Goal: Task Accomplishment & Management: Manage account settings

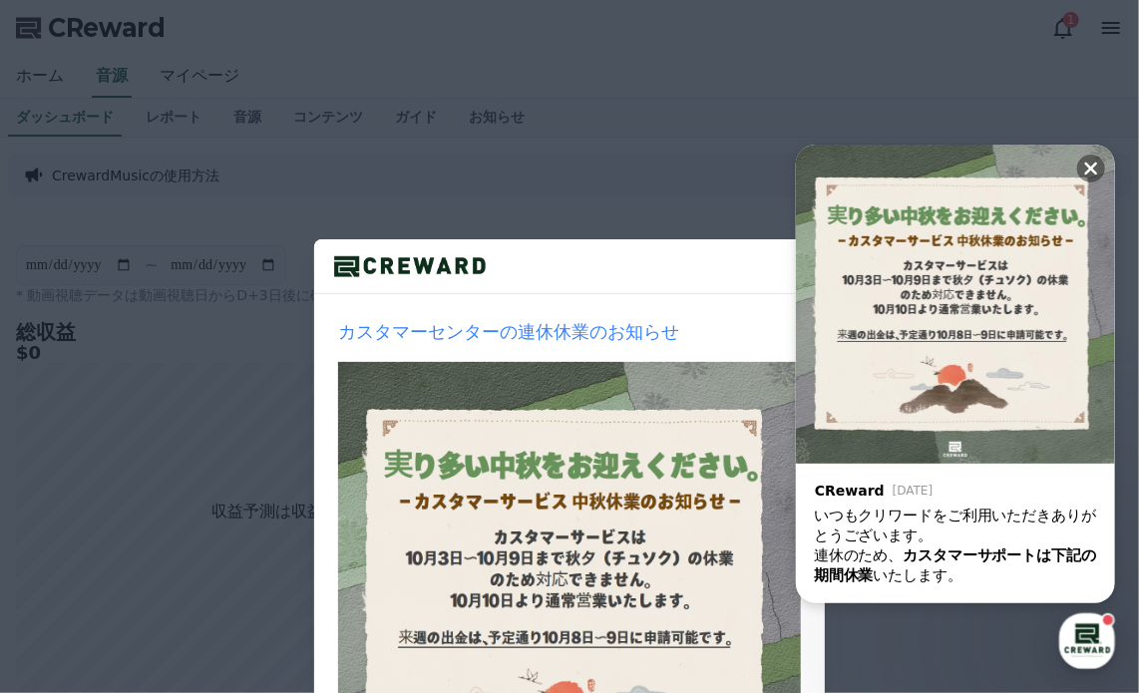
click at [1054, 72] on div "カスタマーセンターの連休休業のお知らせ 1週間見ない 閉じる" at bounding box center [569, 475] width 1139 height 951
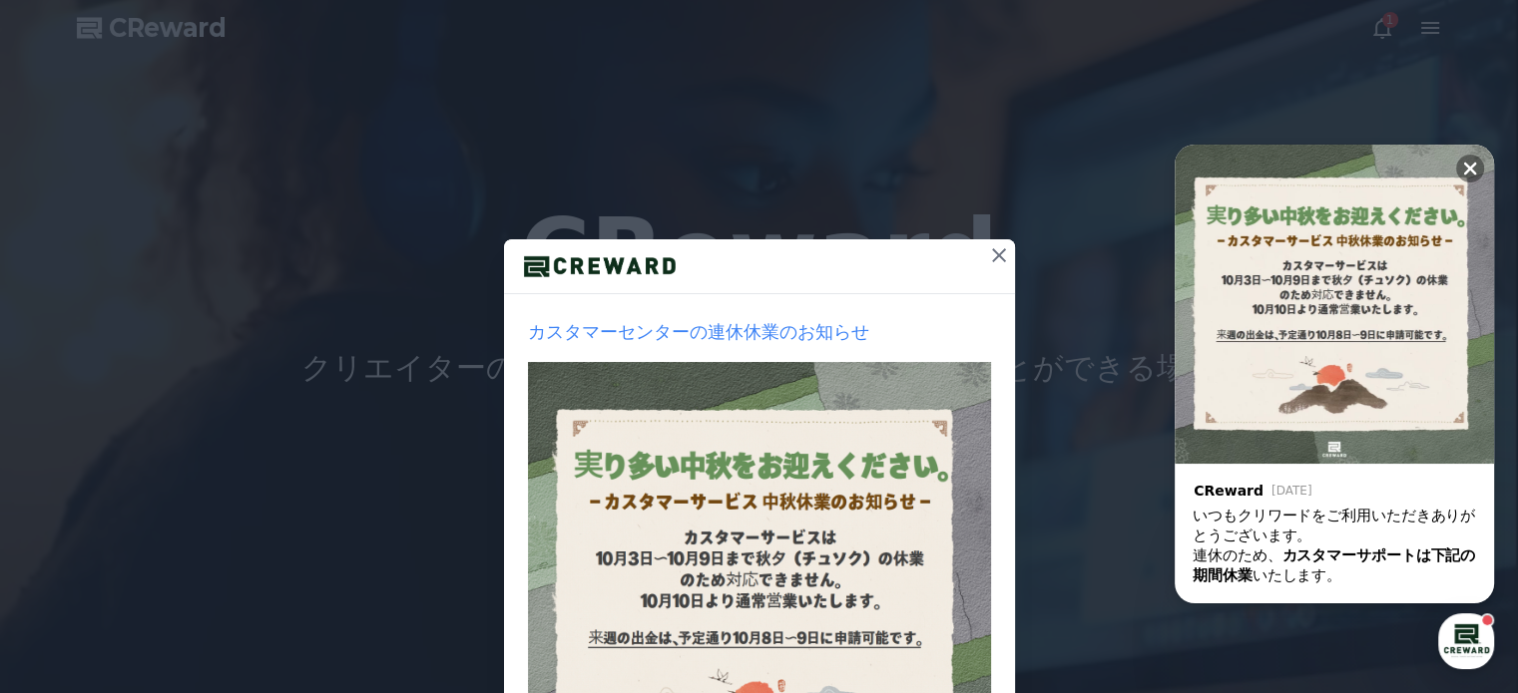
click at [992, 255] on icon at bounding box center [999, 255] width 14 height 14
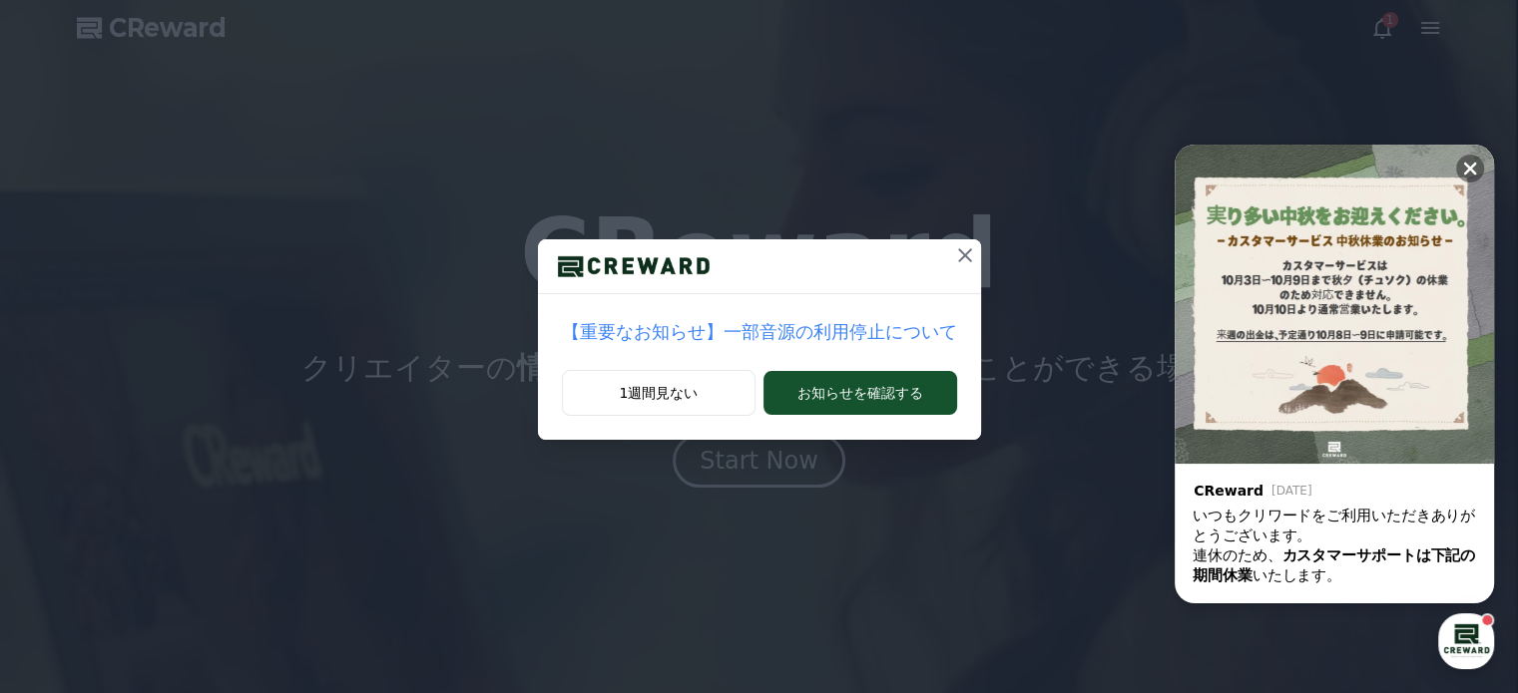
click at [953, 253] on icon at bounding box center [965, 255] width 24 height 24
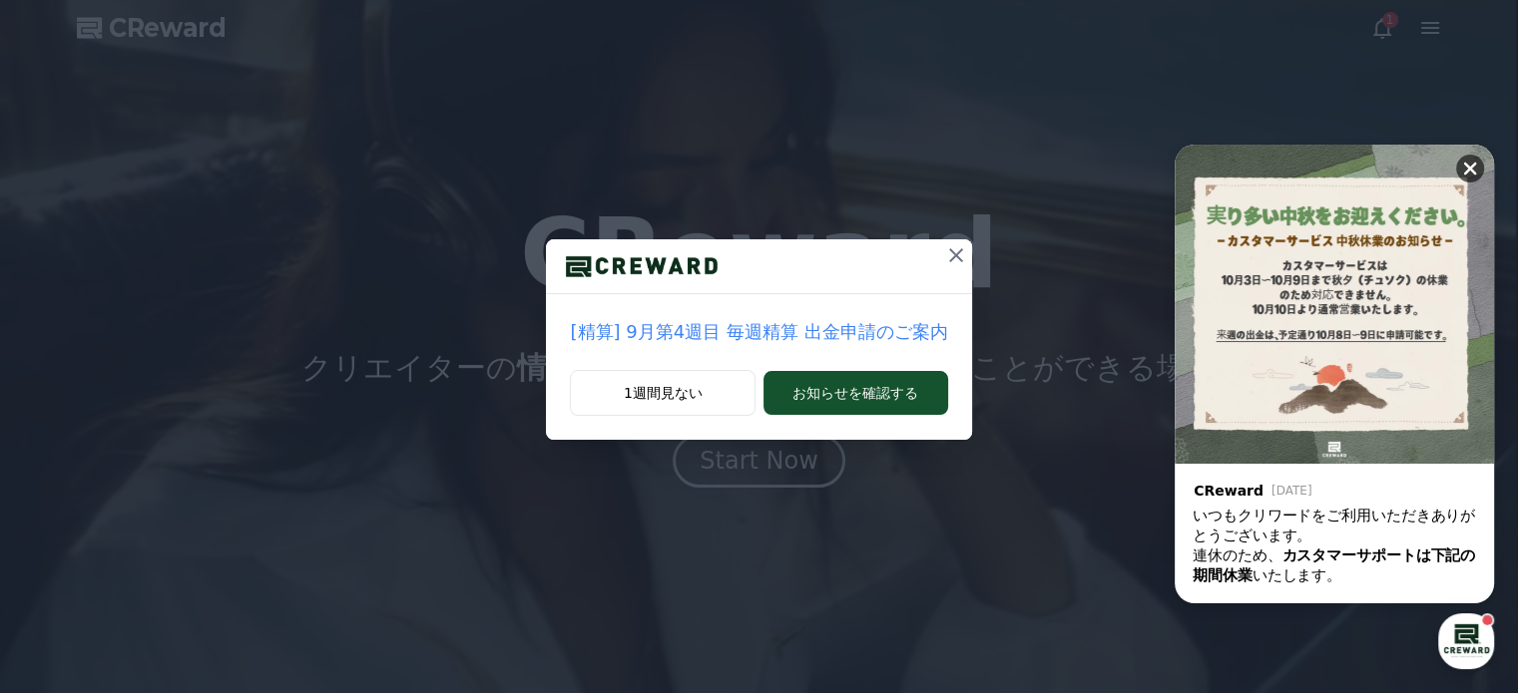
click at [1474, 157] on button at bounding box center [1470, 169] width 28 height 28
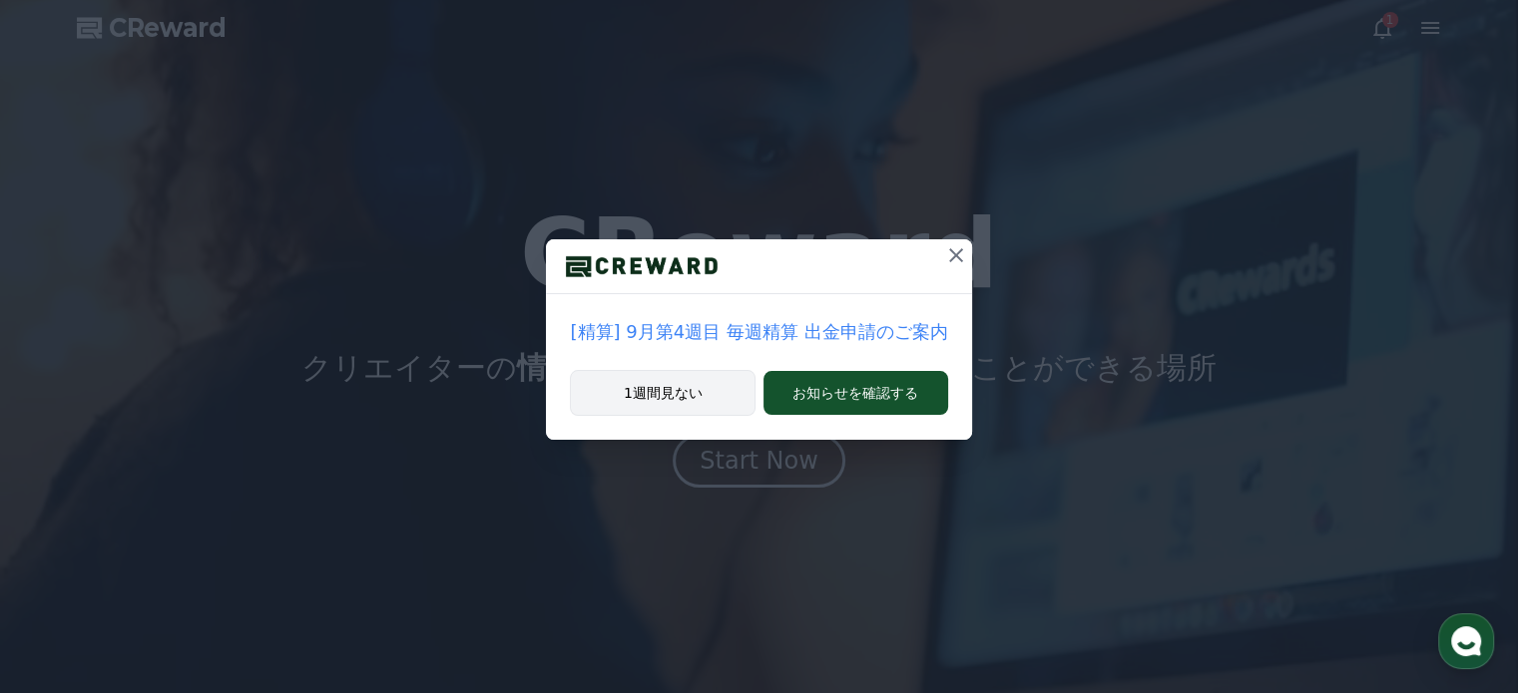
click at [657, 398] on button "1週間見ない" at bounding box center [663, 393] width 186 height 46
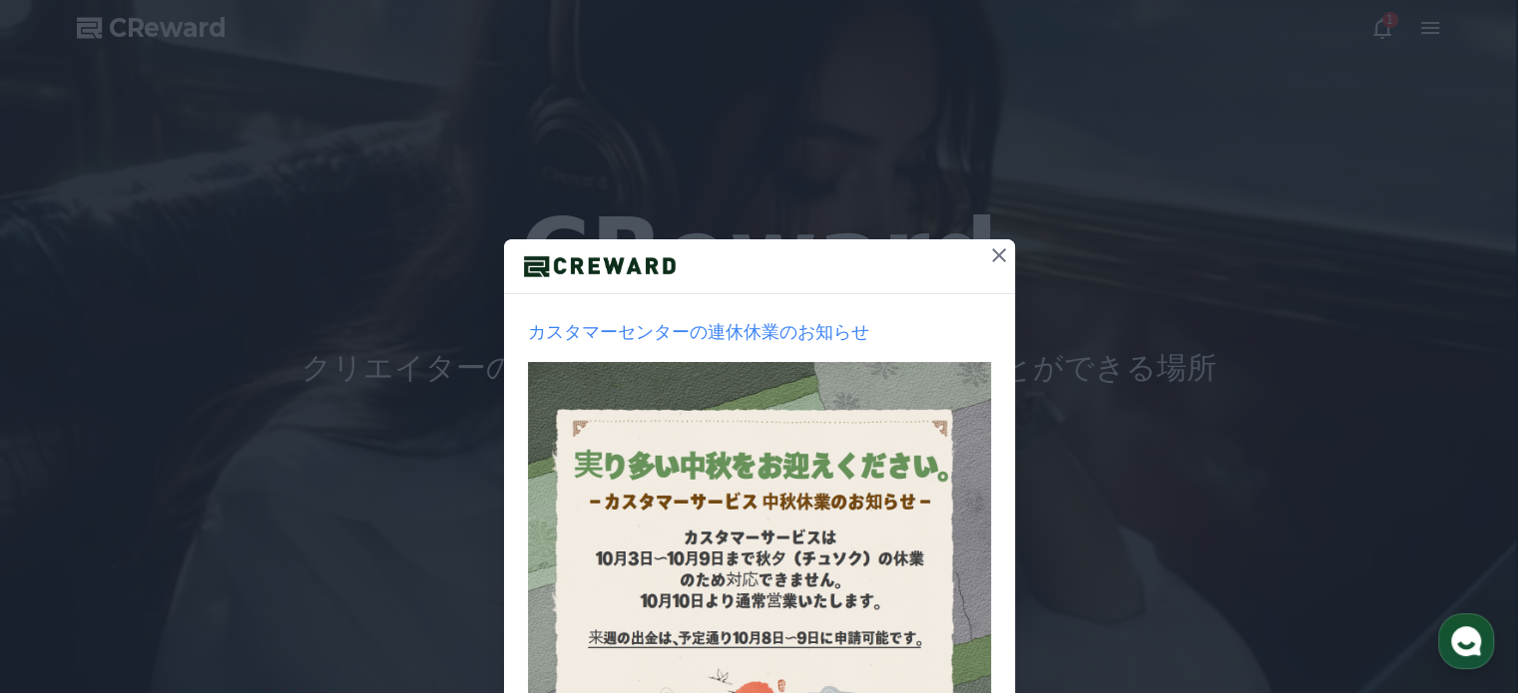
click at [994, 250] on icon at bounding box center [999, 255] width 14 height 14
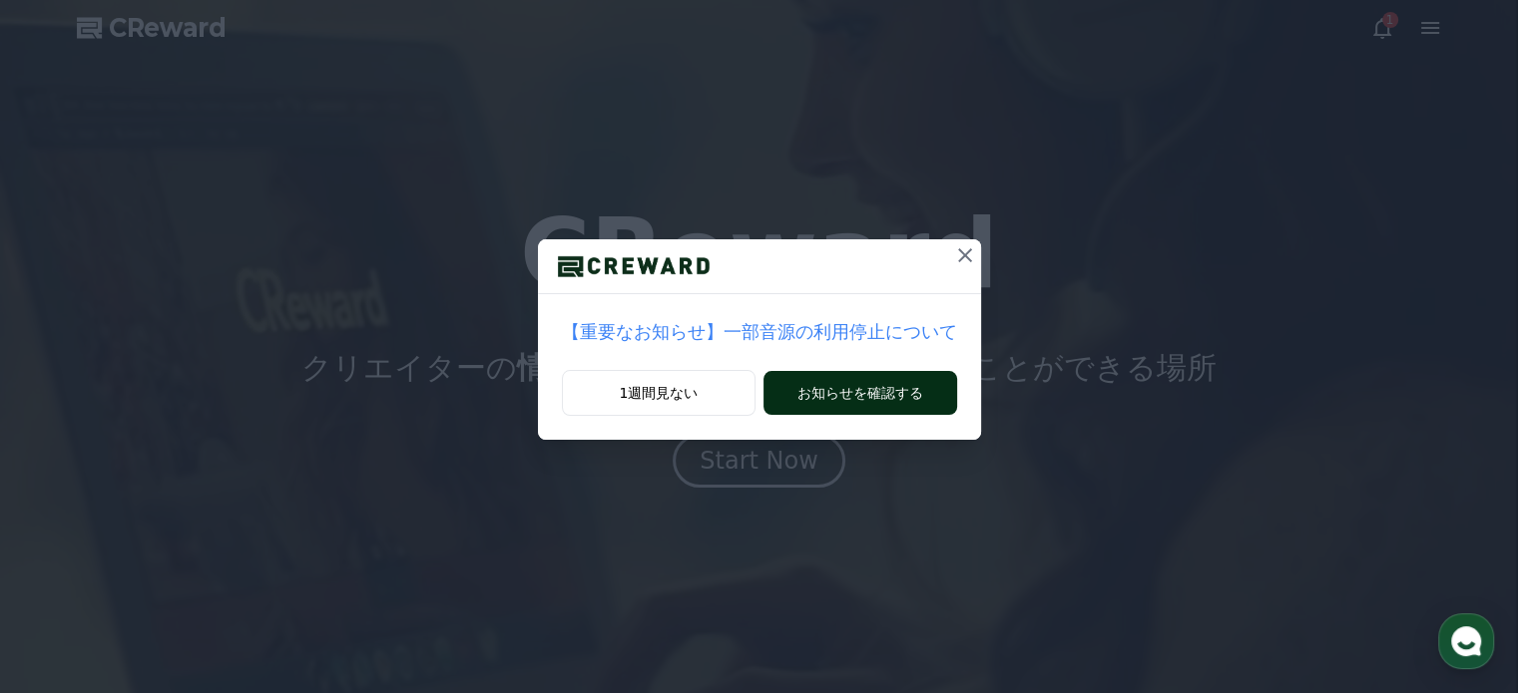
click at [858, 394] on button "お知らせを確認する" at bounding box center [859, 393] width 193 height 44
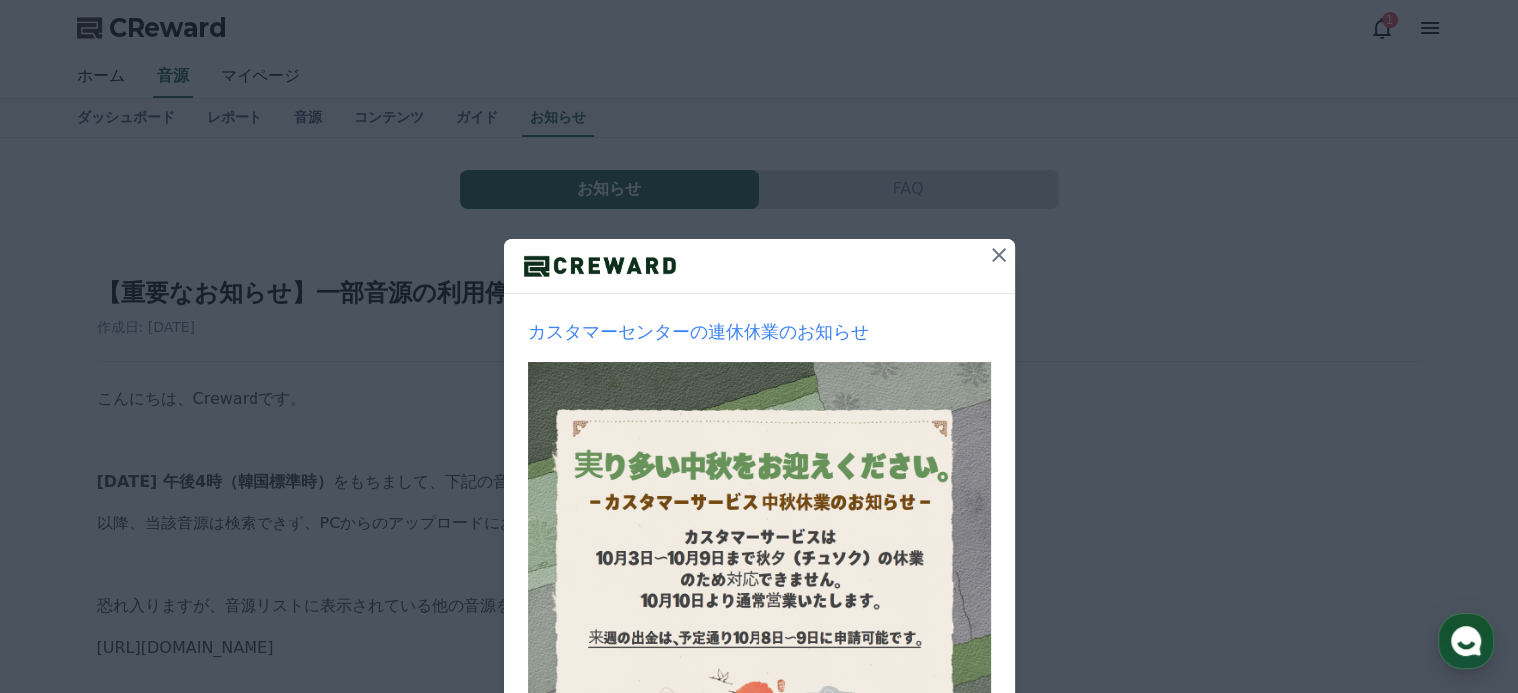
click at [992, 254] on icon at bounding box center [999, 255] width 14 height 14
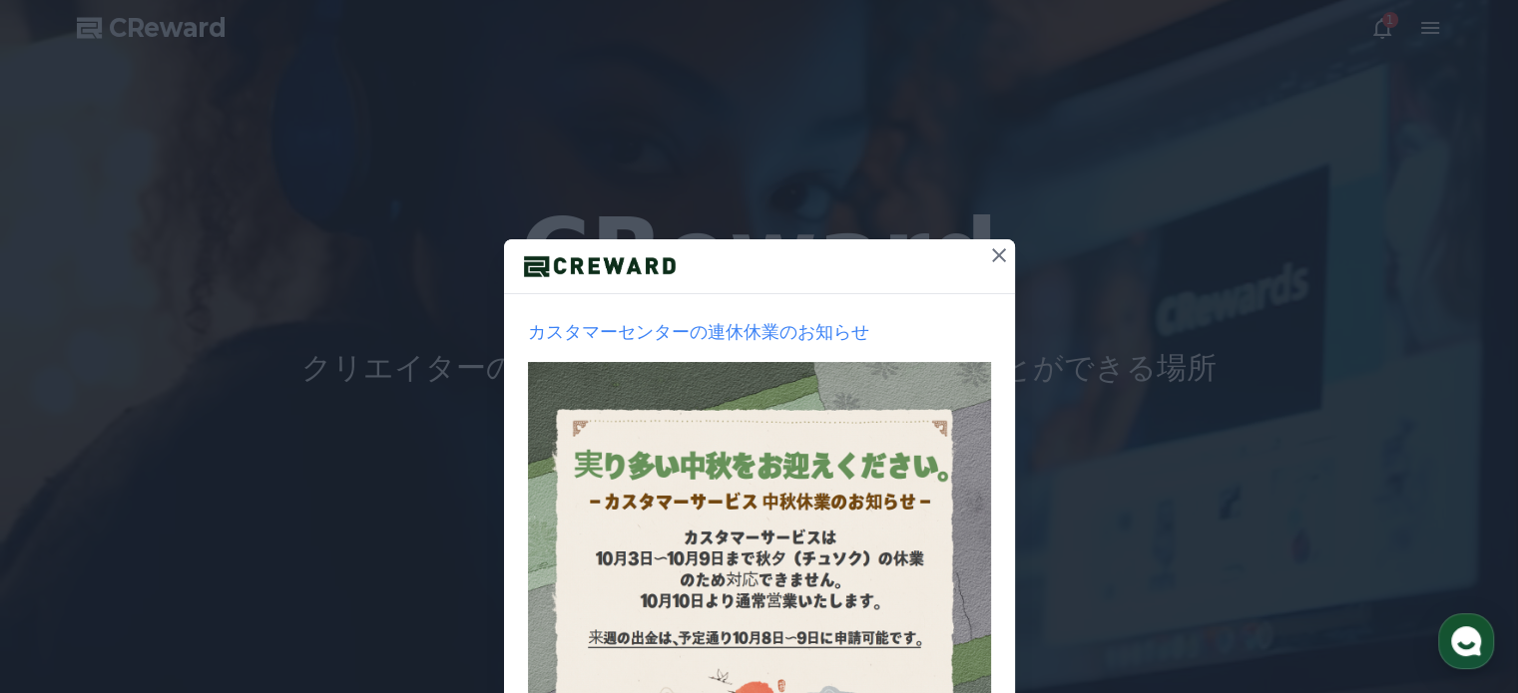
click at [987, 248] on icon at bounding box center [999, 255] width 24 height 24
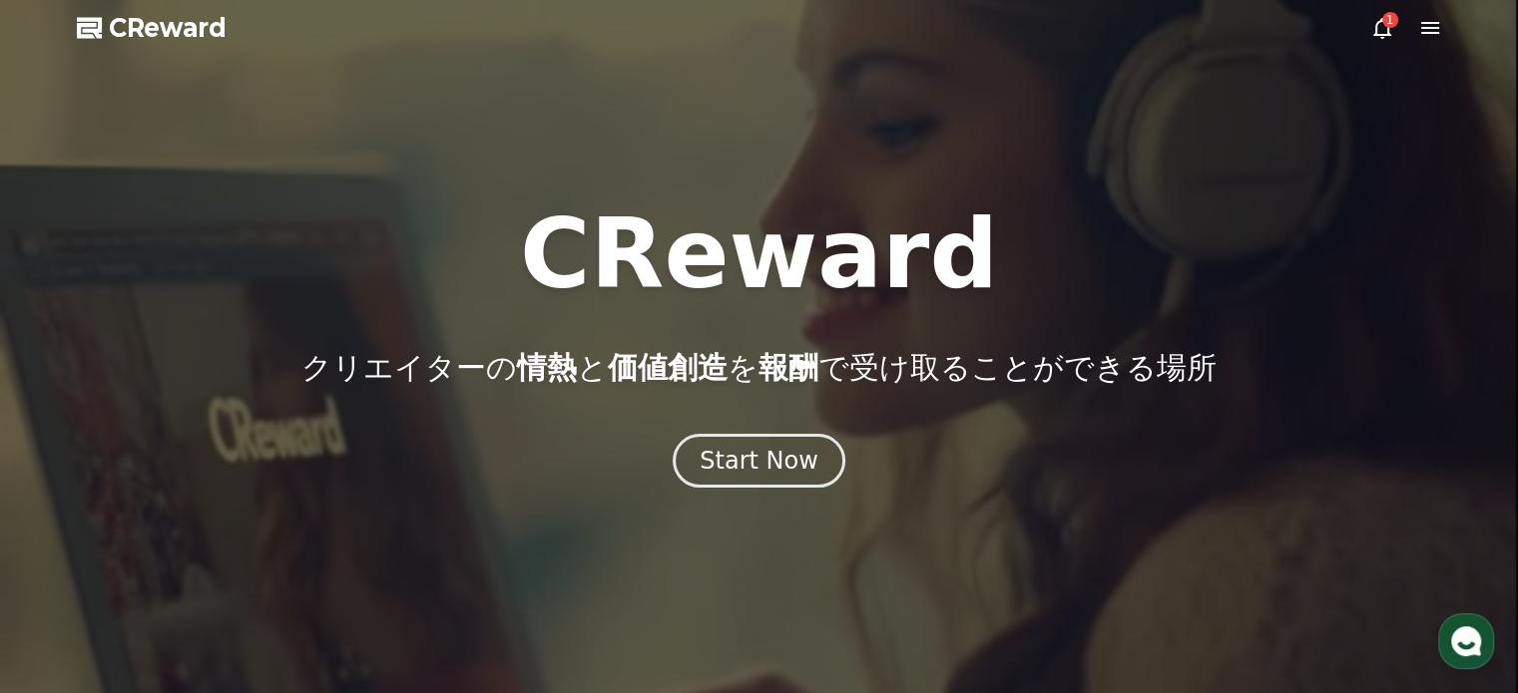
click at [1382, 23] on div "1" at bounding box center [1390, 20] width 16 height 16
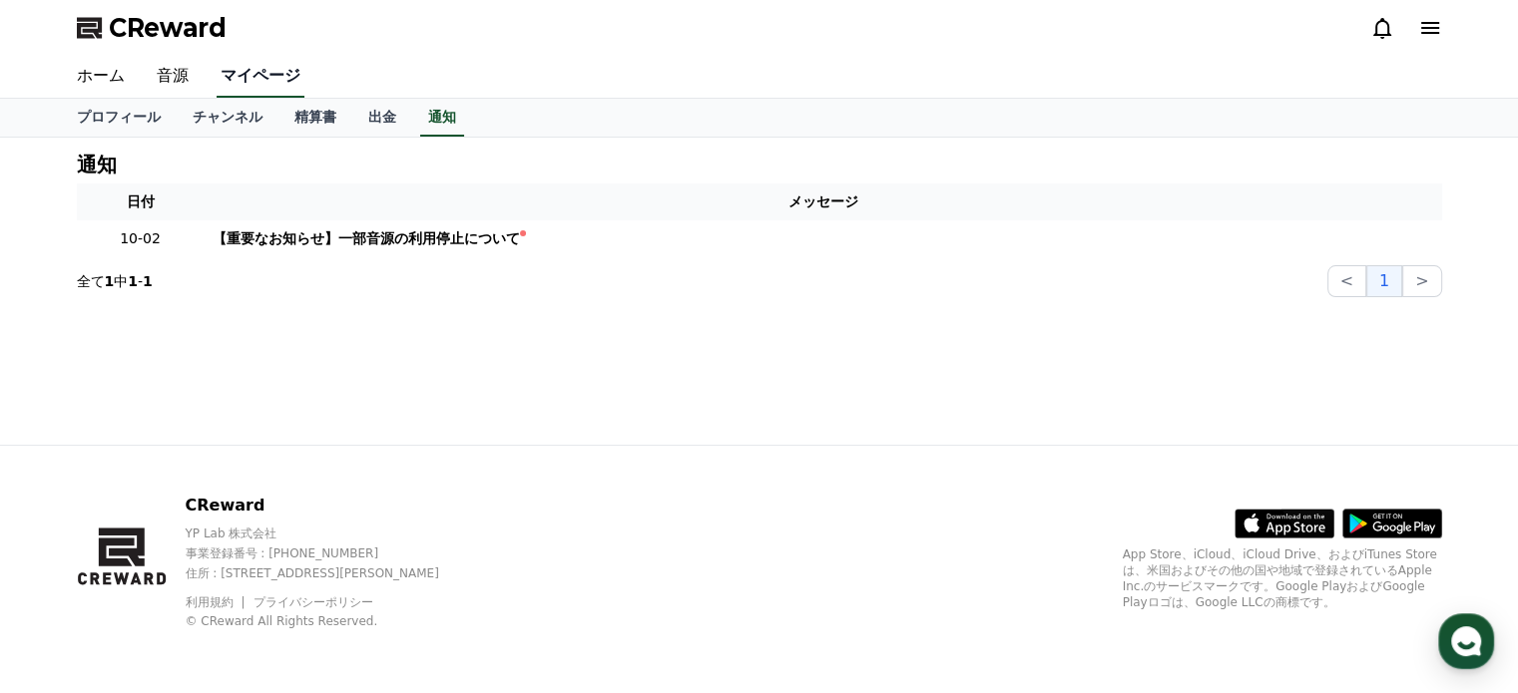
click at [252, 77] on link "マイページ" at bounding box center [261, 77] width 88 height 42
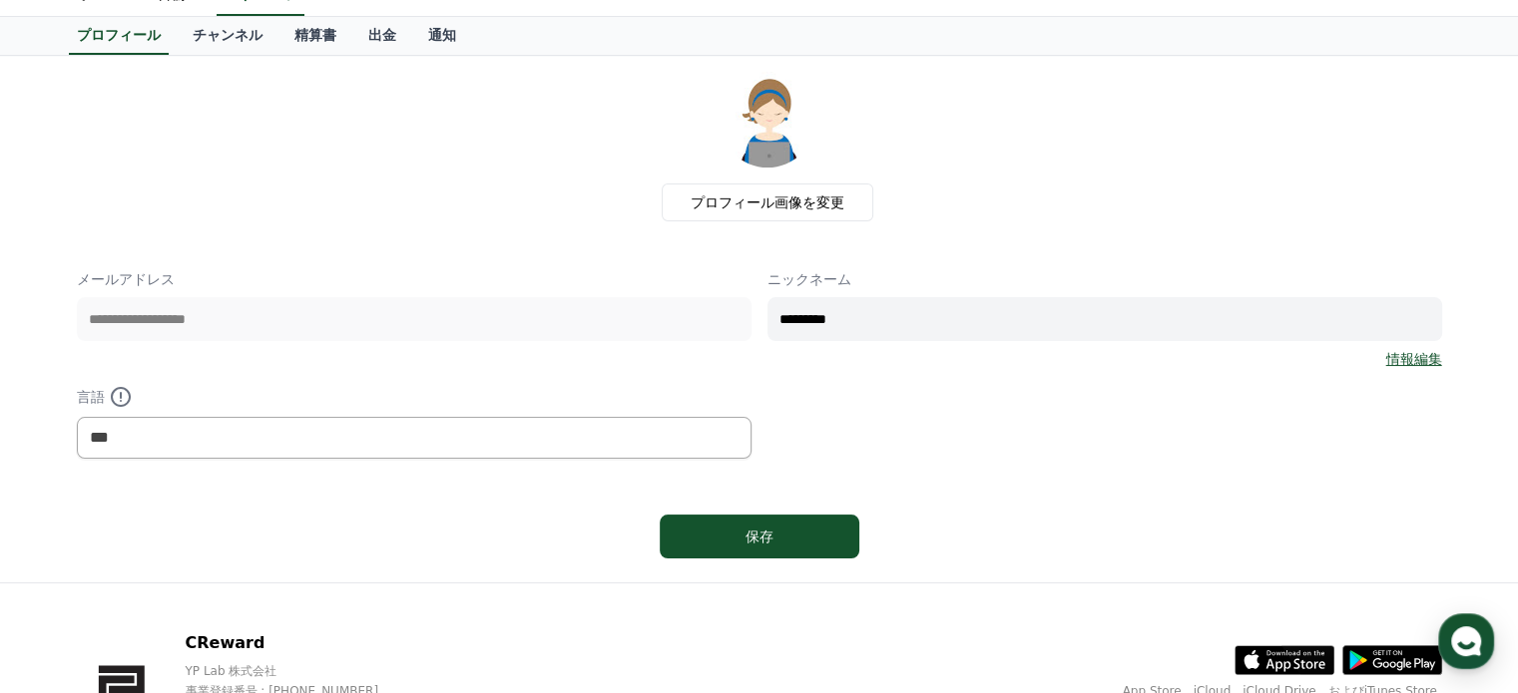
scroll to position [200, 0]
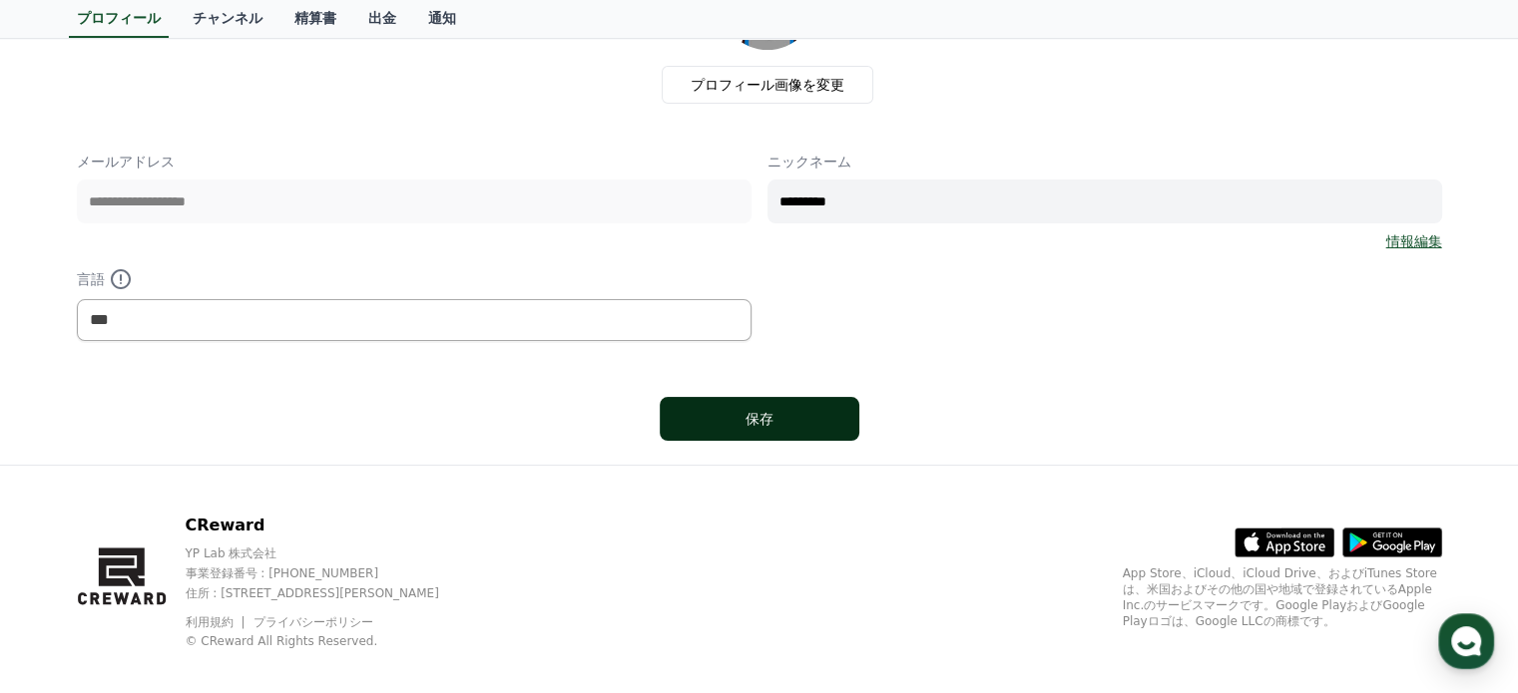
click at [770, 410] on div "保存" at bounding box center [759, 419] width 120 height 20
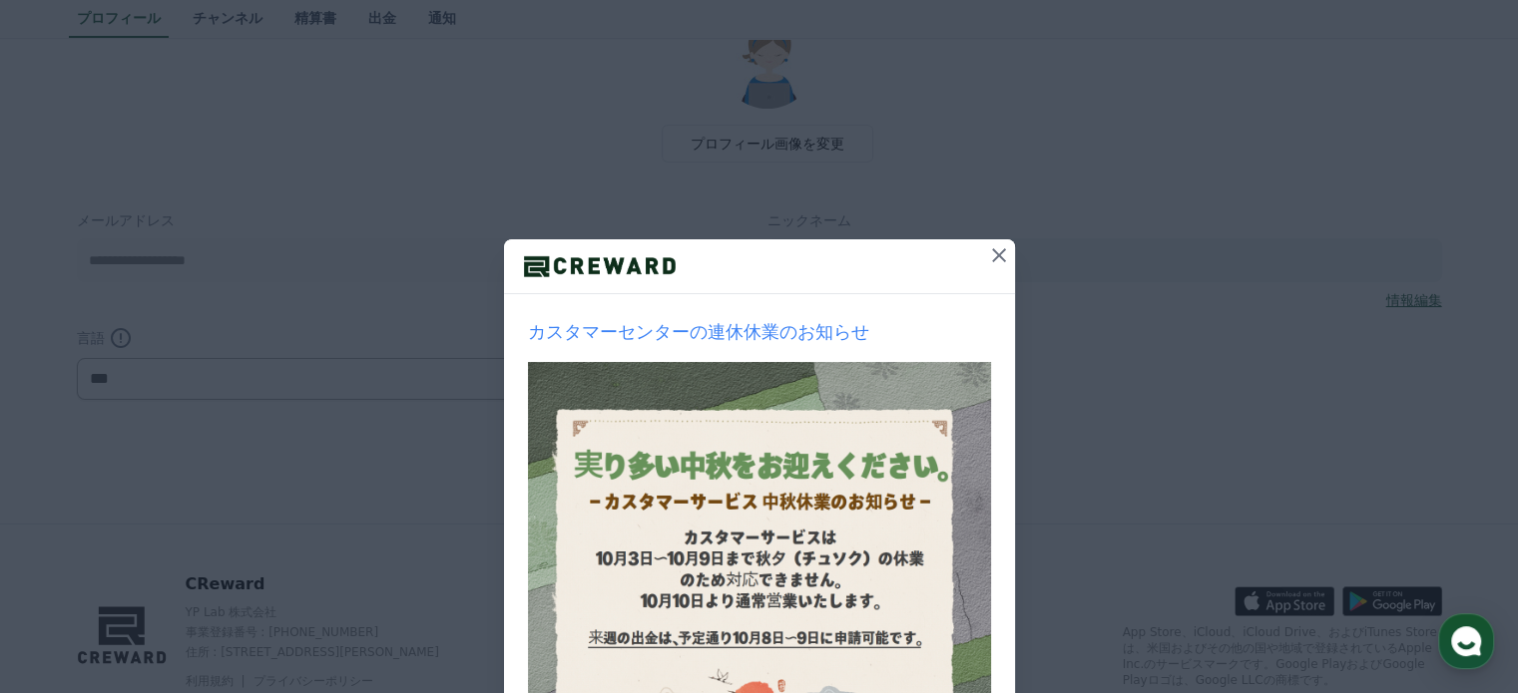
click at [987, 248] on icon at bounding box center [999, 255] width 24 height 24
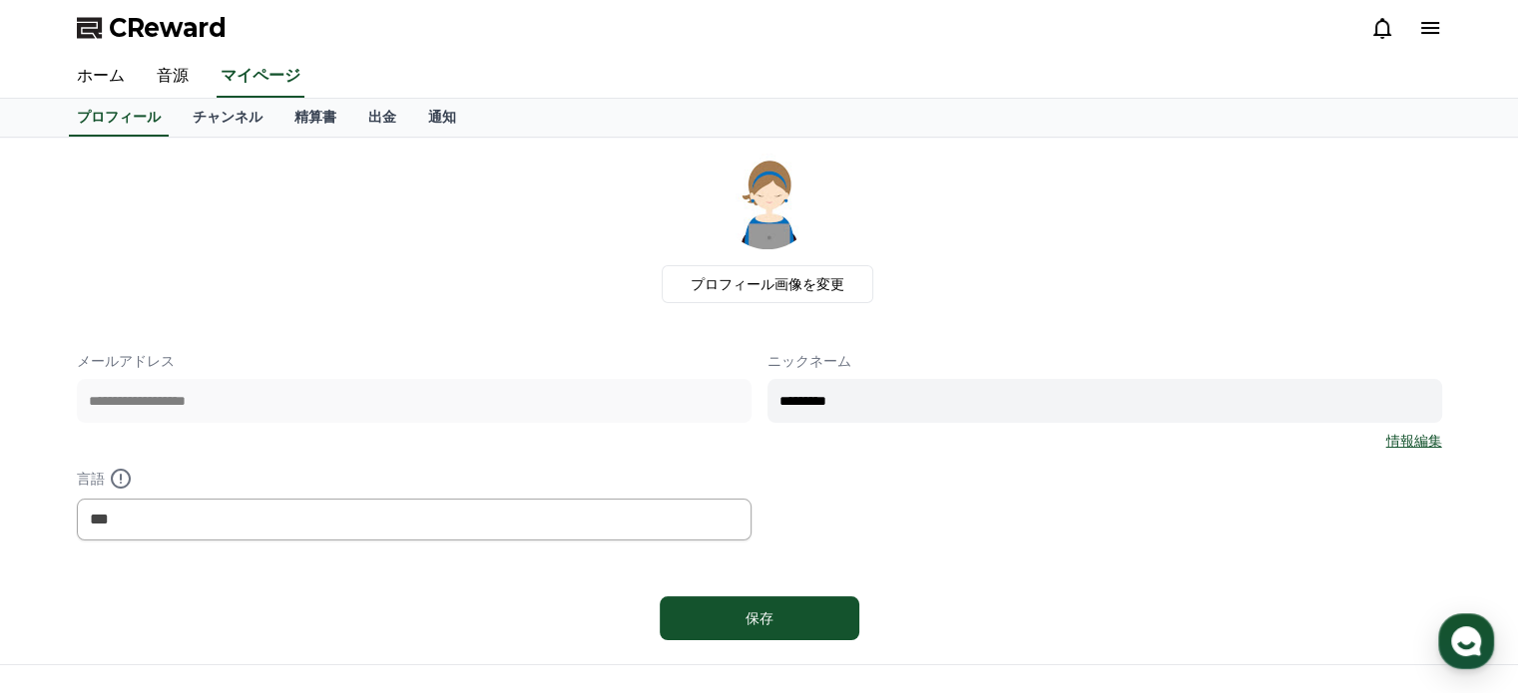
click at [1436, 27] on icon at bounding box center [1430, 28] width 18 height 12
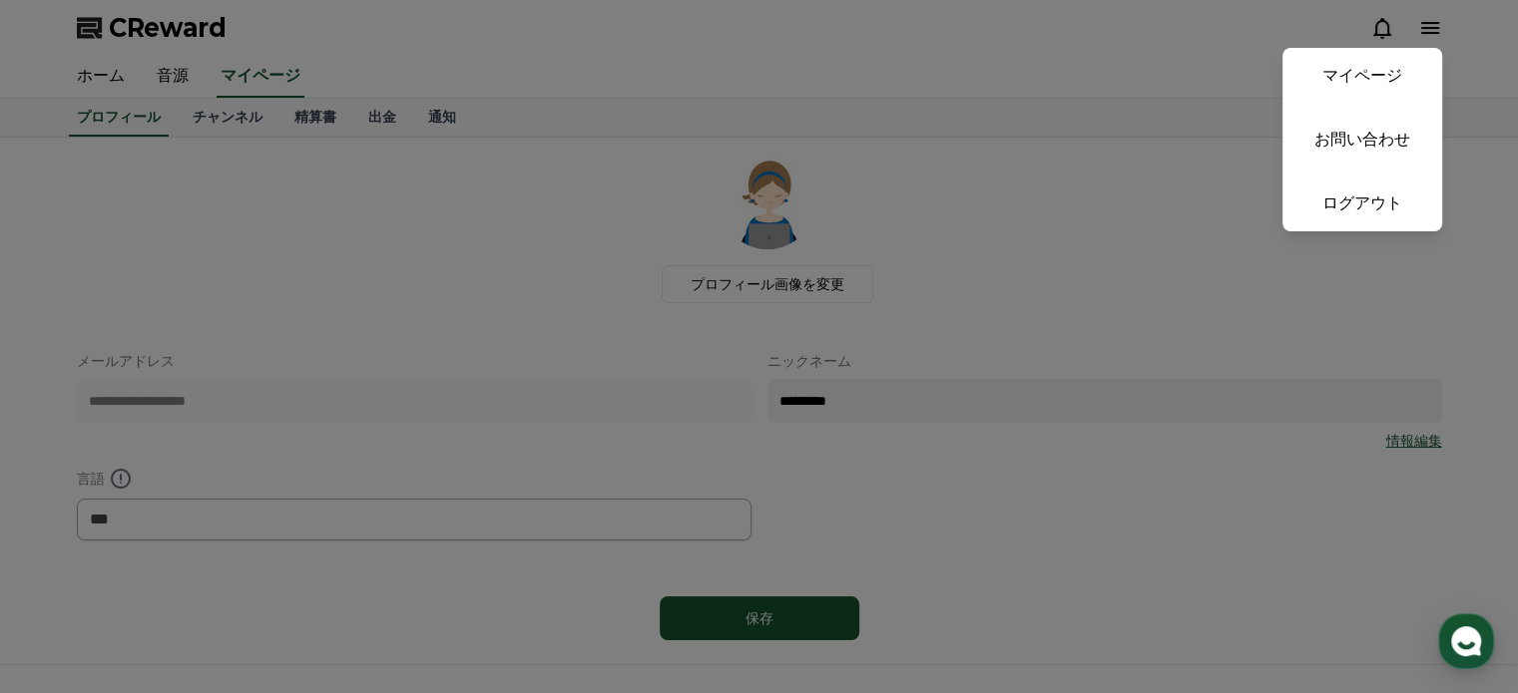
click at [1436, 27] on button "close" at bounding box center [759, 346] width 1518 height 693
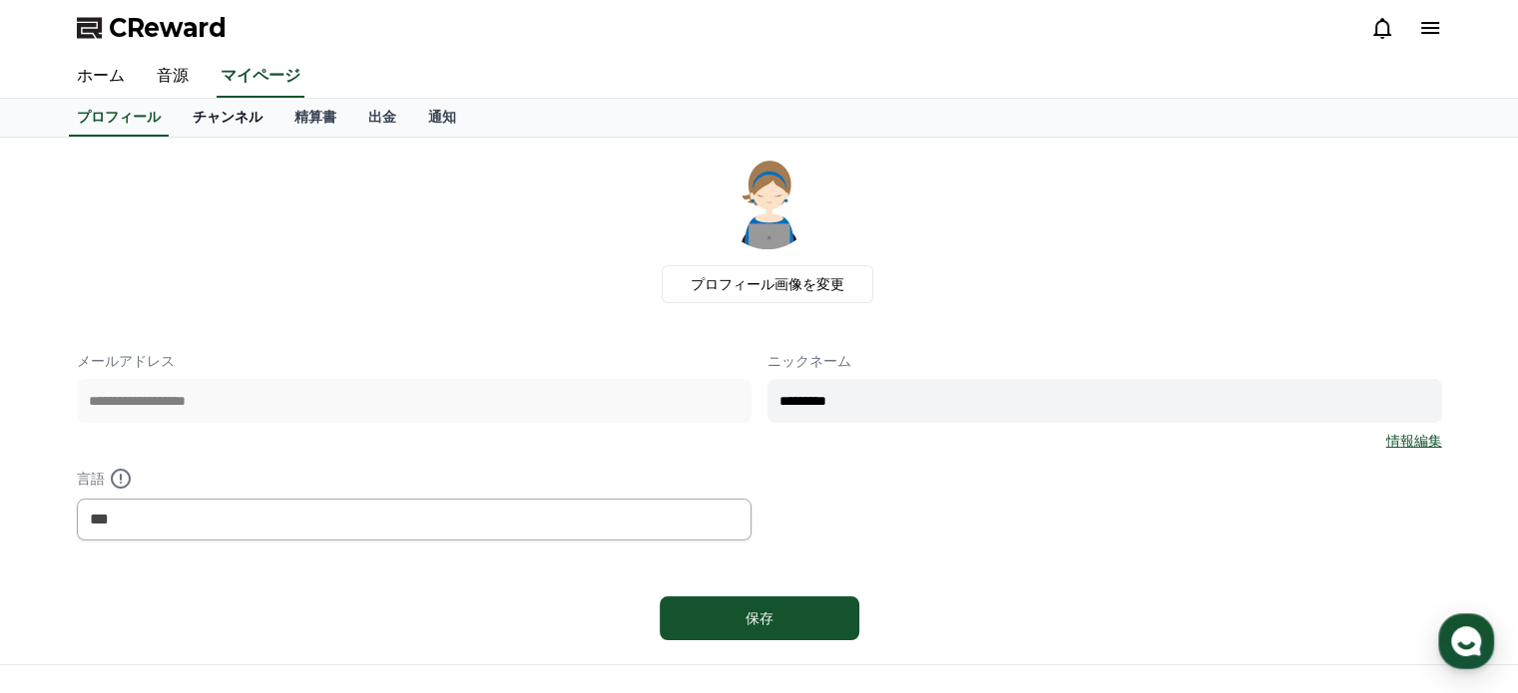
click at [198, 114] on link "チャンネル" at bounding box center [228, 118] width 102 height 38
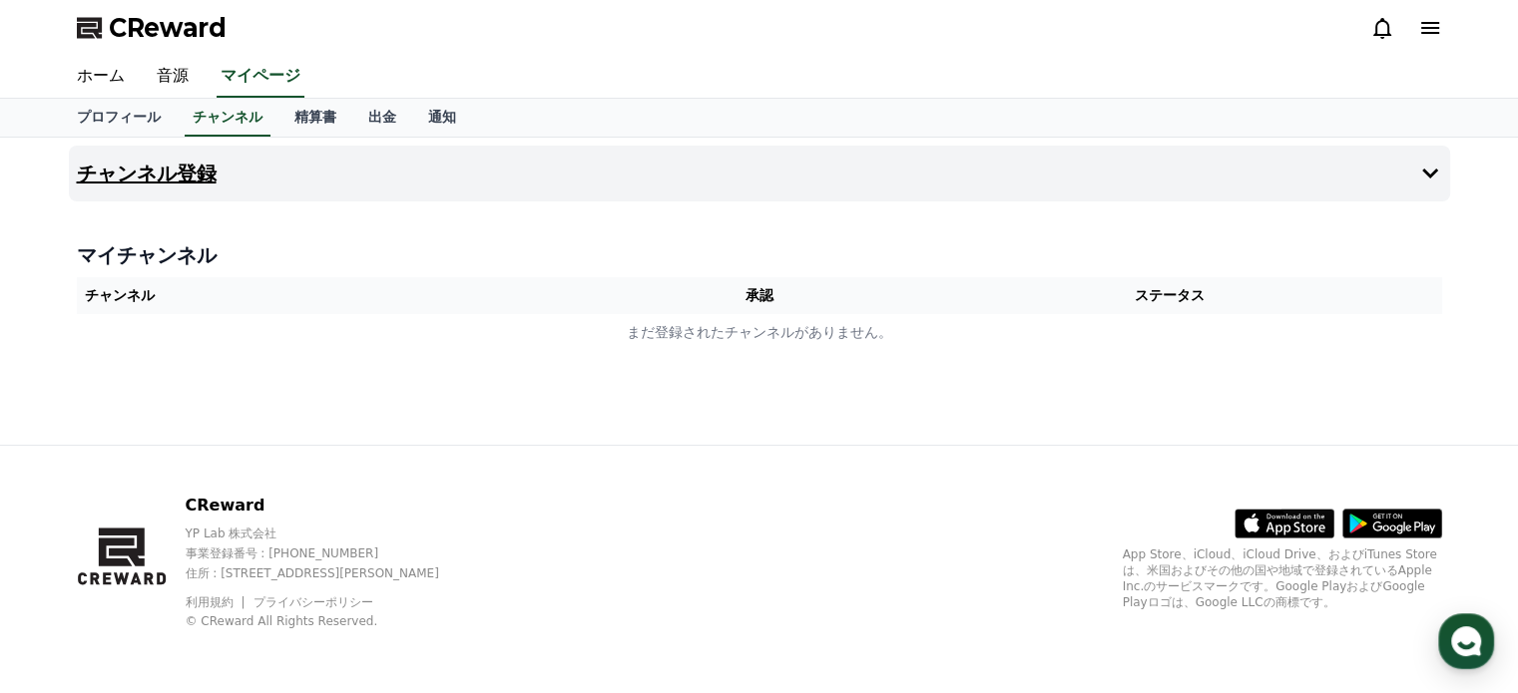
click at [490, 177] on button "チャンネル登録" at bounding box center [759, 174] width 1381 height 56
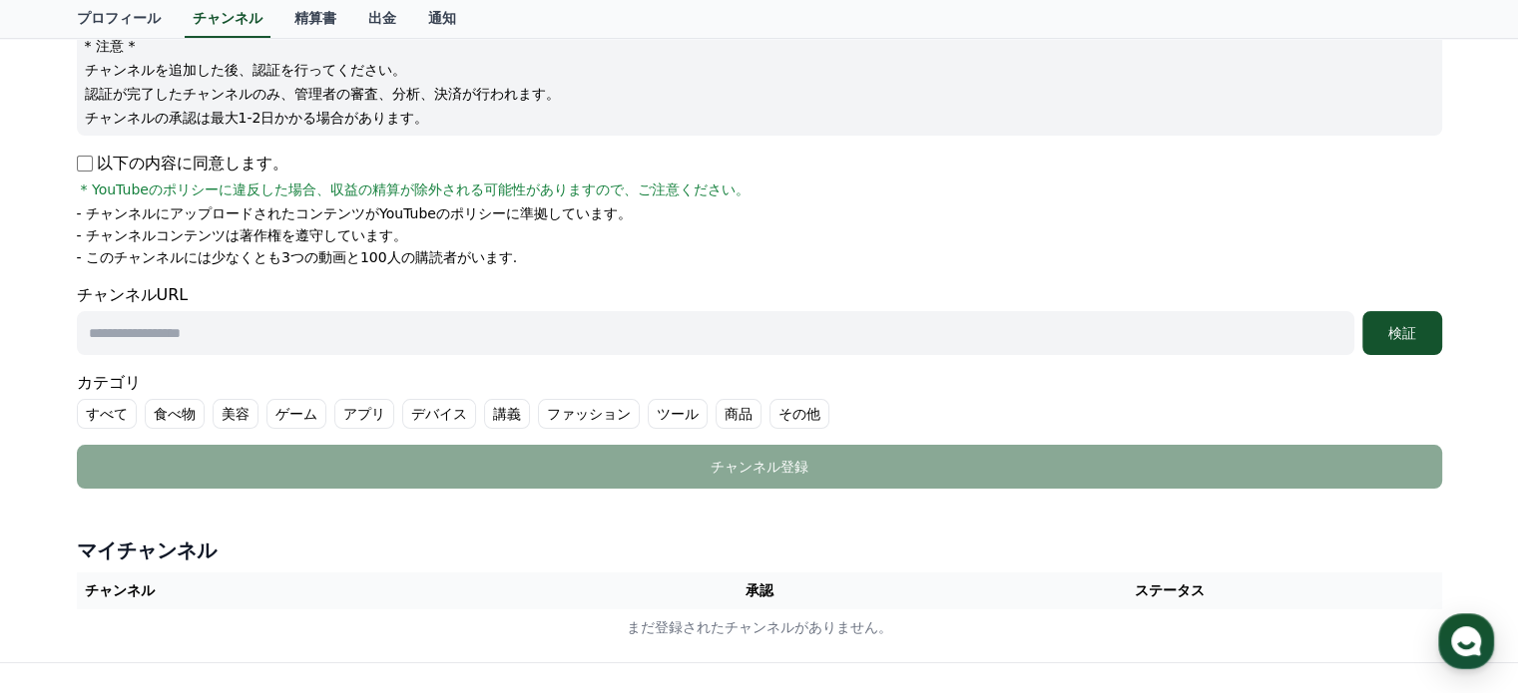
scroll to position [299, 0]
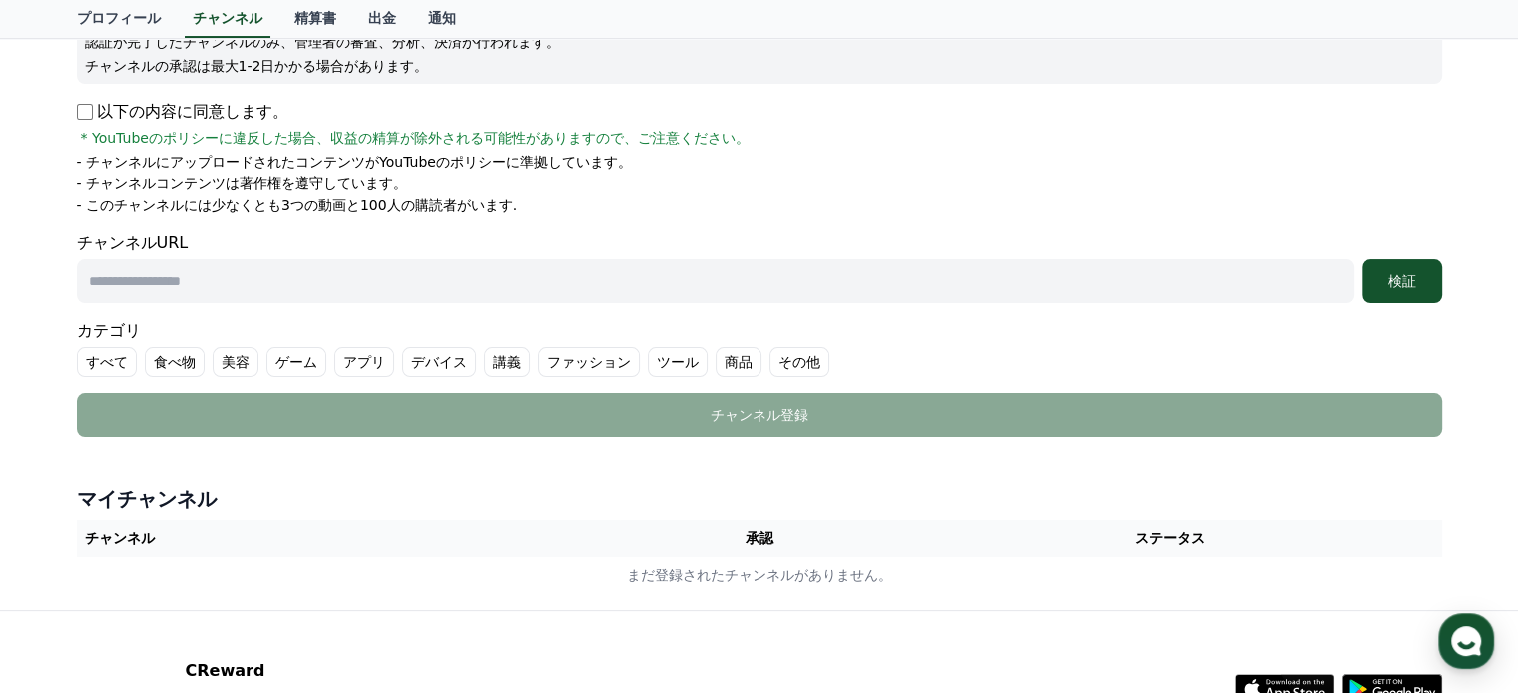
click at [242, 281] on input "text" at bounding box center [715, 281] width 1277 height 44
paste input "**********"
type input "**********"
click at [1420, 275] on div "検証" at bounding box center [1402, 281] width 64 height 20
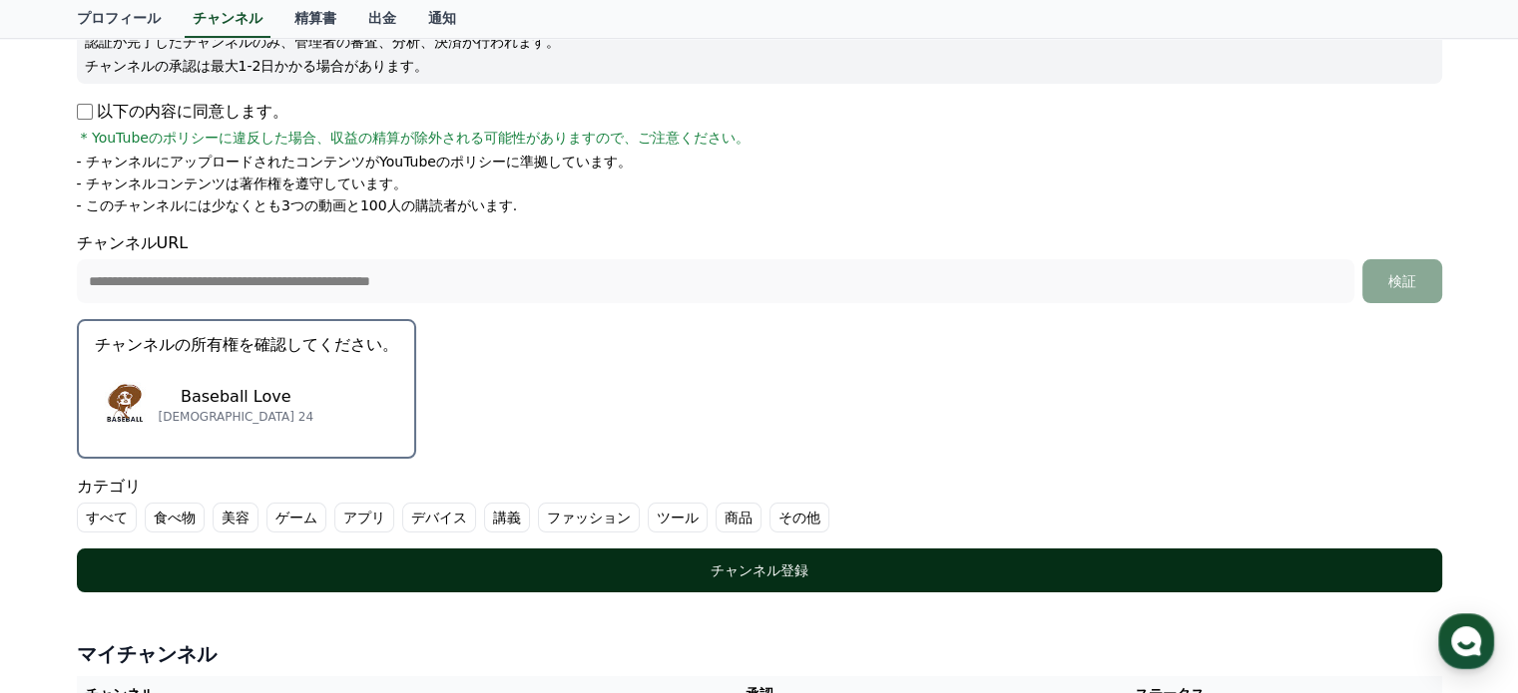
click at [739, 575] on div "チャンネル登録" at bounding box center [759, 571] width 1285 height 20
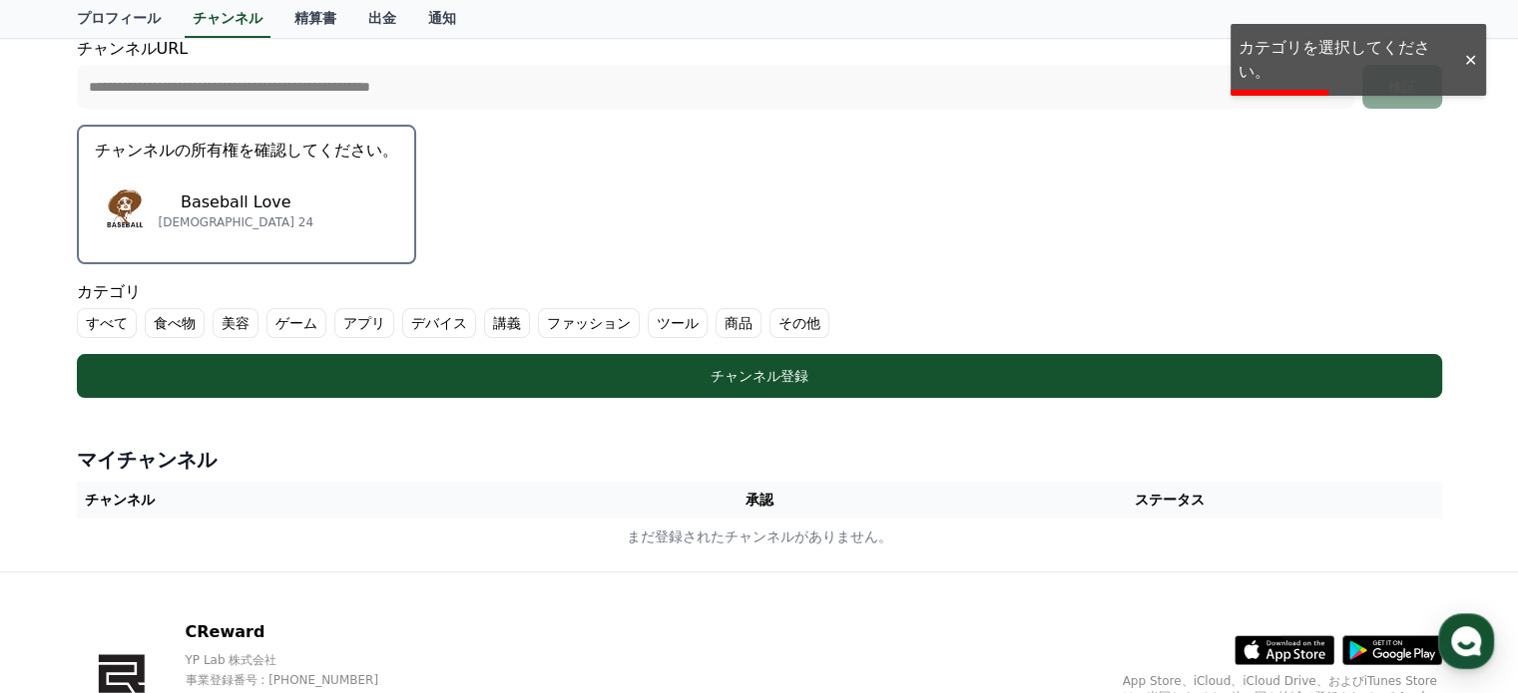
scroll to position [499, 0]
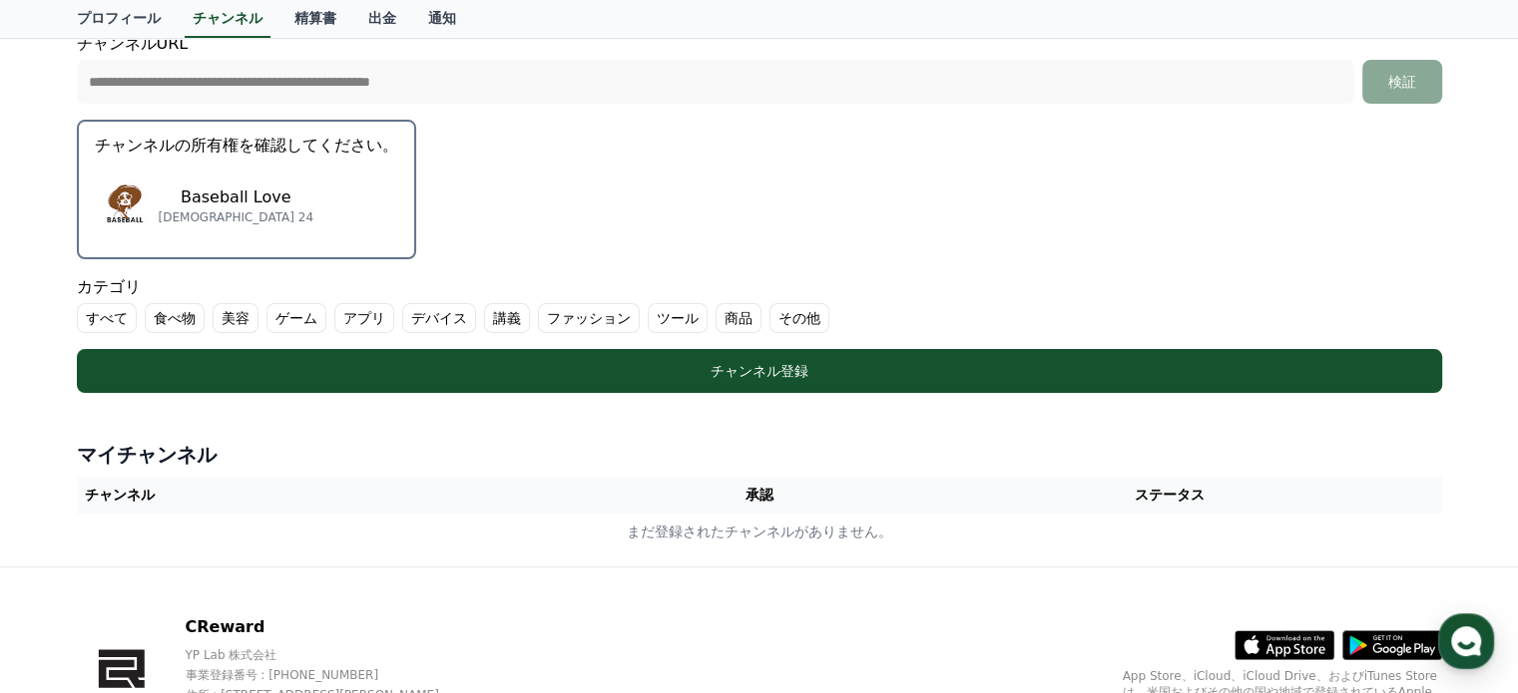
click at [91, 310] on label "すべて" at bounding box center [107, 318] width 60 height 30
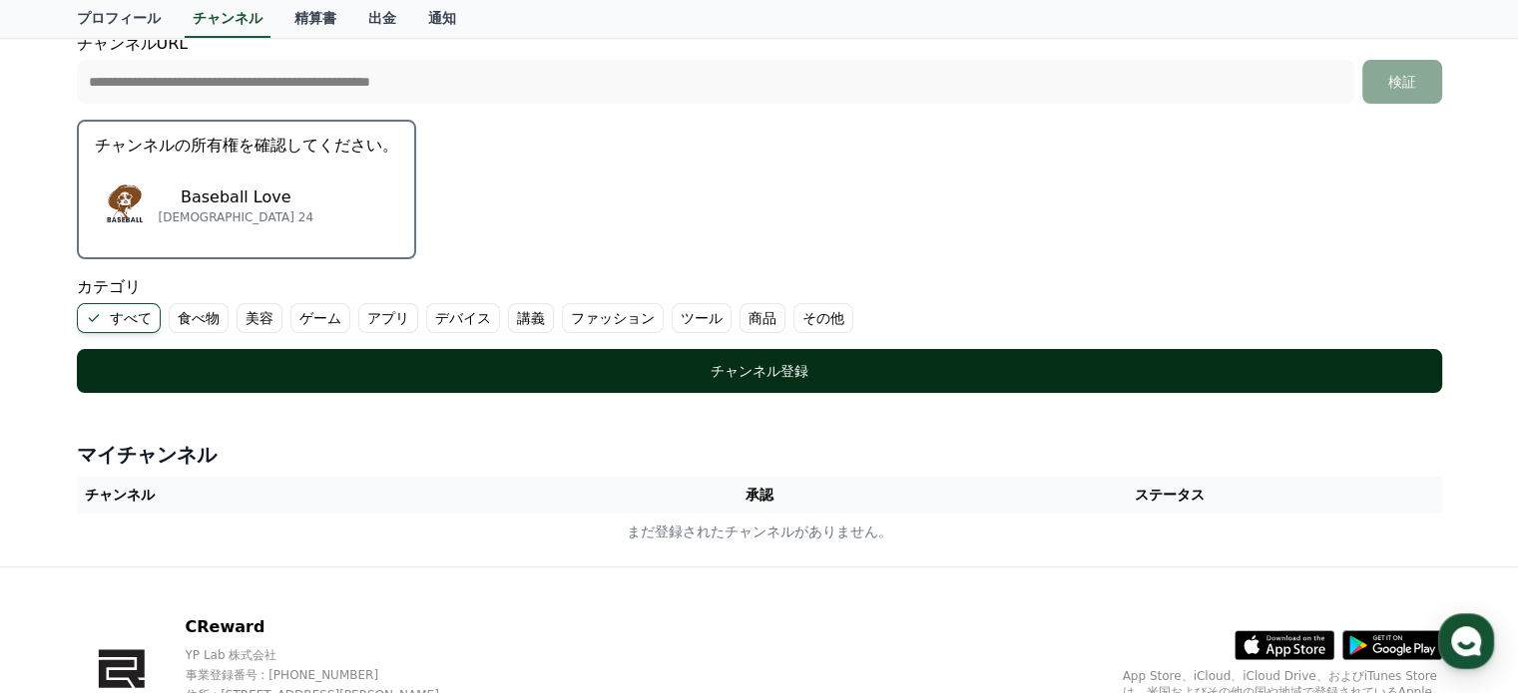
click at [768, 368] on div "チャンネル登録" at bounding box center [759, 371] width 1285 height 20
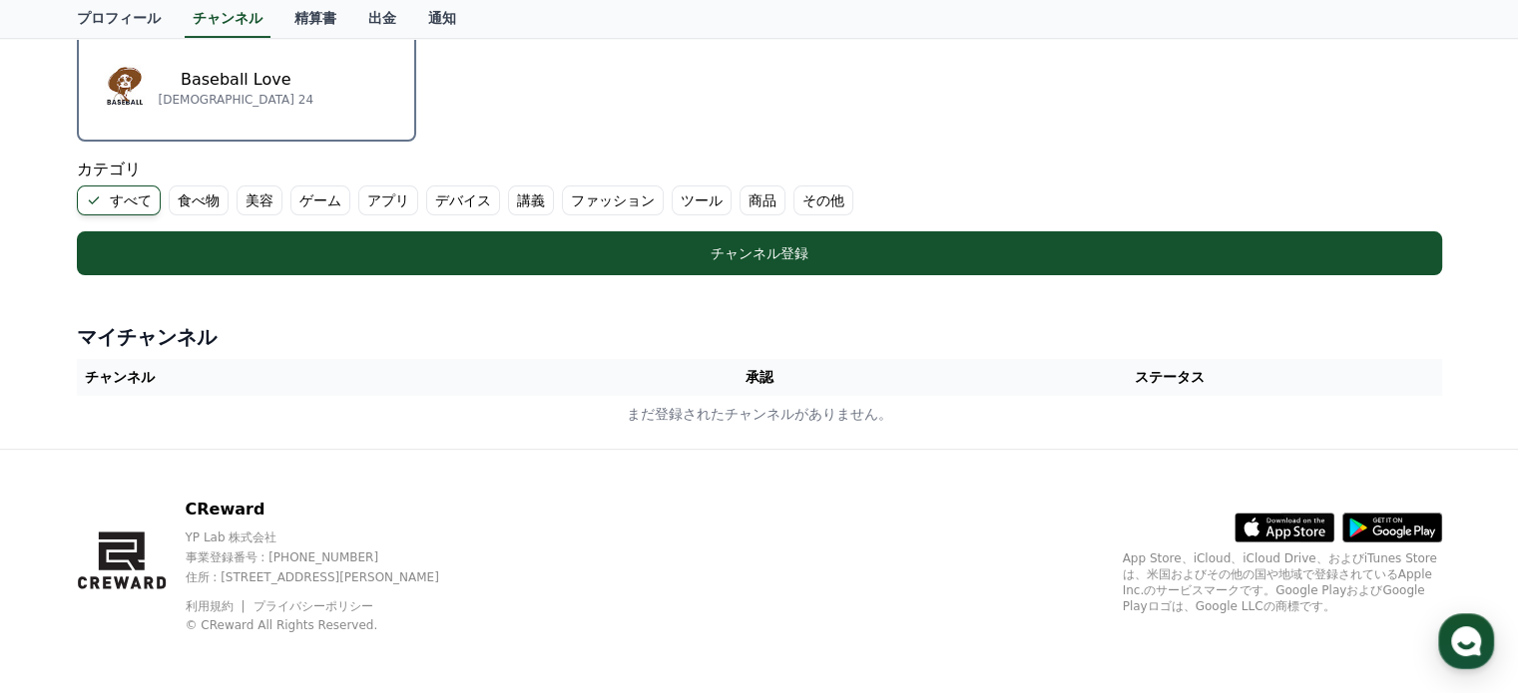
scroll to position [618, 0]
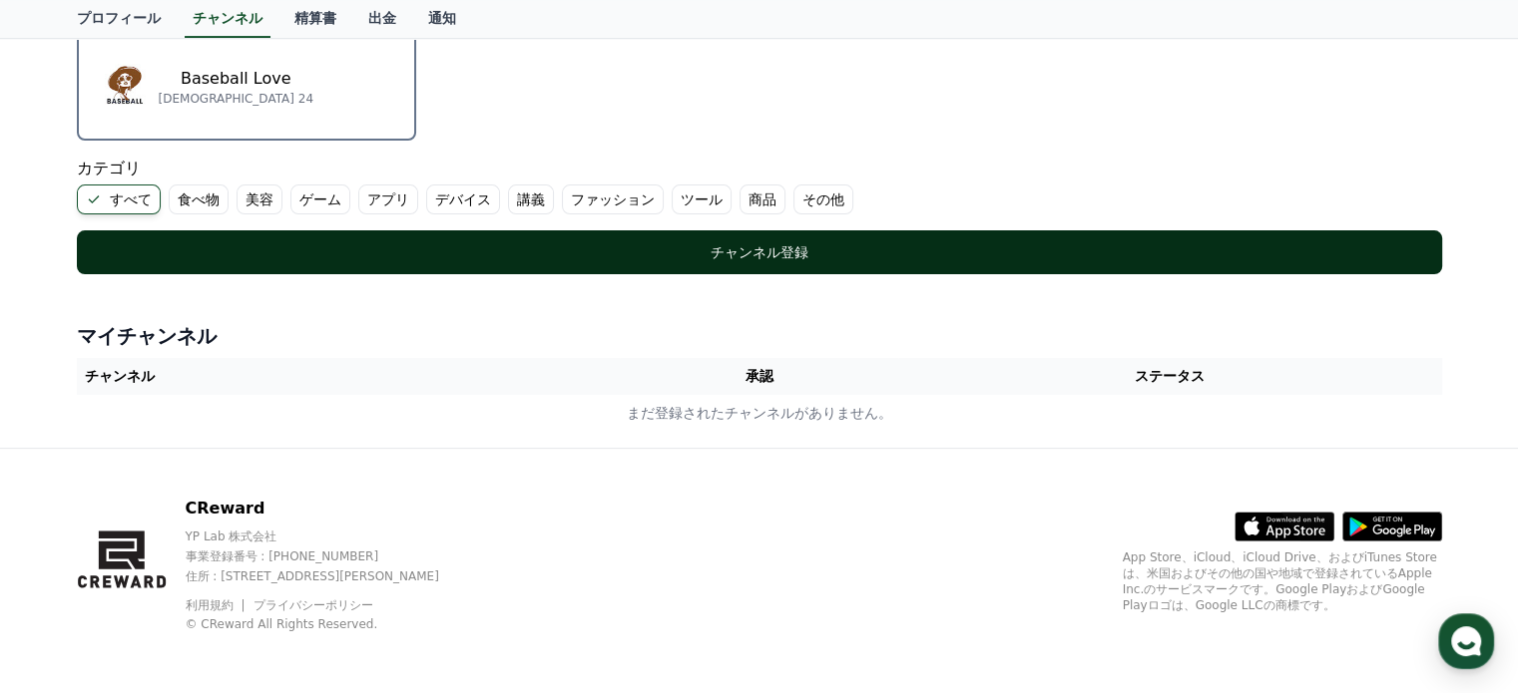
click at [721, 237] on button "チャンネル登録" at bounding box center [759, 252] width 1365 height 44
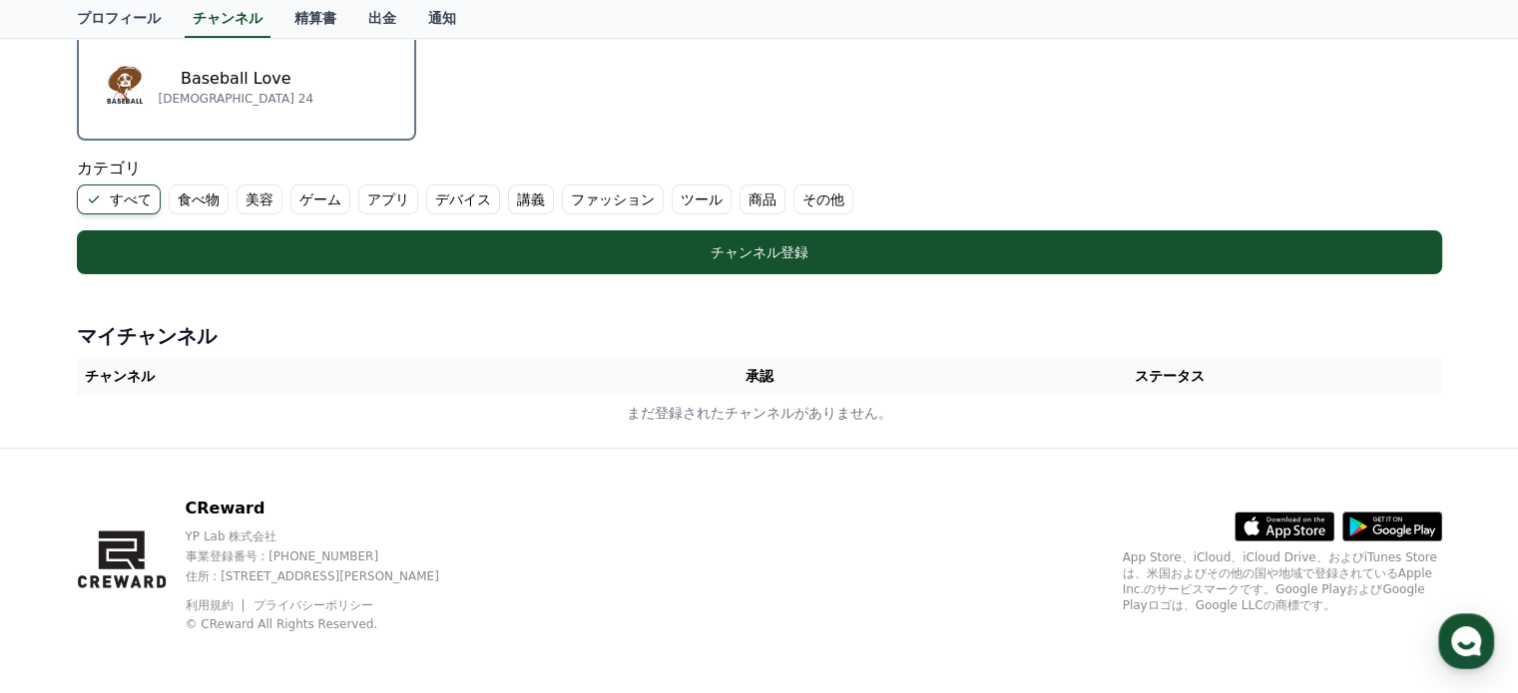
click at [213, 95] on p "サブスクライバー 24" at bounding box center [237, 99] width 156 height 16
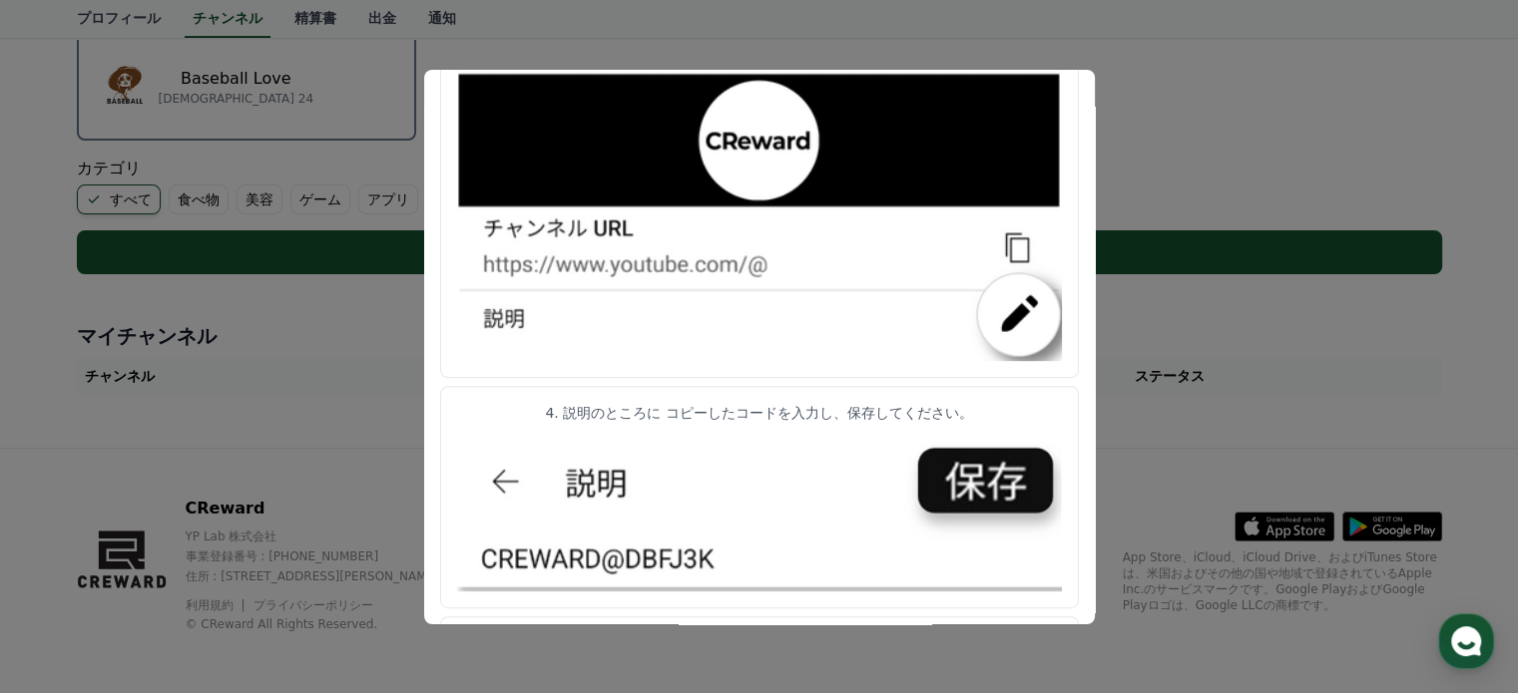
scroll to position [1066, 0]
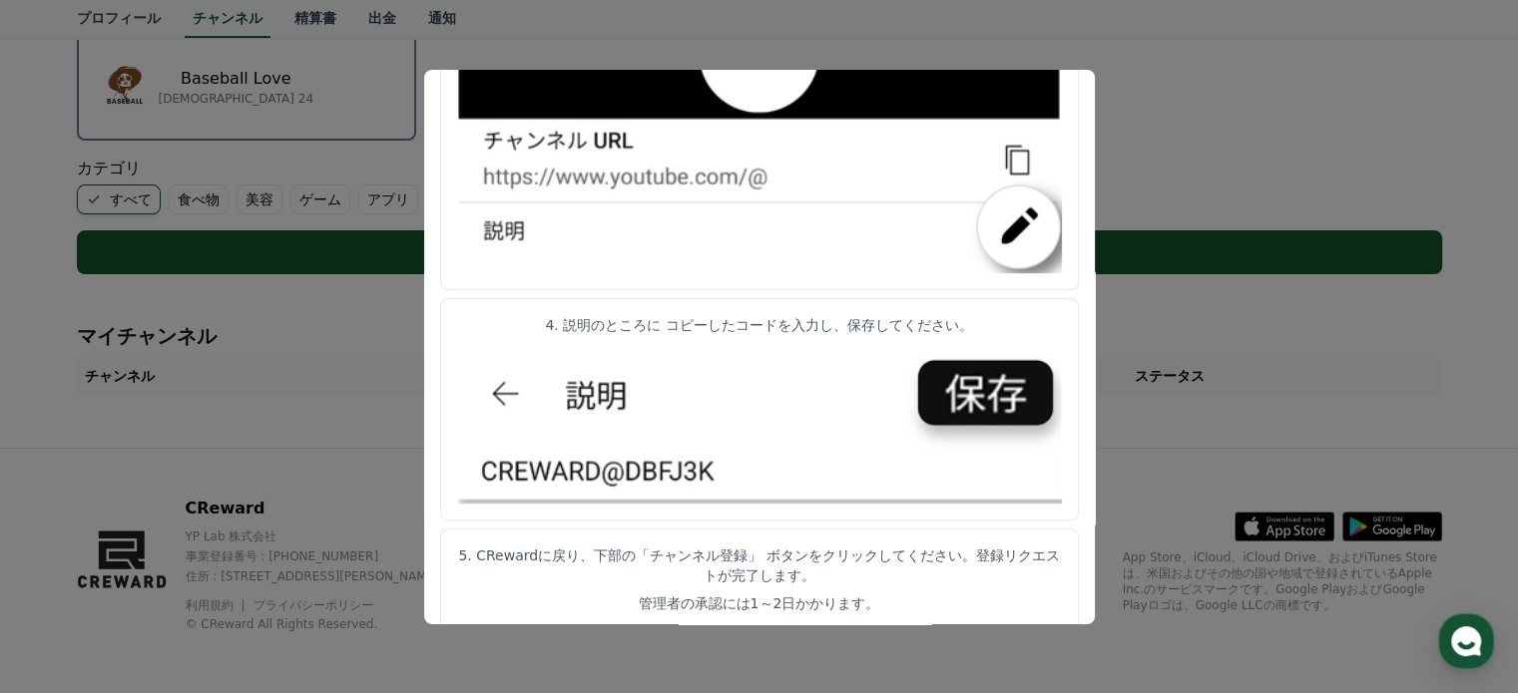
click at [997, 389] on img "modal" at bounding box center [759, 423] width 605 height 161
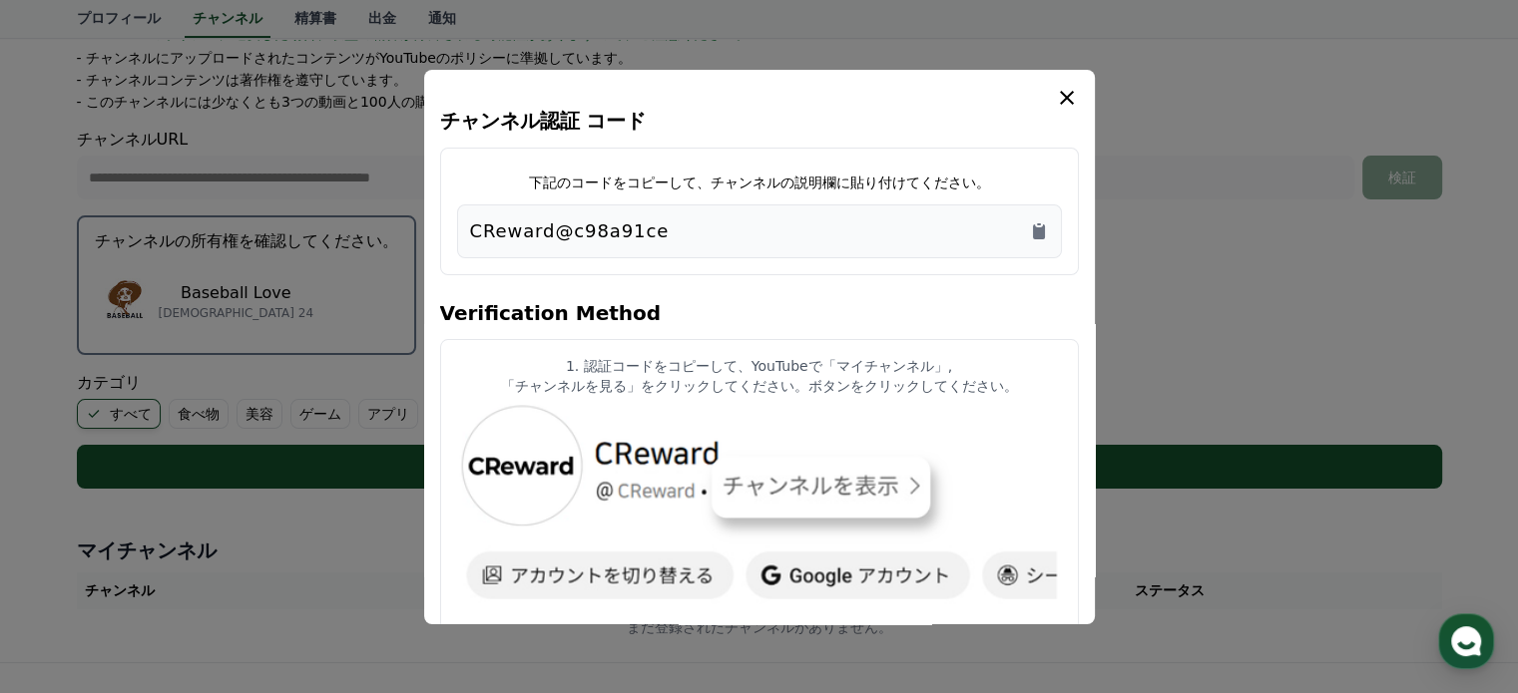
scroll to position [318, 0]
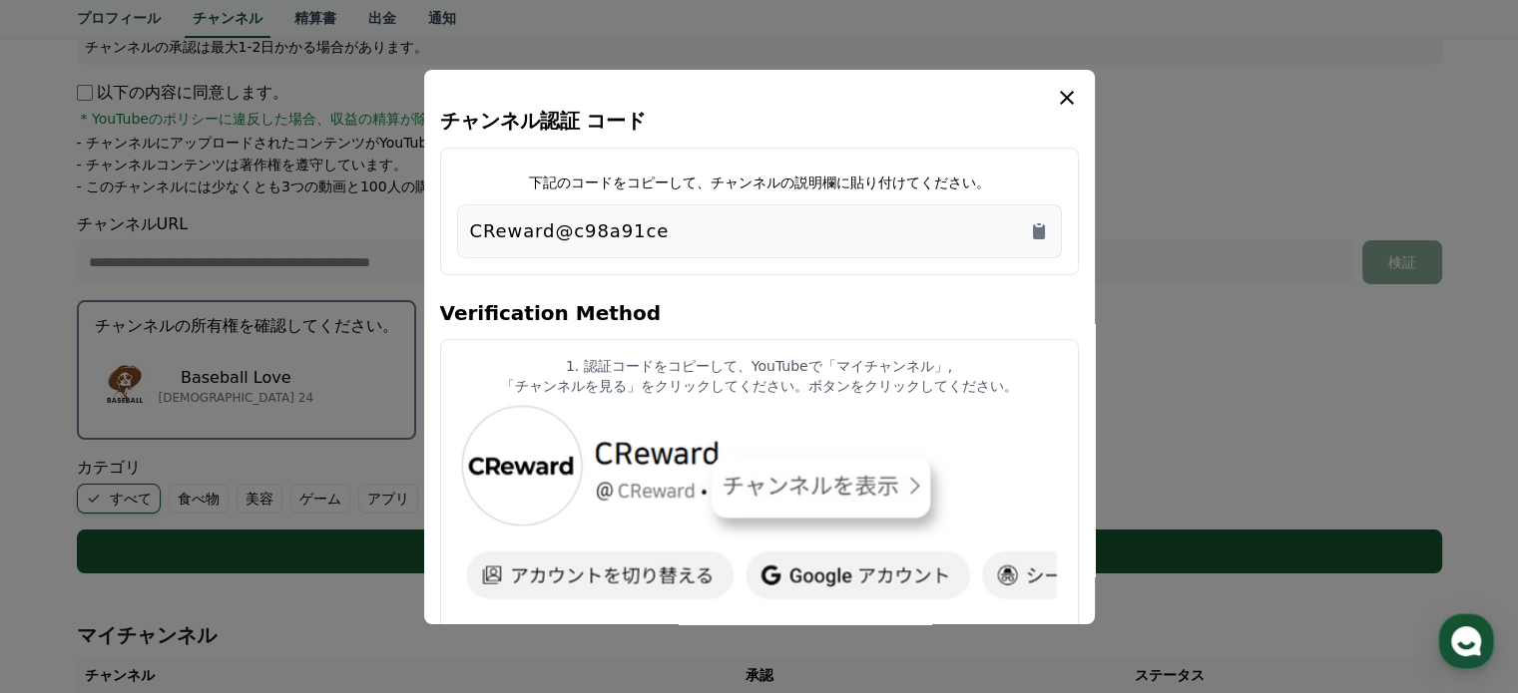
click at [1064, 91] on icon "modal" at bounding box center [1067, 98] width 24 height 24
click at [1066, 101] on icon "modal" at bounding box center [1067, 98] width 24 height 24
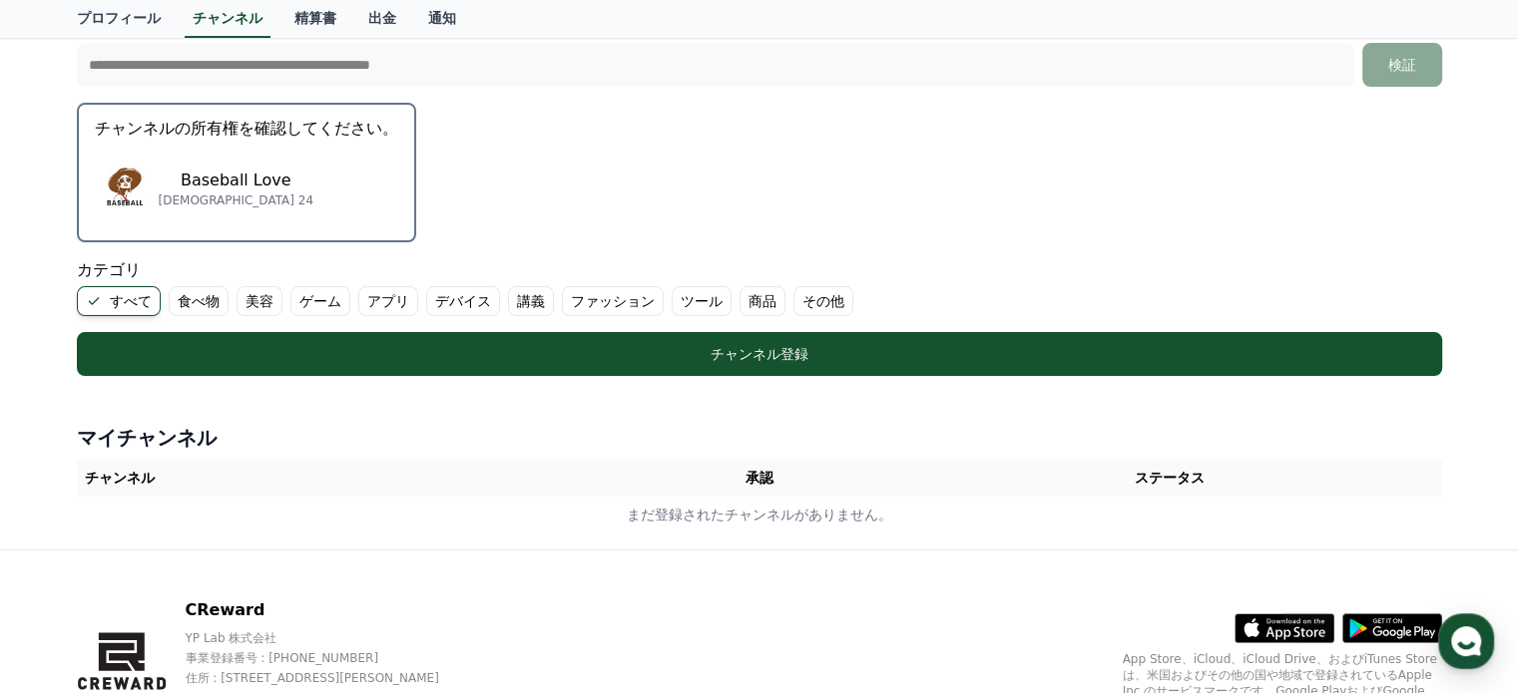
scroll to position [518, 0]
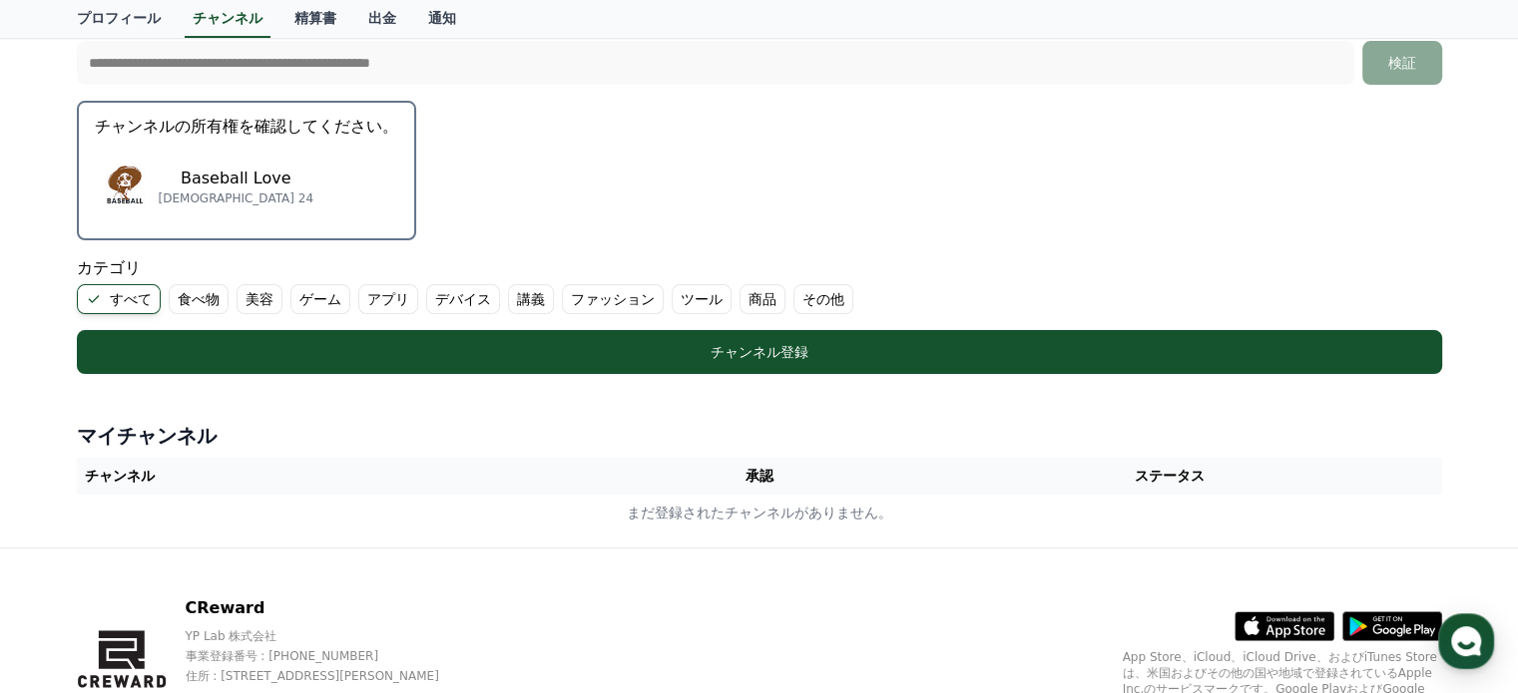
click at [793, 294] on label "その他" at bounding box center [823, 299] width 60 height 30
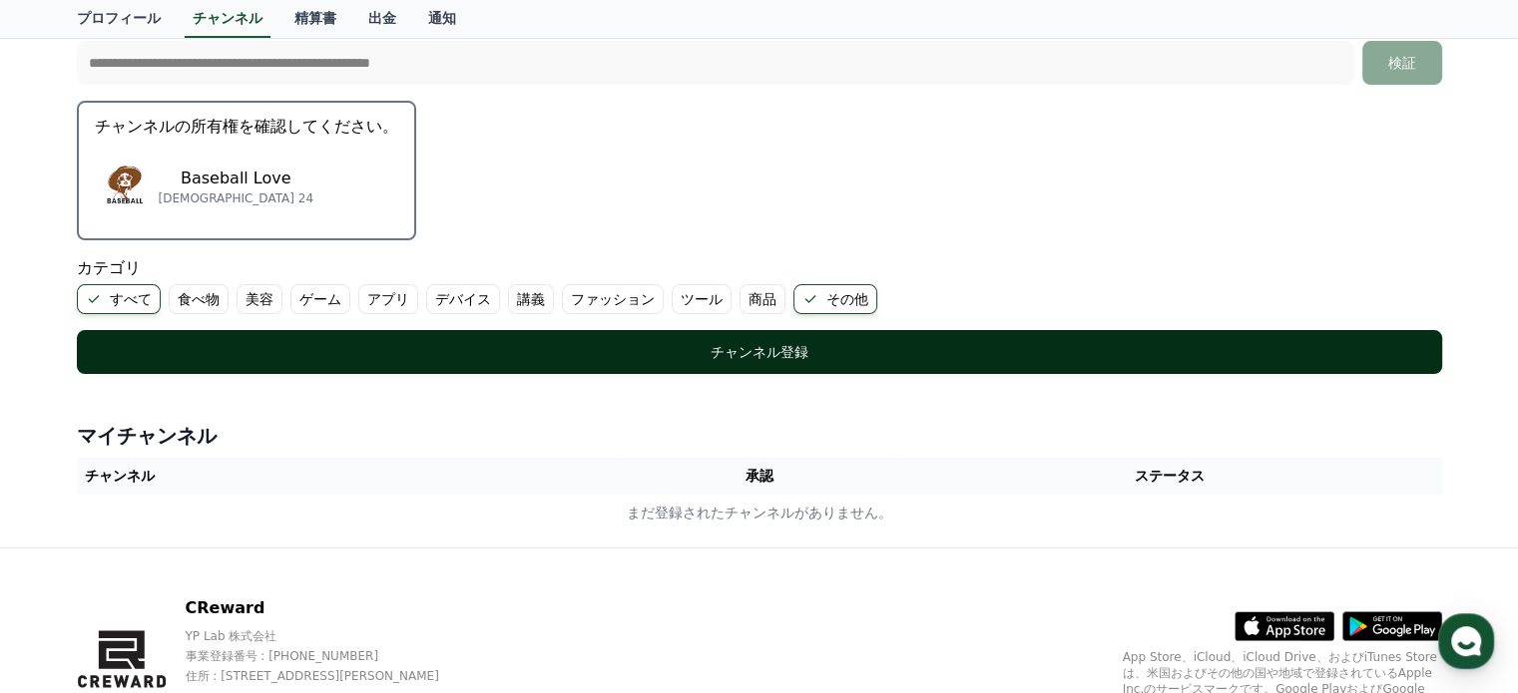
click at [736, 353] on div "チャンネル登録" at bounding box center [759, 352] width 1285 height 20
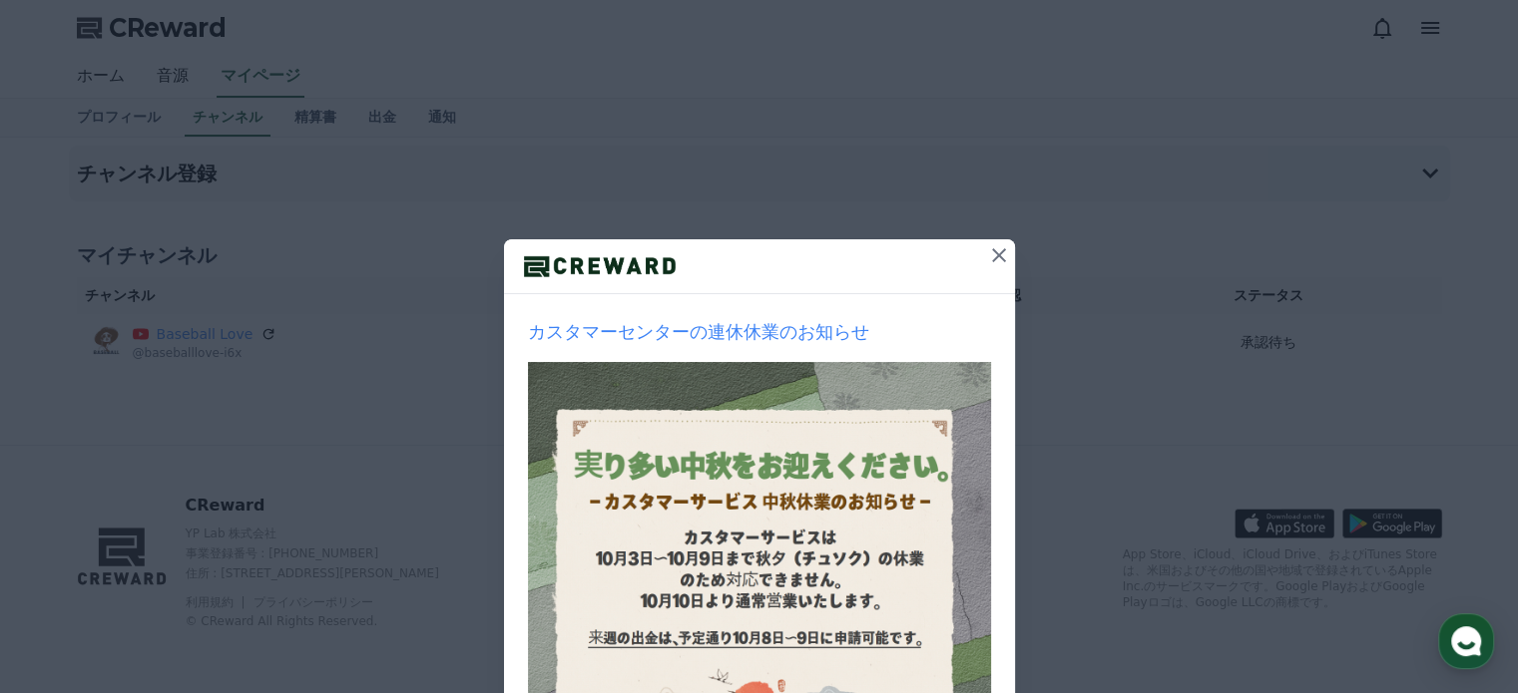
click at [989, 249] on icon at bounding box center [999, 255] width 24 height 24
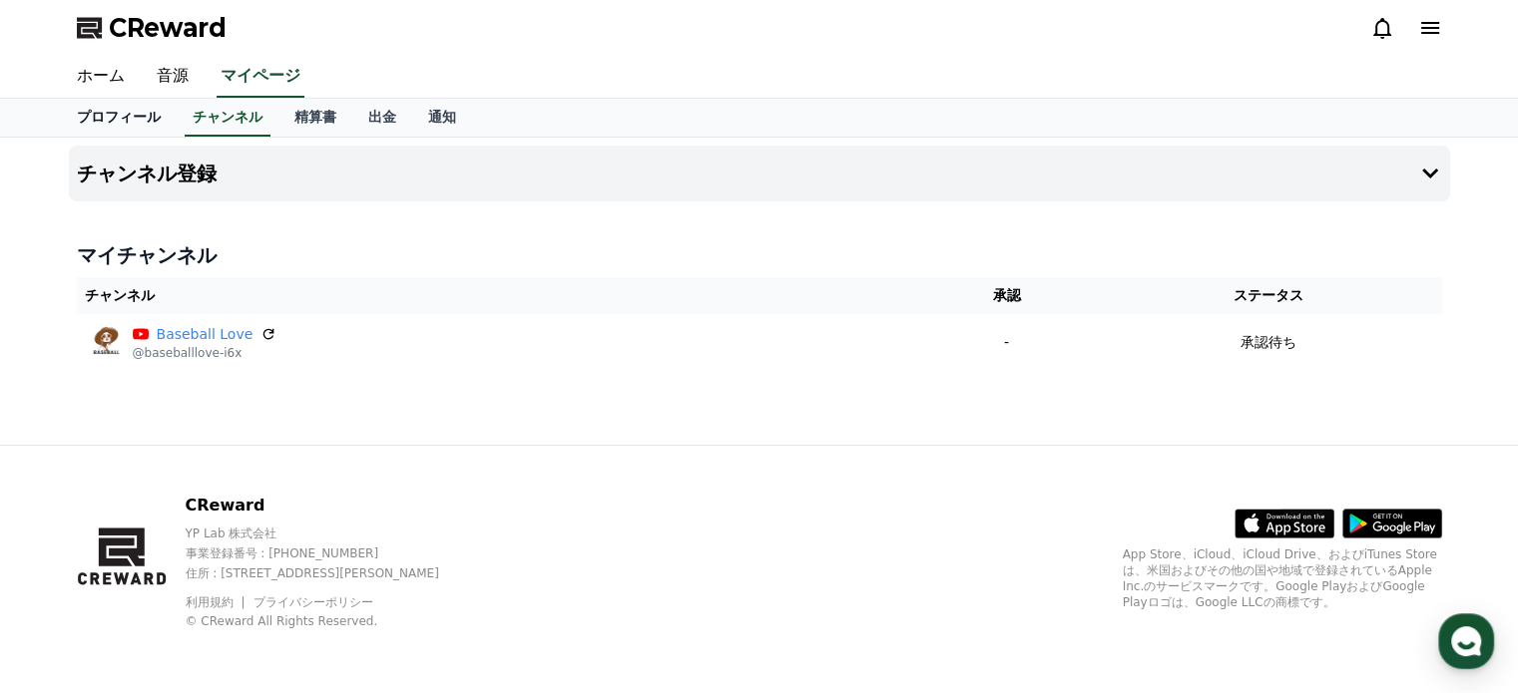
click at [108, 112] on link "プロフィール" at bounding box center [119, 118] width 116 height 38
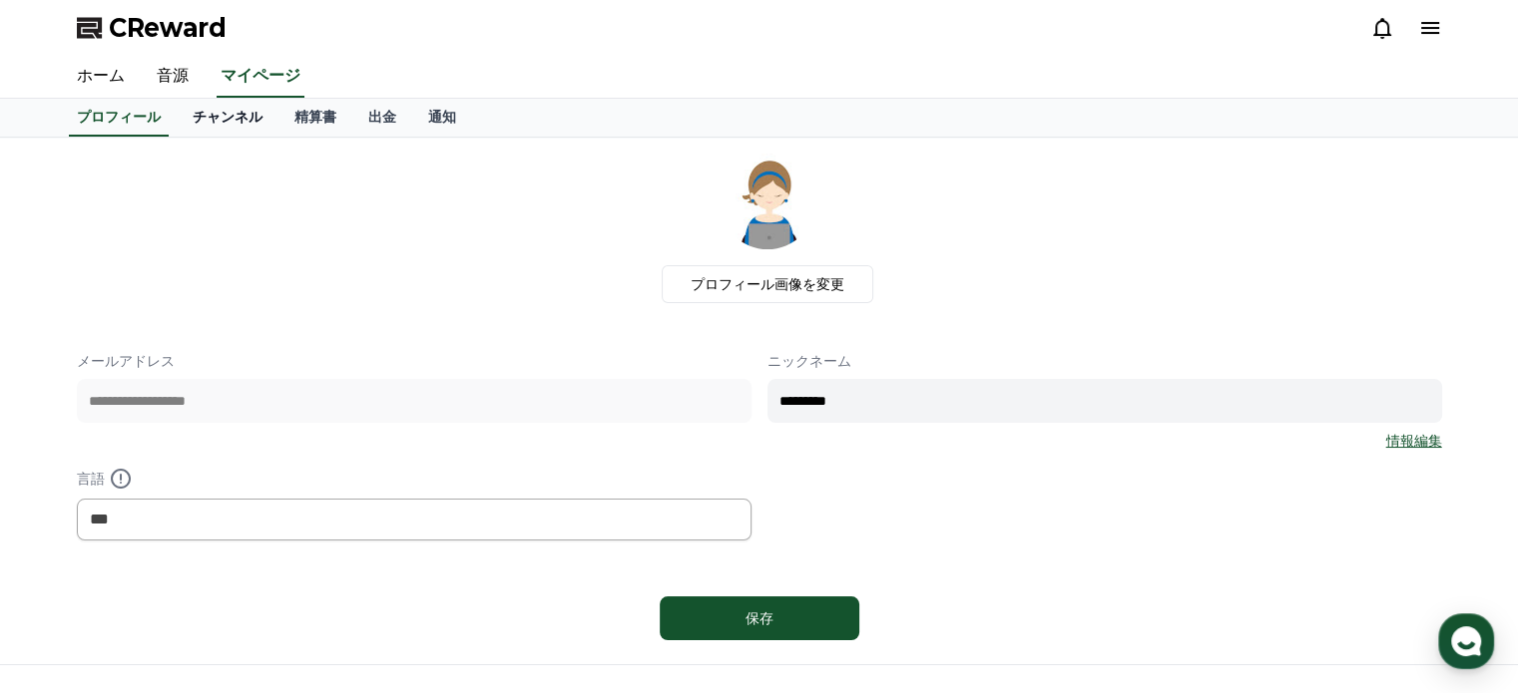
click at [207, 115] on link "チャンネル" at bounding box center [228, 118] width 102 height 38
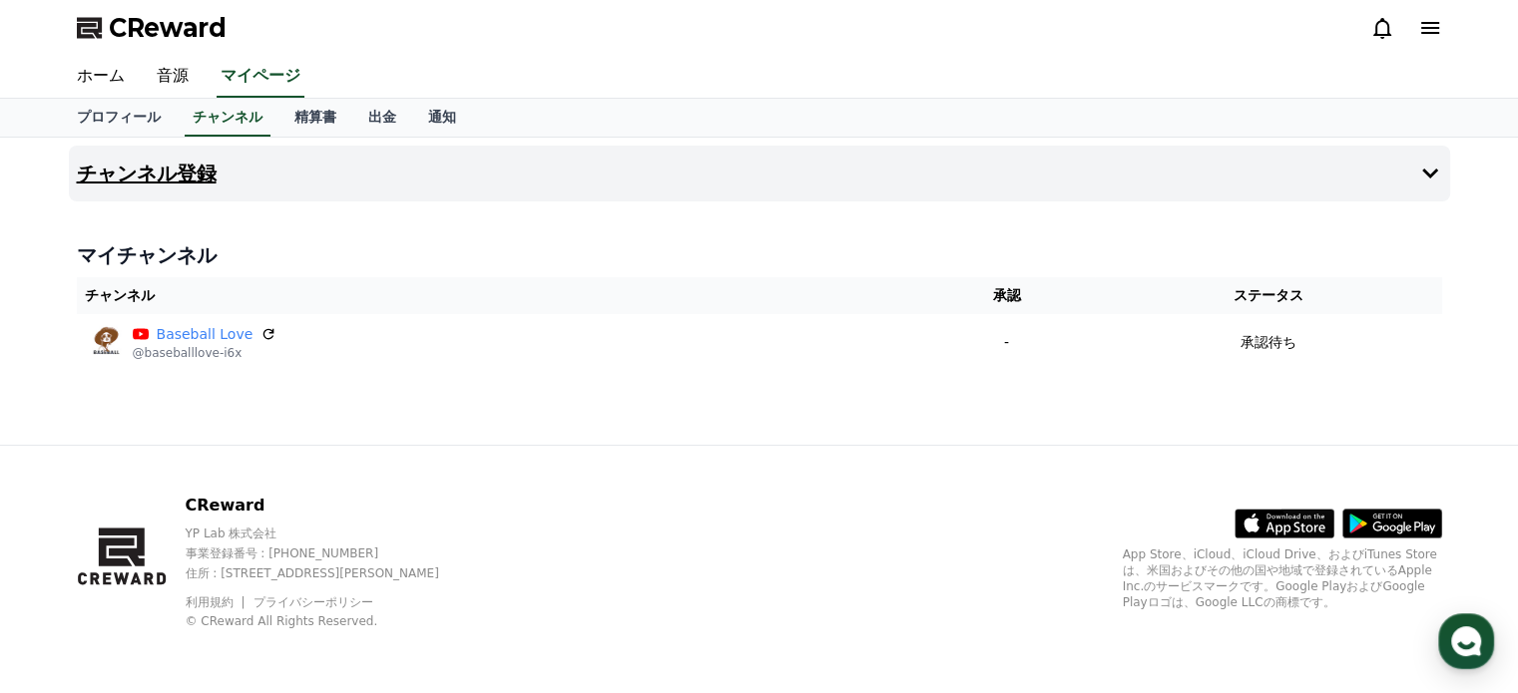
click at [1408, 172] on button "チャンネル登録" at bounding box center [759, 174] width 1381 height 56
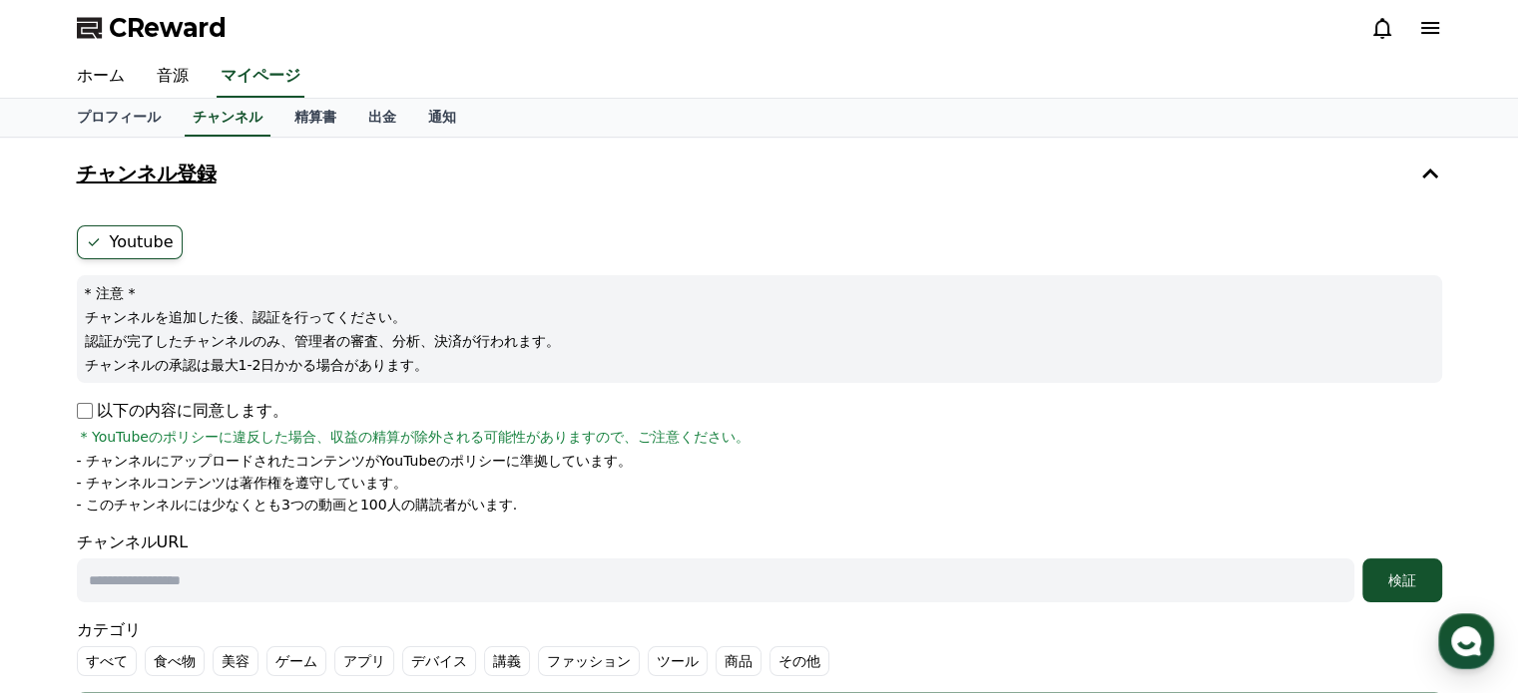
click at [1408, 172] on button "チャンネル登録" at bounding box center [759, 174] width 1381 height 56
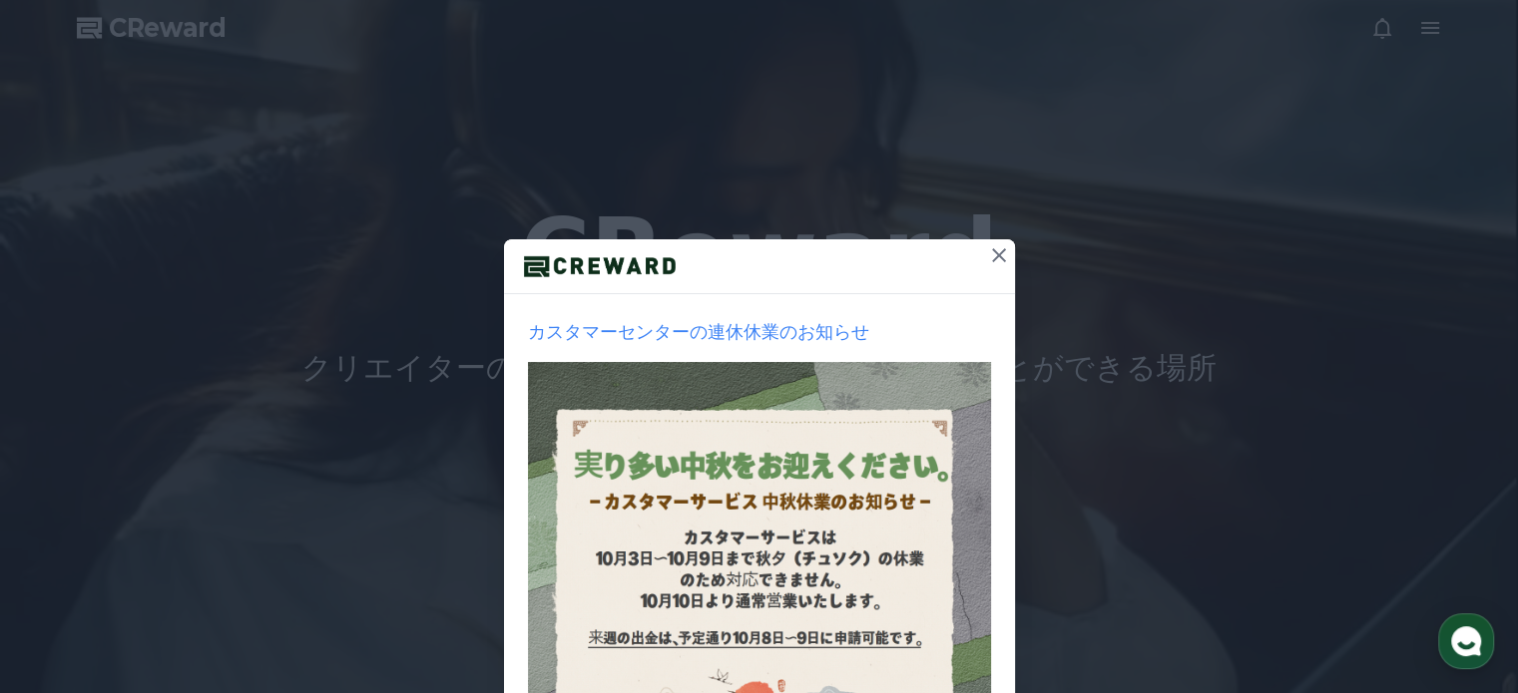
click at [990, 248] on icon at bounding box center [999, 255] width 24 height 24
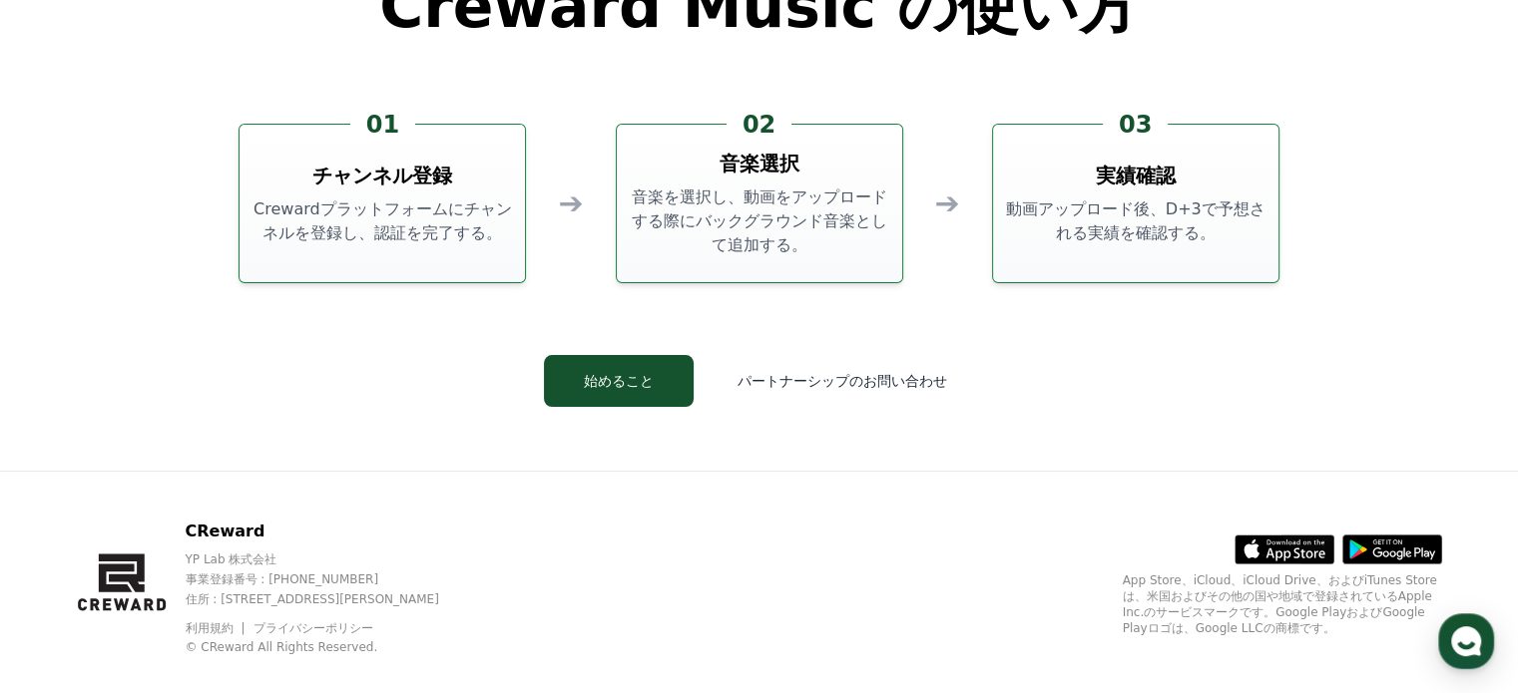
scroll to position [5406, 0]
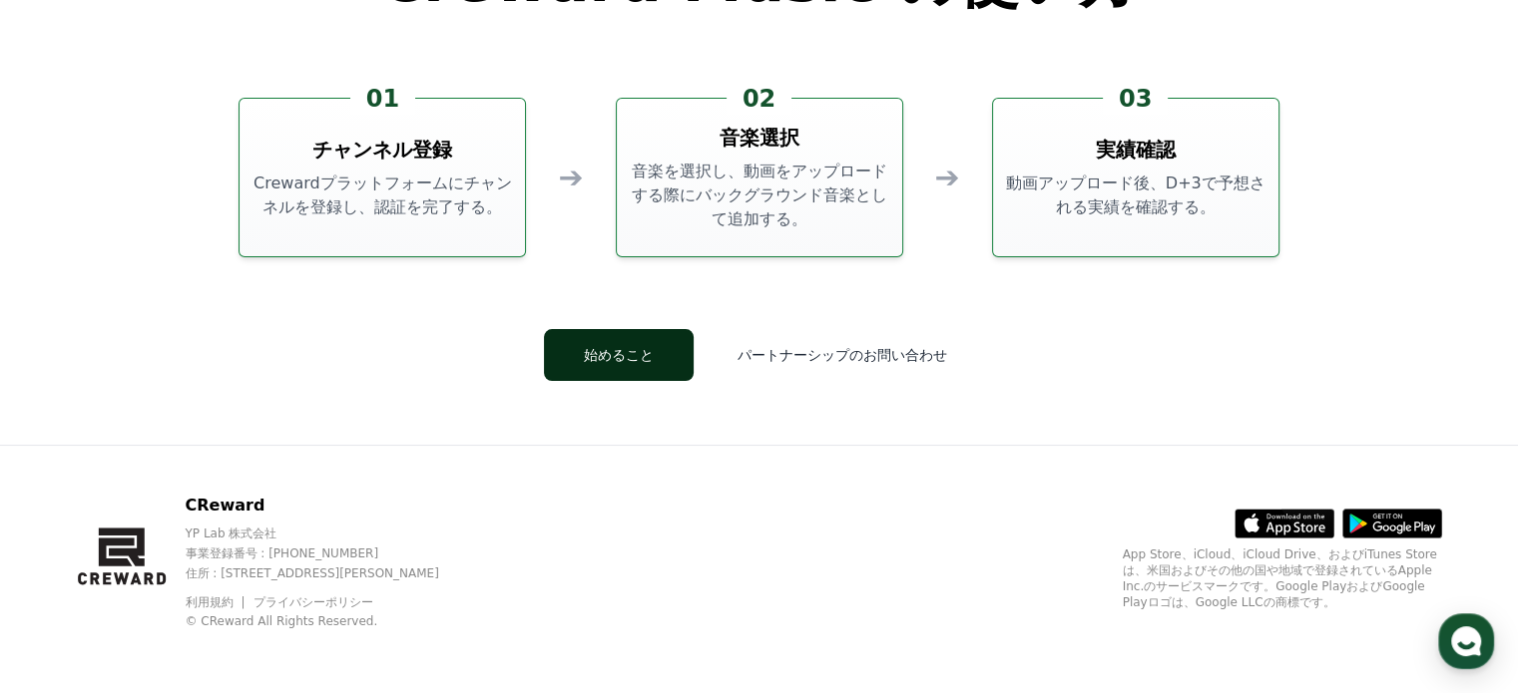
click at [609, 359] on button "始めること" at bounding box center [619, 355] width 150 height 52
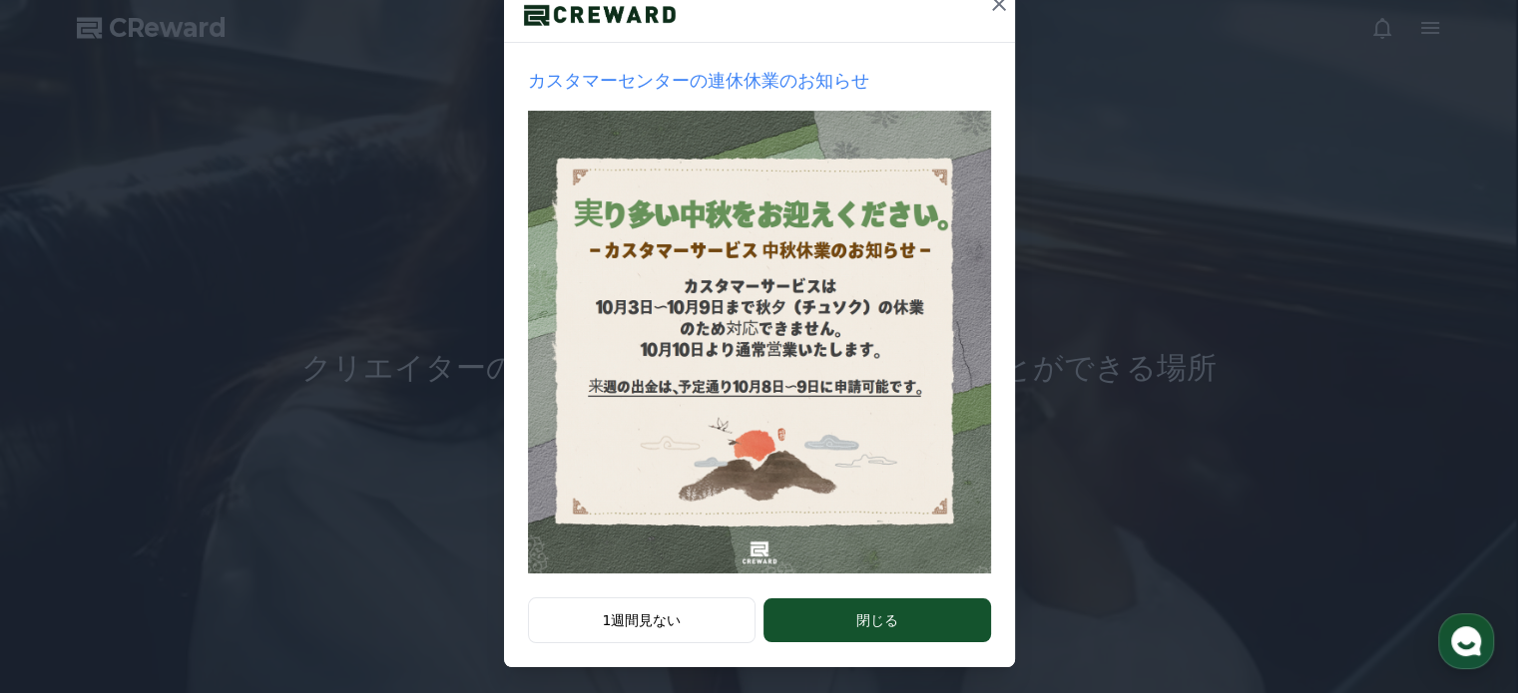
scroll to position [256, 0]
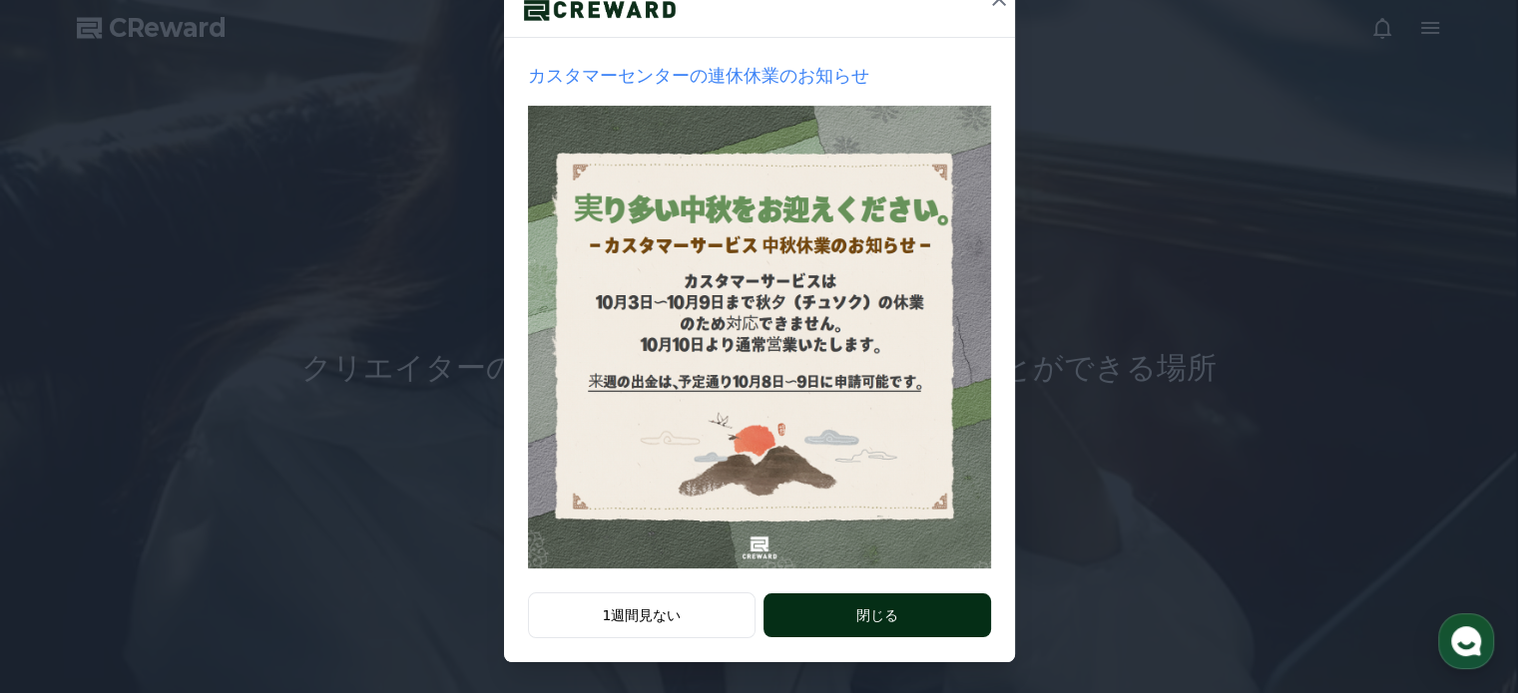
click at [878, 616] on button "閉じる" at bounding box center [876, 616] width 226 height 44
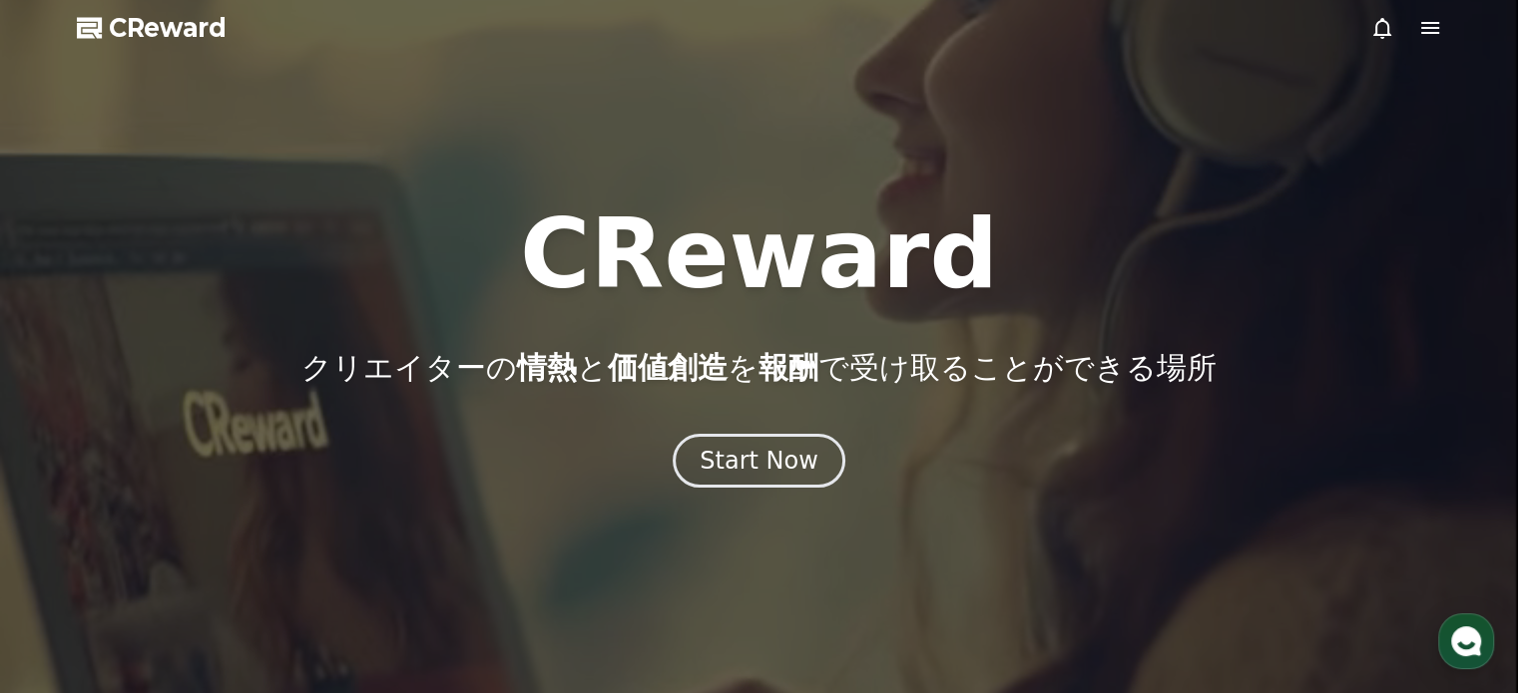
click at [1433, 23] on icon at bounding box center [1430, 28] width 18 height 12
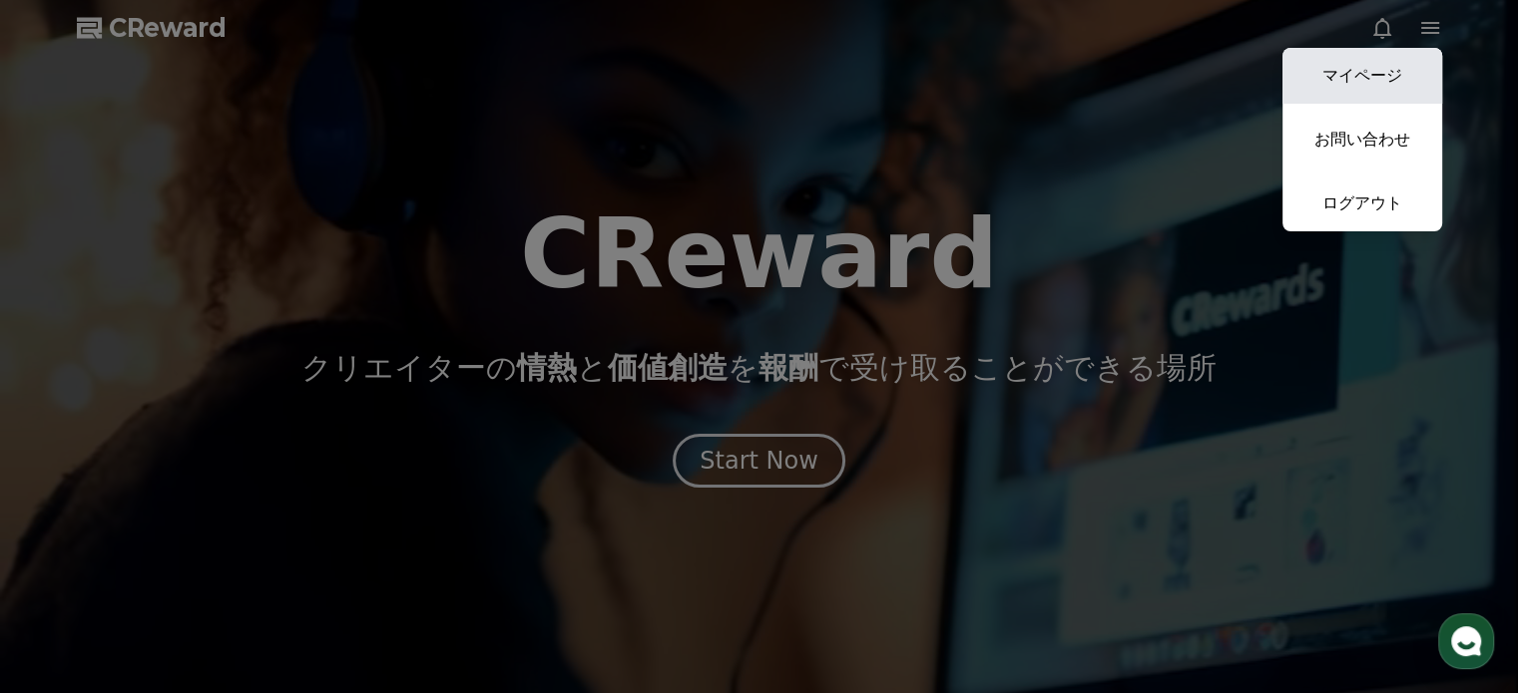
click at [1340, 80] on link "マイページ" at bounding box center [1362, 76] width 160 height 56
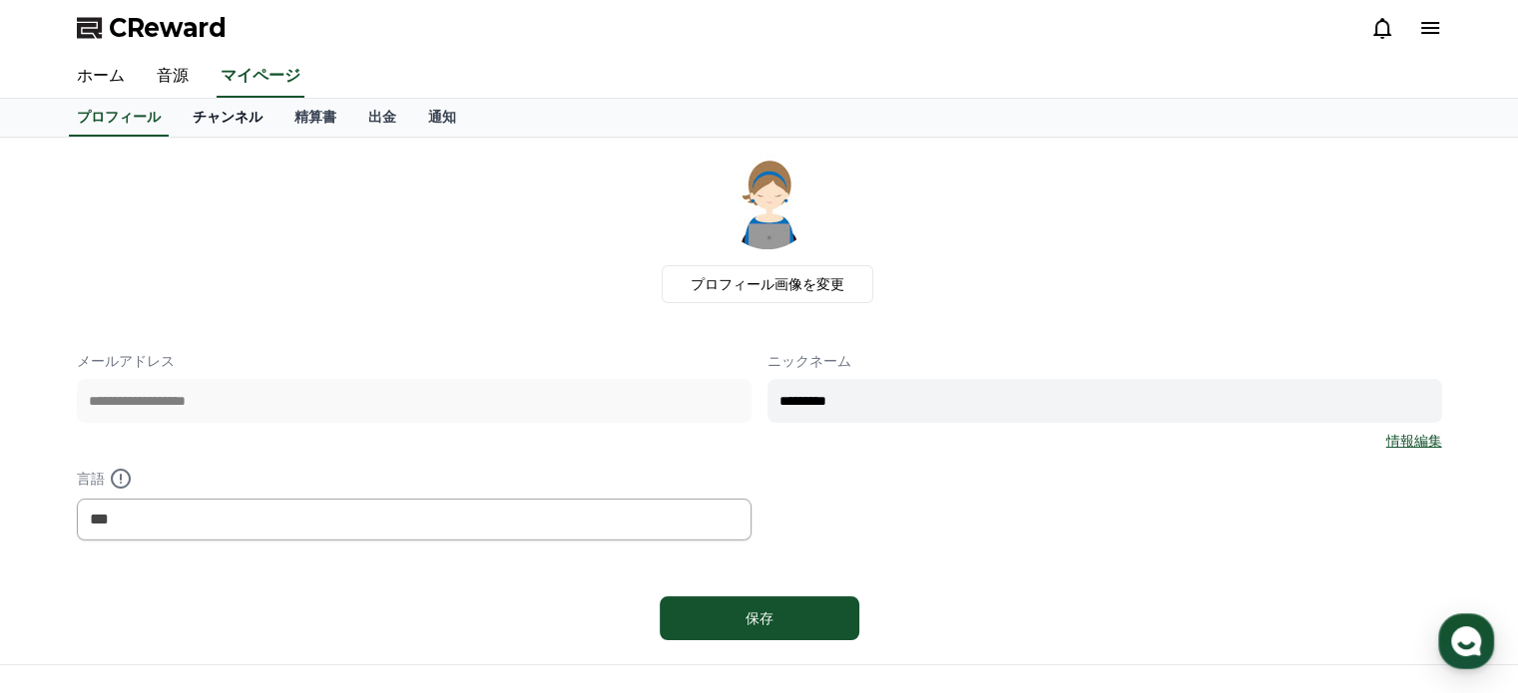
click at [188, 118] on link "チャンネル" at bounding box center [228, 118] width 102 height 38
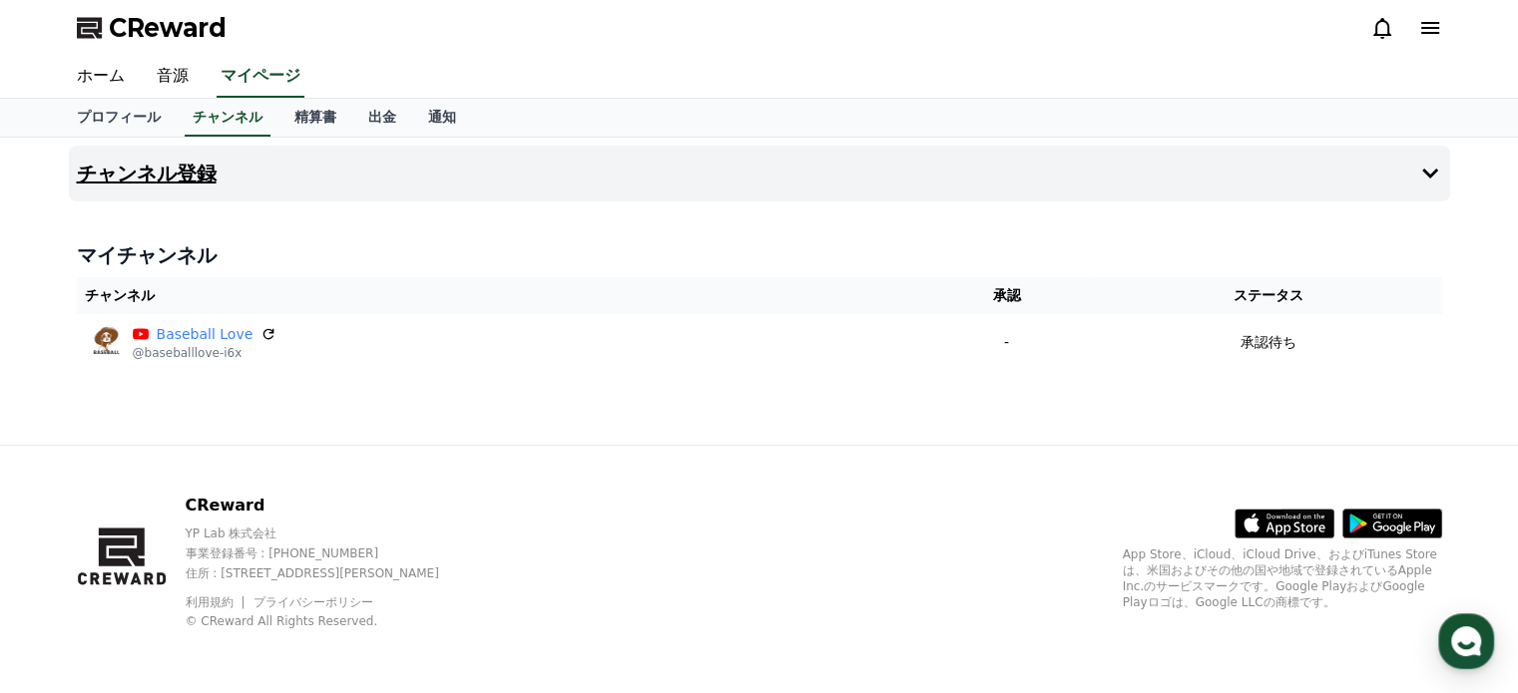
click at [187, 175] on h4 "チャンネル登録" at bounding box center [147, 174] width 140 height 22
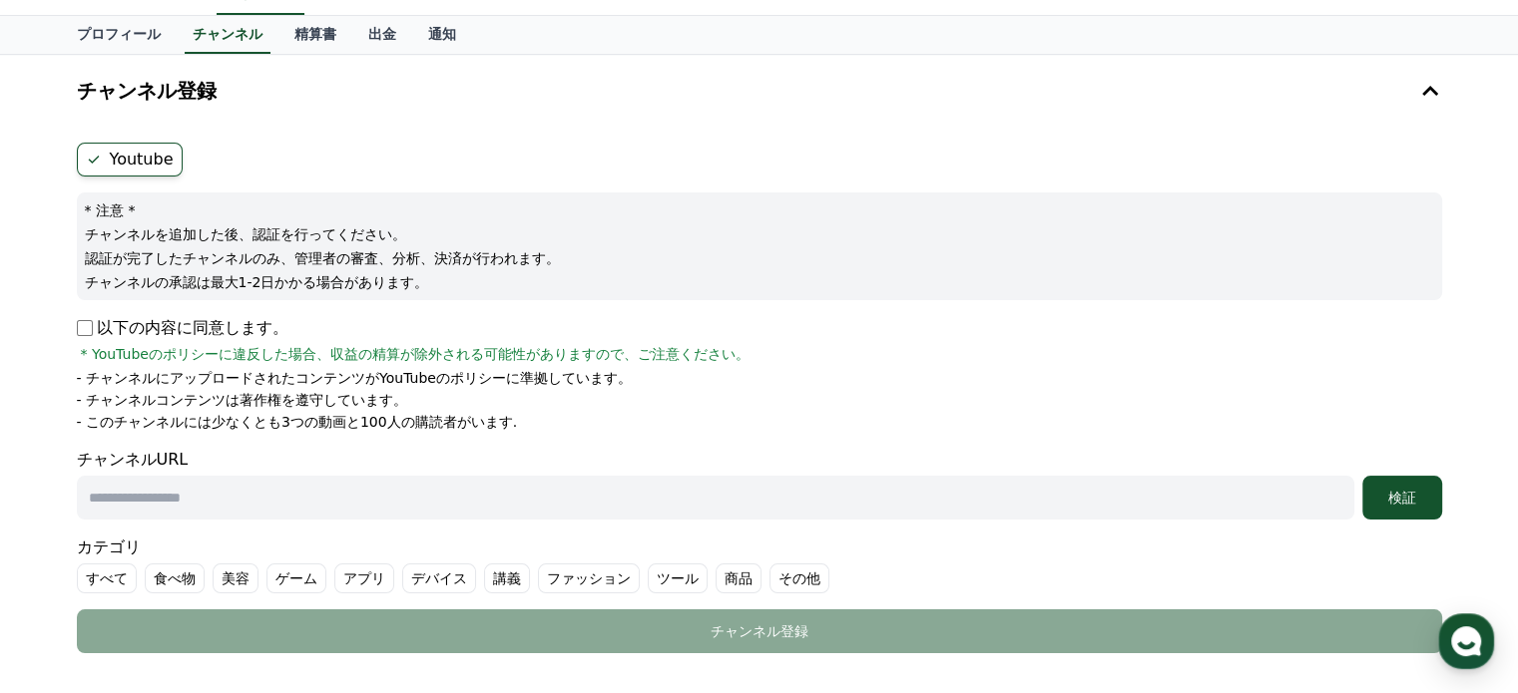
scroll to position [82, 0]
click at [231, 502] on input "text" at bounding box center [715, 499] width 1277 height 44
click at [218, 491] on input "text" at bounding box center [715, 499] width 1277 height 44
paste input "**********"
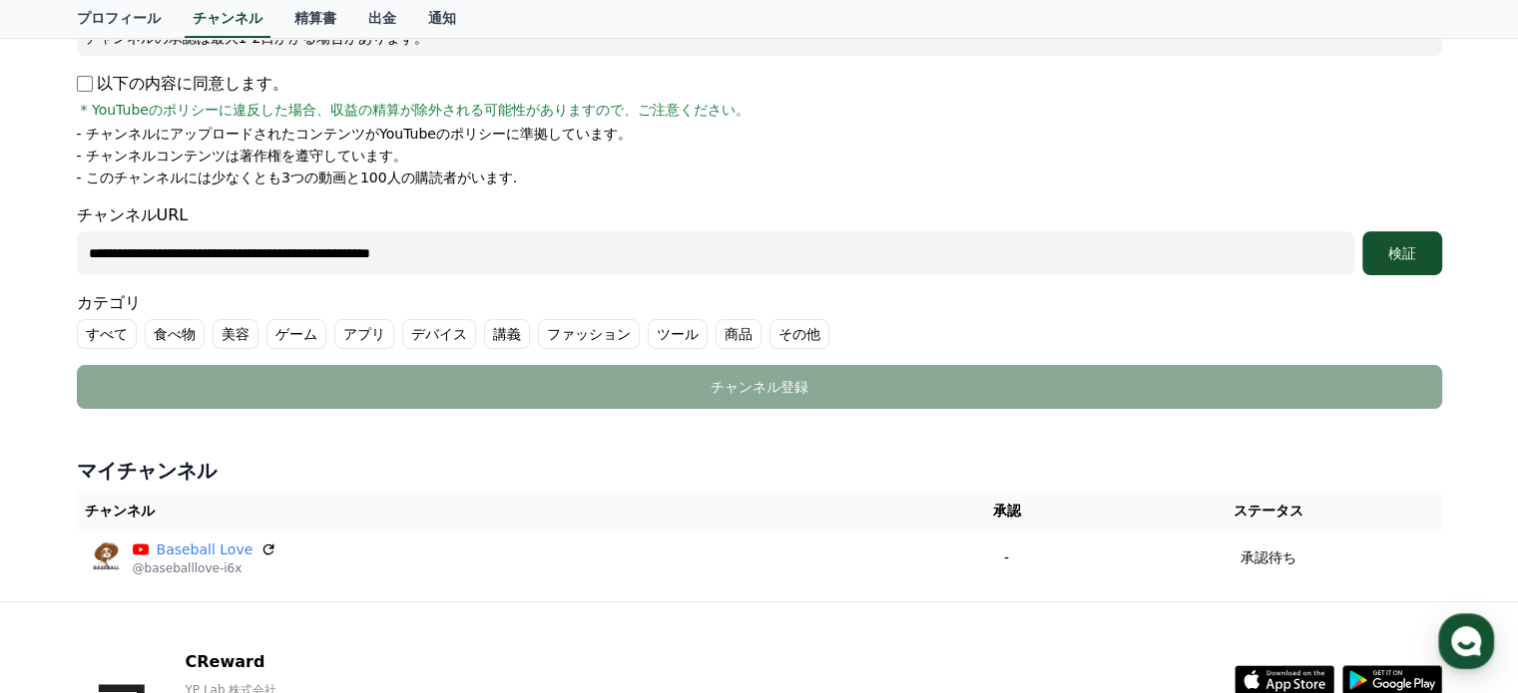
scroll to position [381, 0]
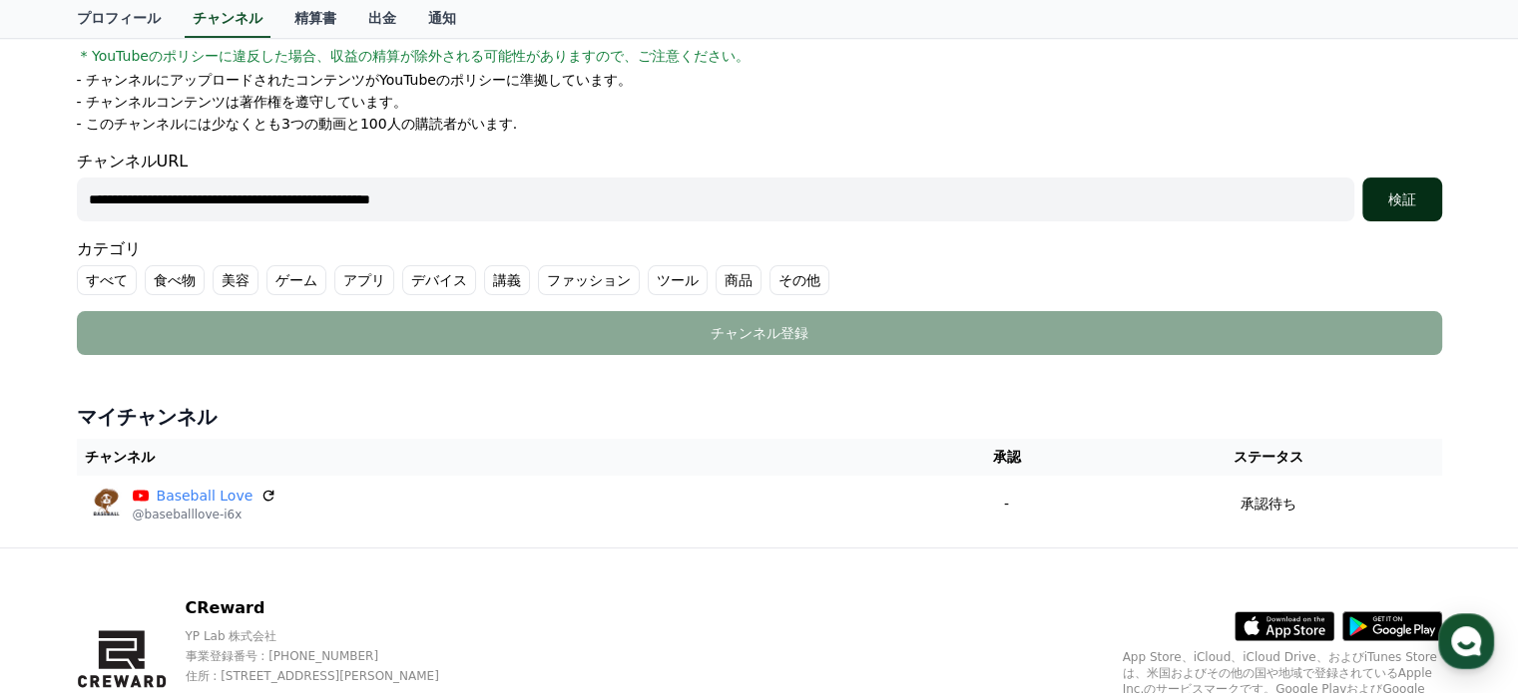
type input "**********"
click at [1396, 194] on div "検証" at bounding box center [1402, 200] width 64 height 20
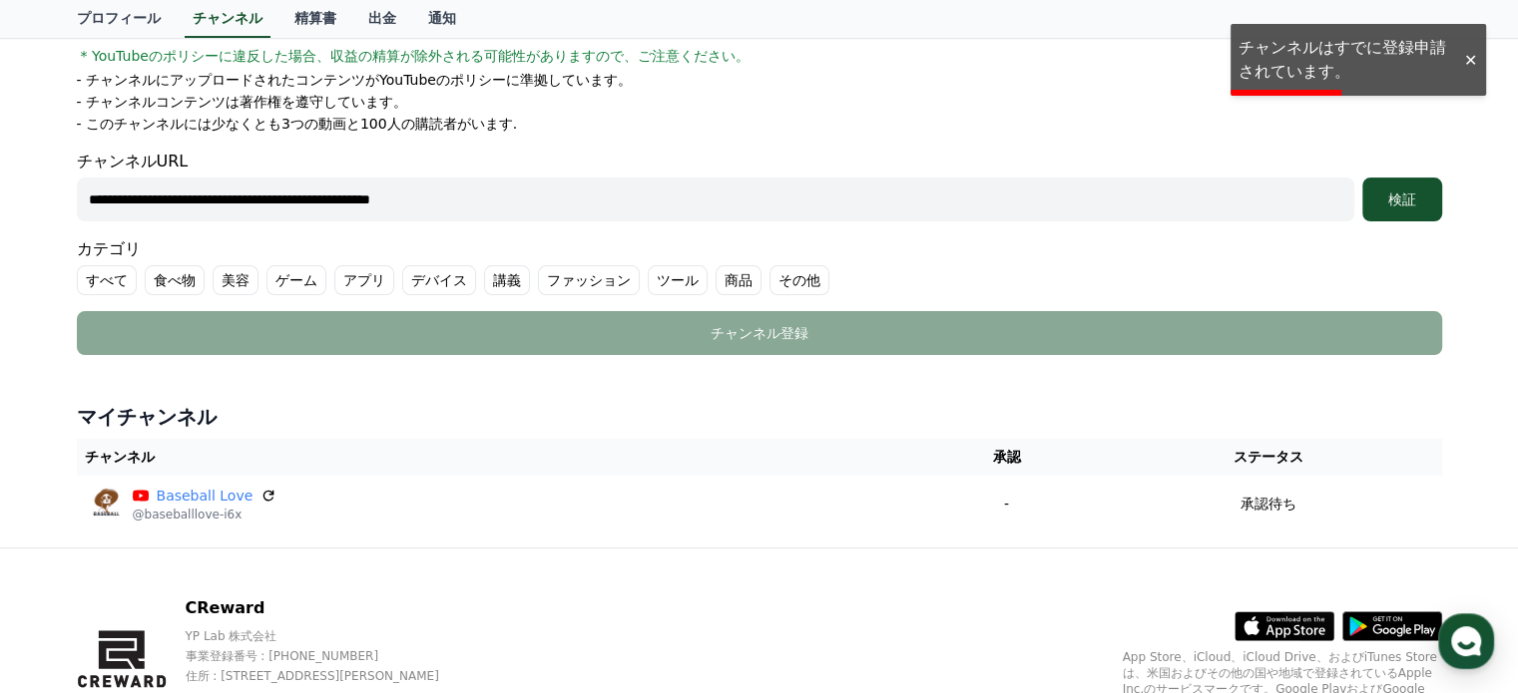
click at [1470, 55] on div at bounding box center [1470, 60] width 32 height 19
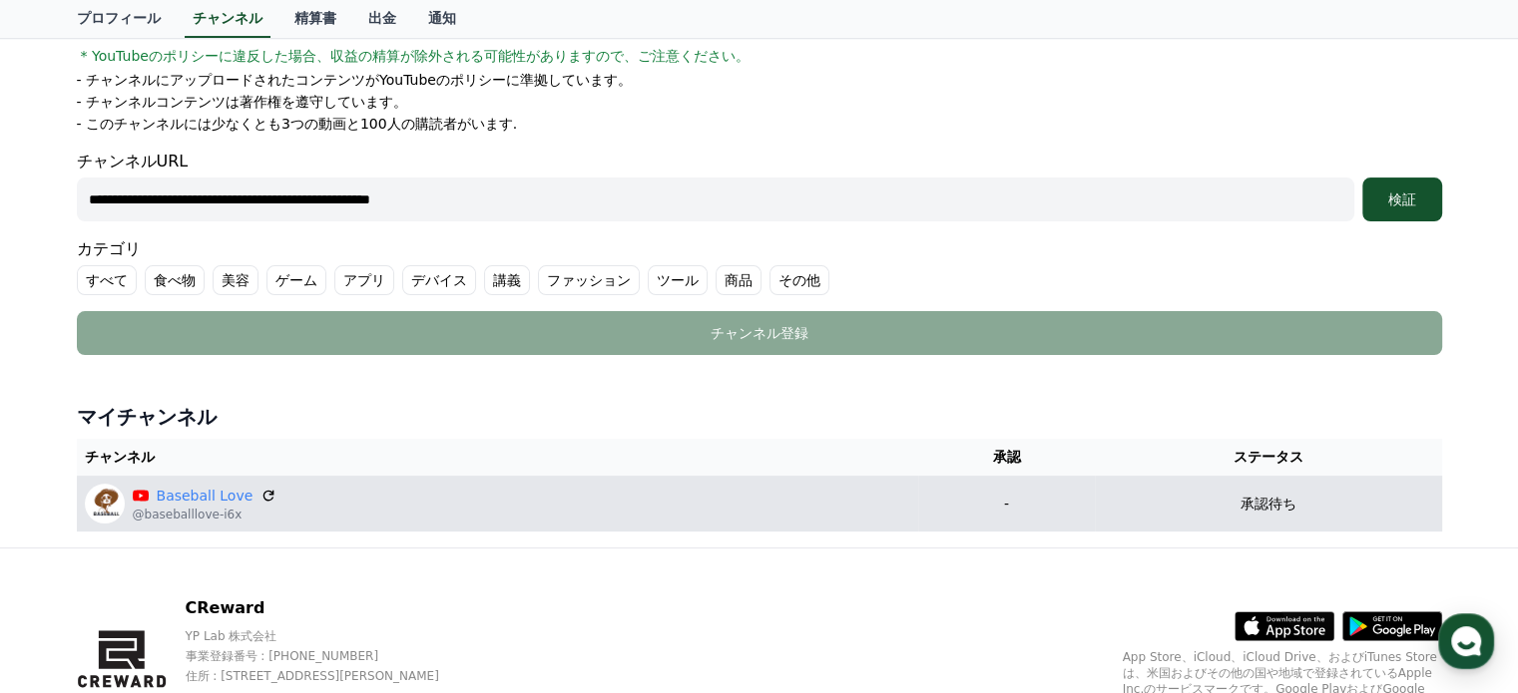
click at [1293, 496] on p "承認待ち" at bounding box center [1268, 504] width 56 height 21
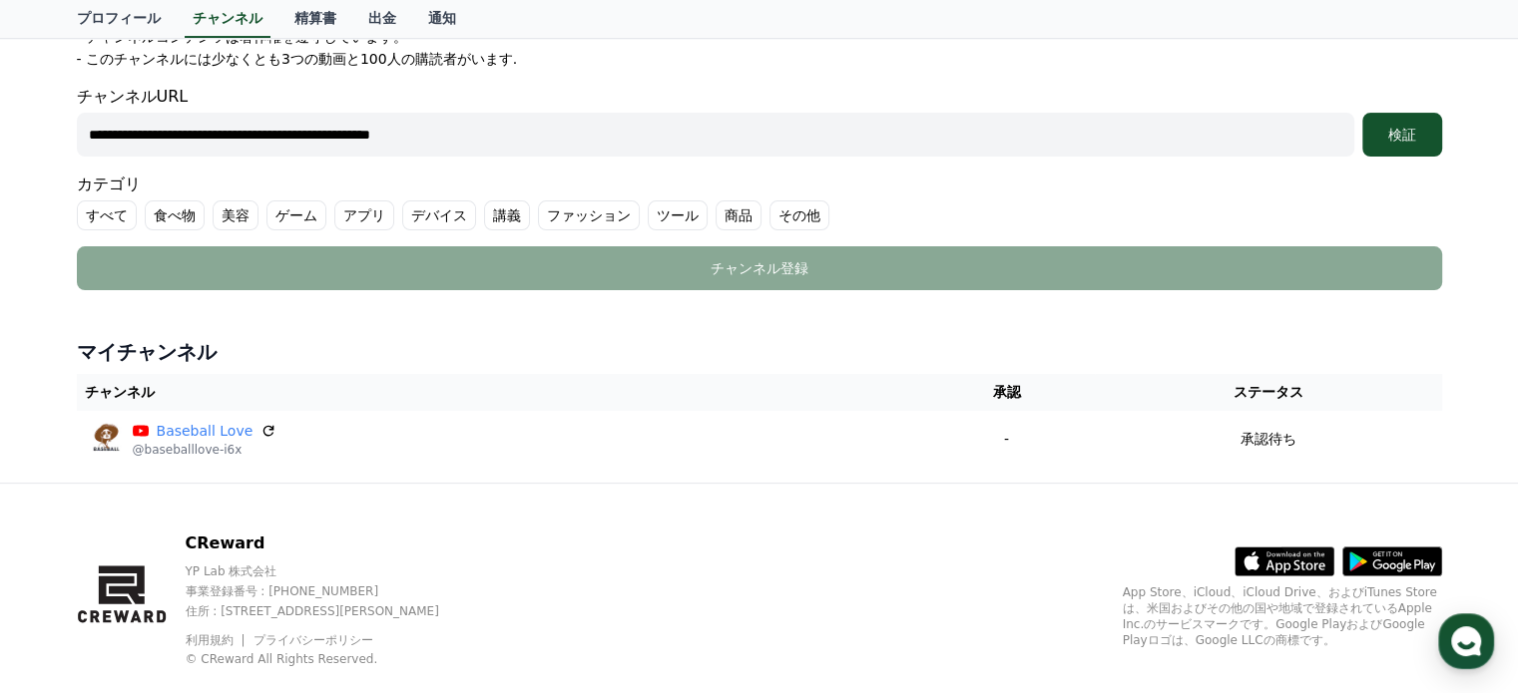
scroll to position [481, 0]
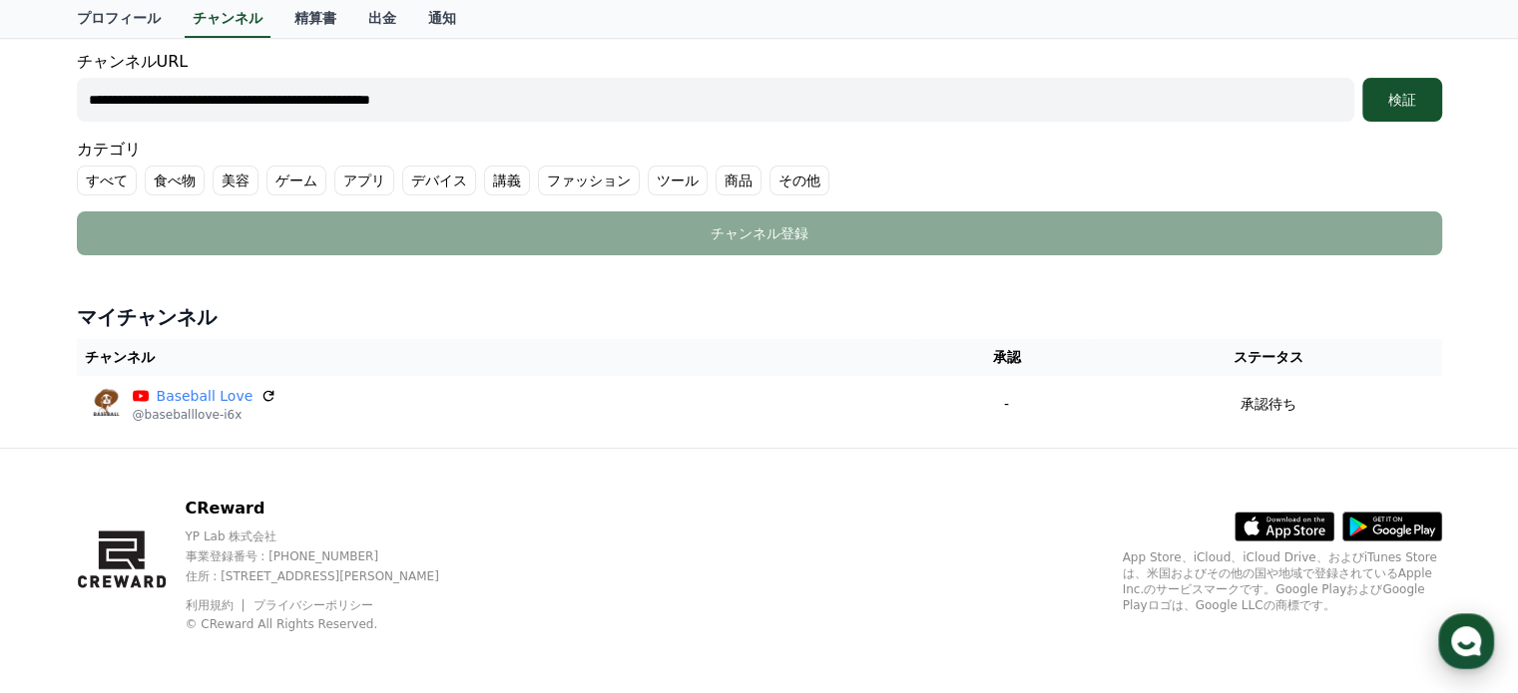
click at [1476, 644] on use "button" at bounding box center [1466, 642] width 30 height 30
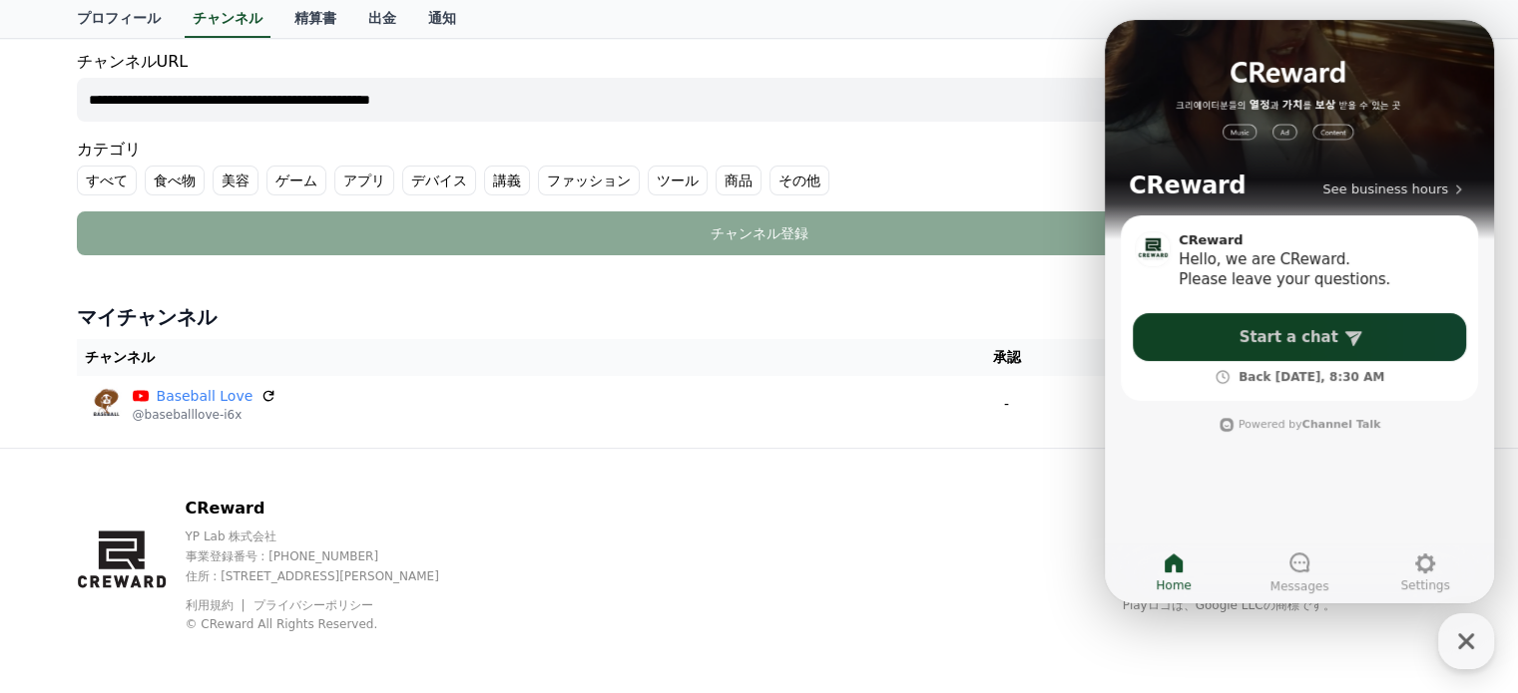
click at [1297, 338] on span "Start a chat" at bounding box center [1288, 337] width 99 height 20
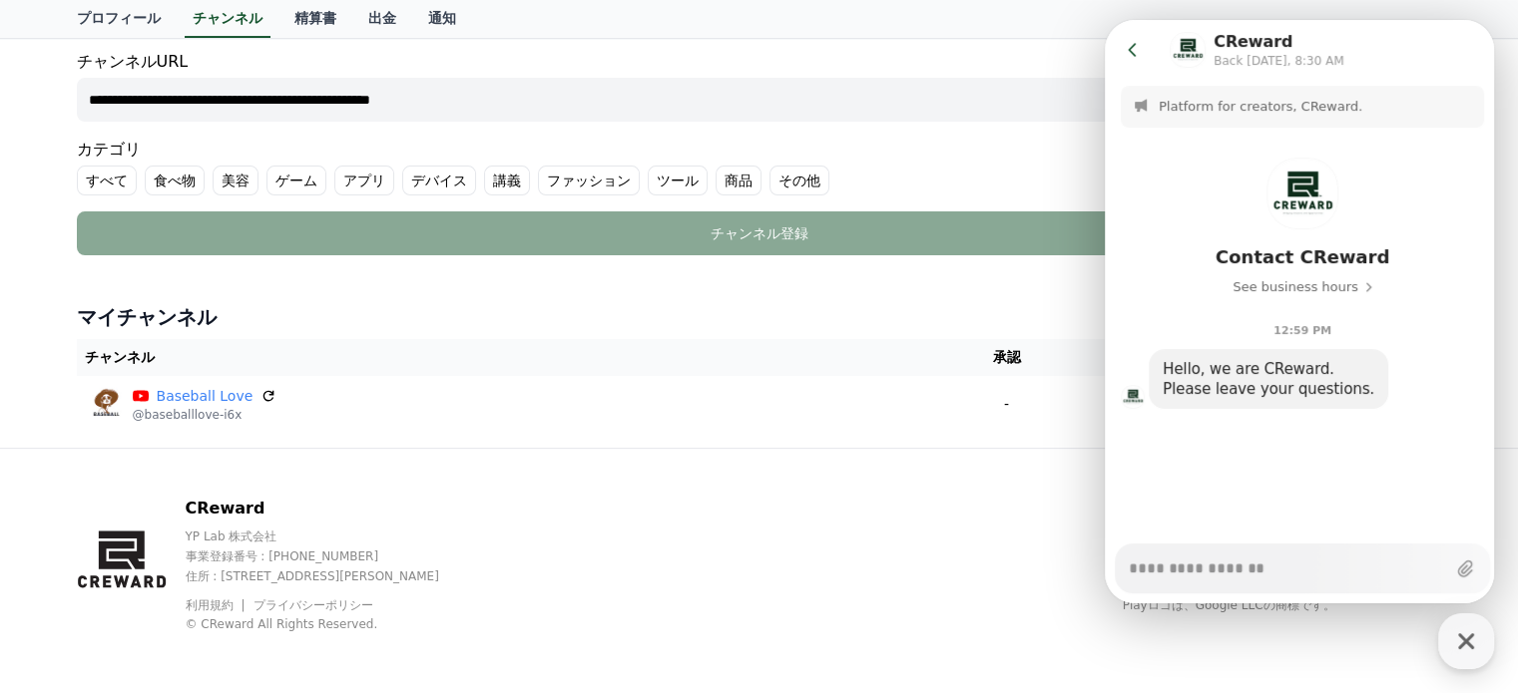
click at [907, 511] on div "CReward YP Lab 株式会社 事業登録番号 : [PHONE_NUMBER] 住所 : [STREET_ADDRESS][PERSON_NAME] …" at bounding box center [759, 572] width 1397 height 247
click at [1179, 572] on textarea "Messenger Input Textarea" at bounding box center [1286, 562] width 316 height 34
paste textarea "**********"
type textarea "*"
type textarea "**********"
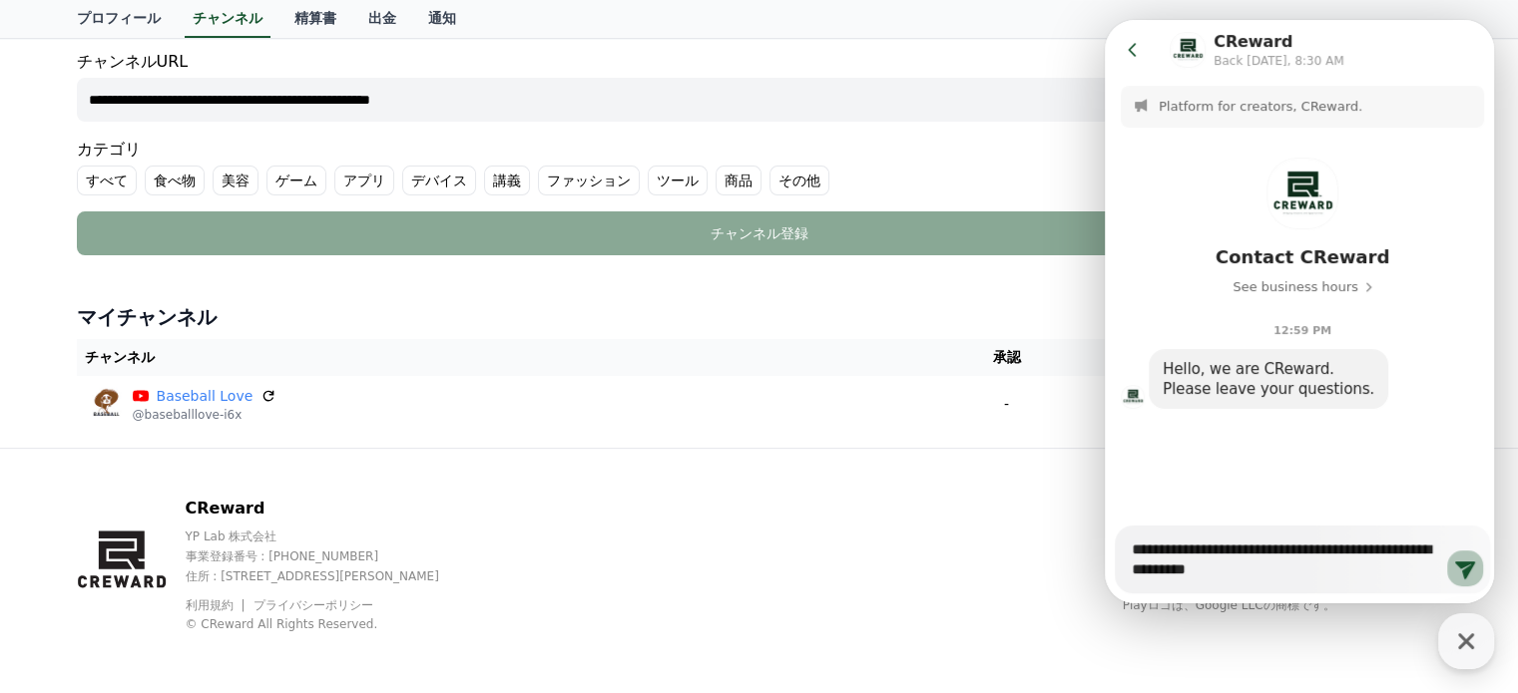
click at [1466, 567] on icon at bounding box center [1465, 571] width 20 height 18
type textarea "*"
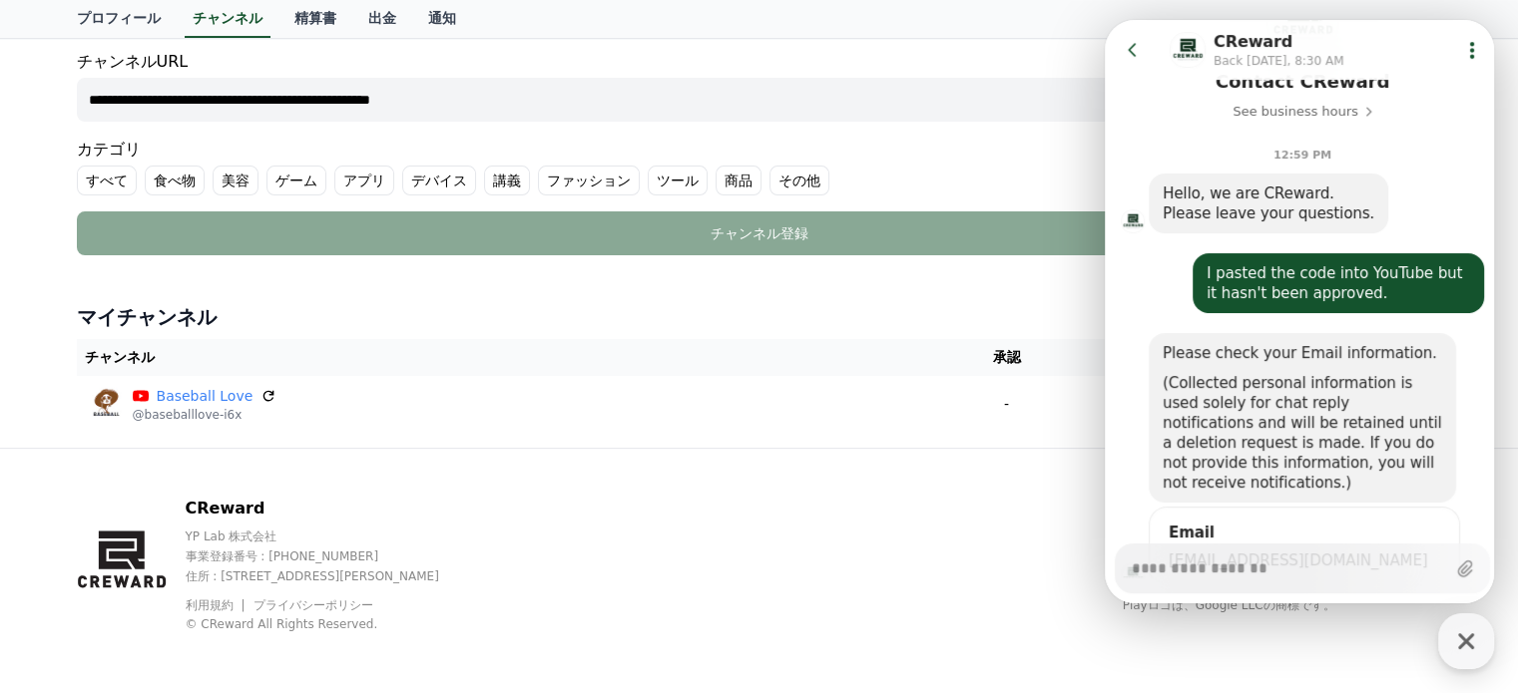
scroll to position [279, 0]
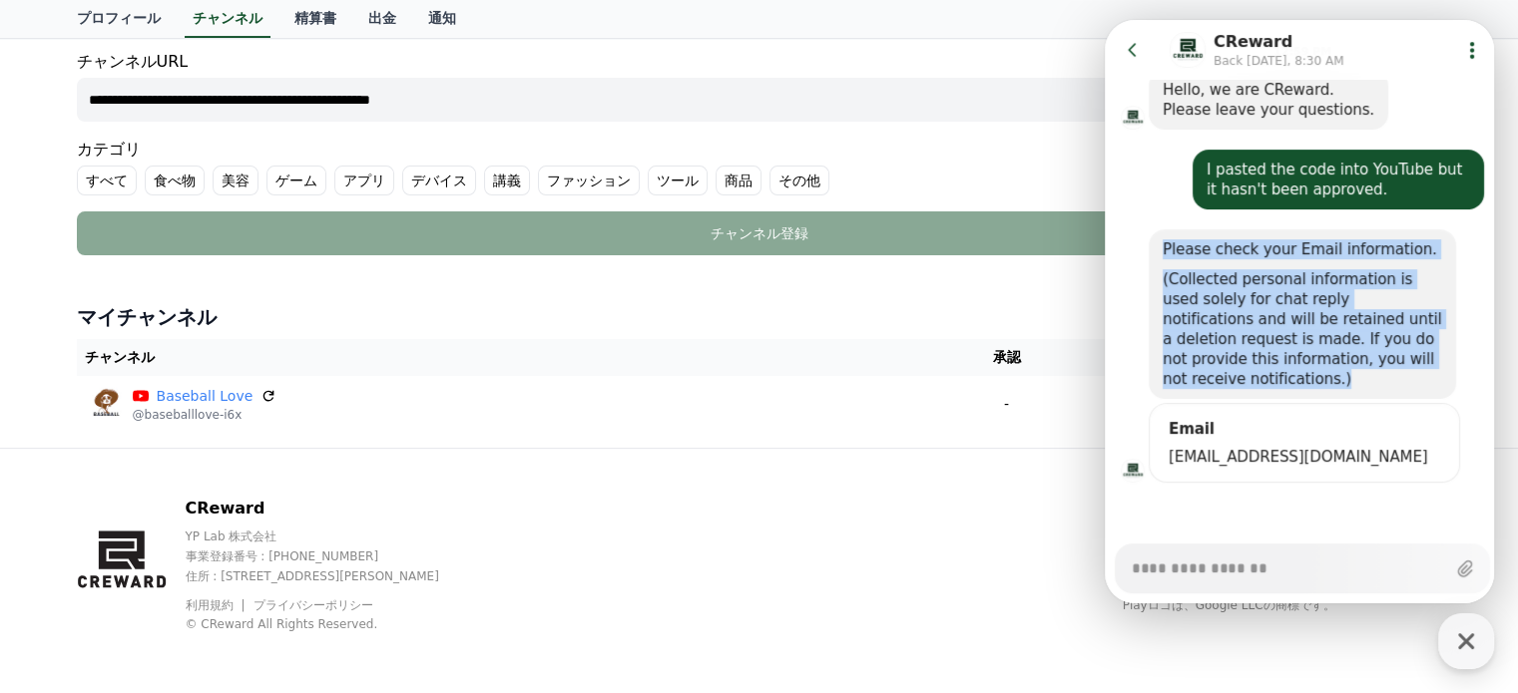
drag, startPoint x: 1164, startPoint y: 246, endPoint x: 1290, endPoint y: 377, distance: 181.3
click at [1290, 377] on div "Please check your Email information. (Collected personal information is used so…" at bounding box center [1301, 314] width 279 height 150
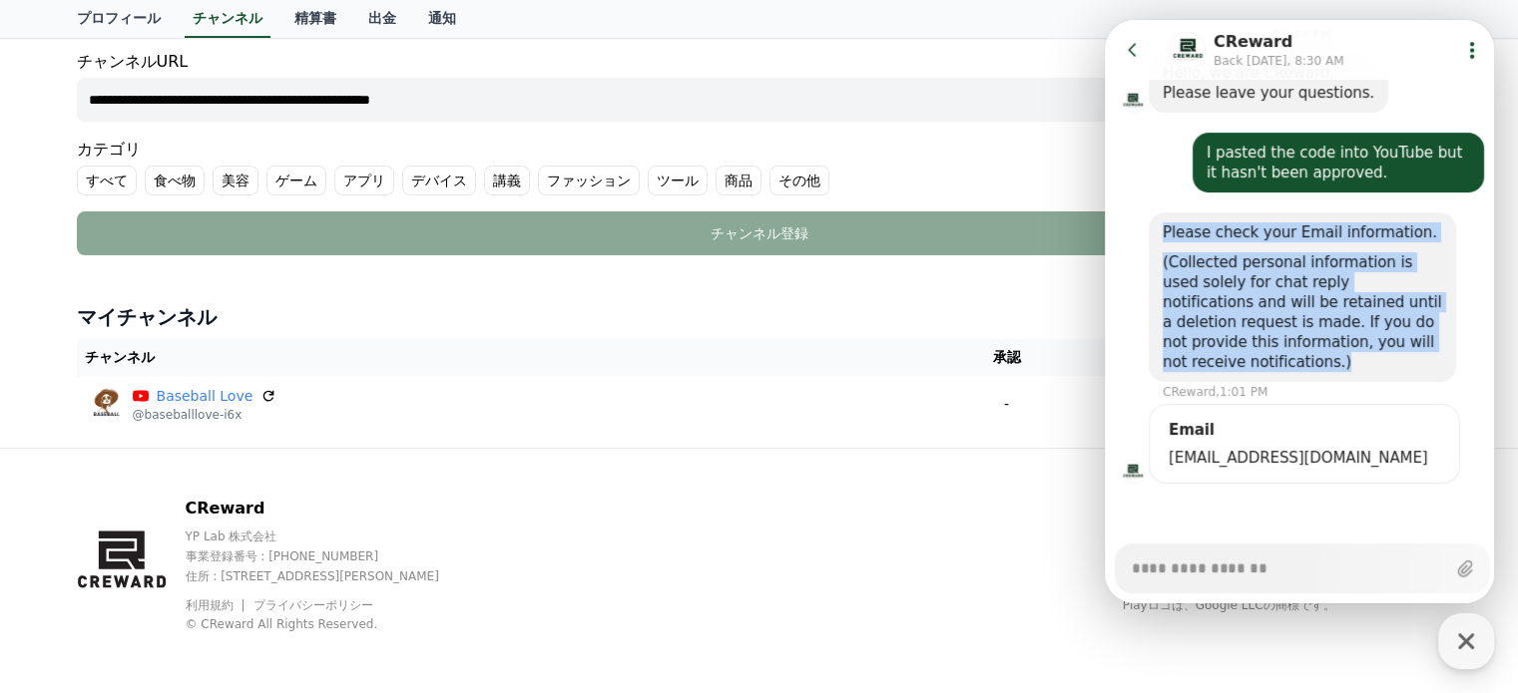
scroll to position [297, 0]
copy div "Please check your Email information. (Collected personal information is used so…"
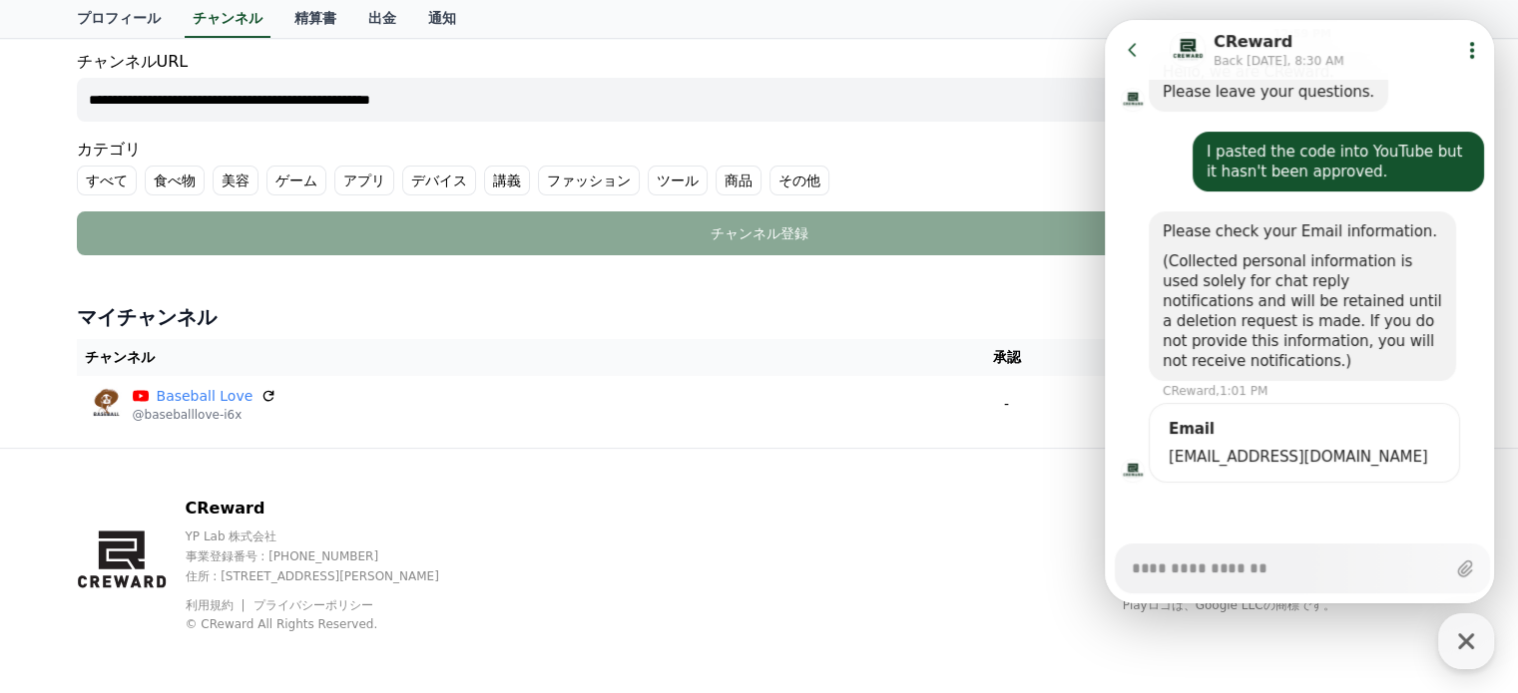
click at [1285, 458] on span "[EMAIL_ADDRESS][DOMAIN_NAME]" at bounding box center [1303, 457] width 271 height 20
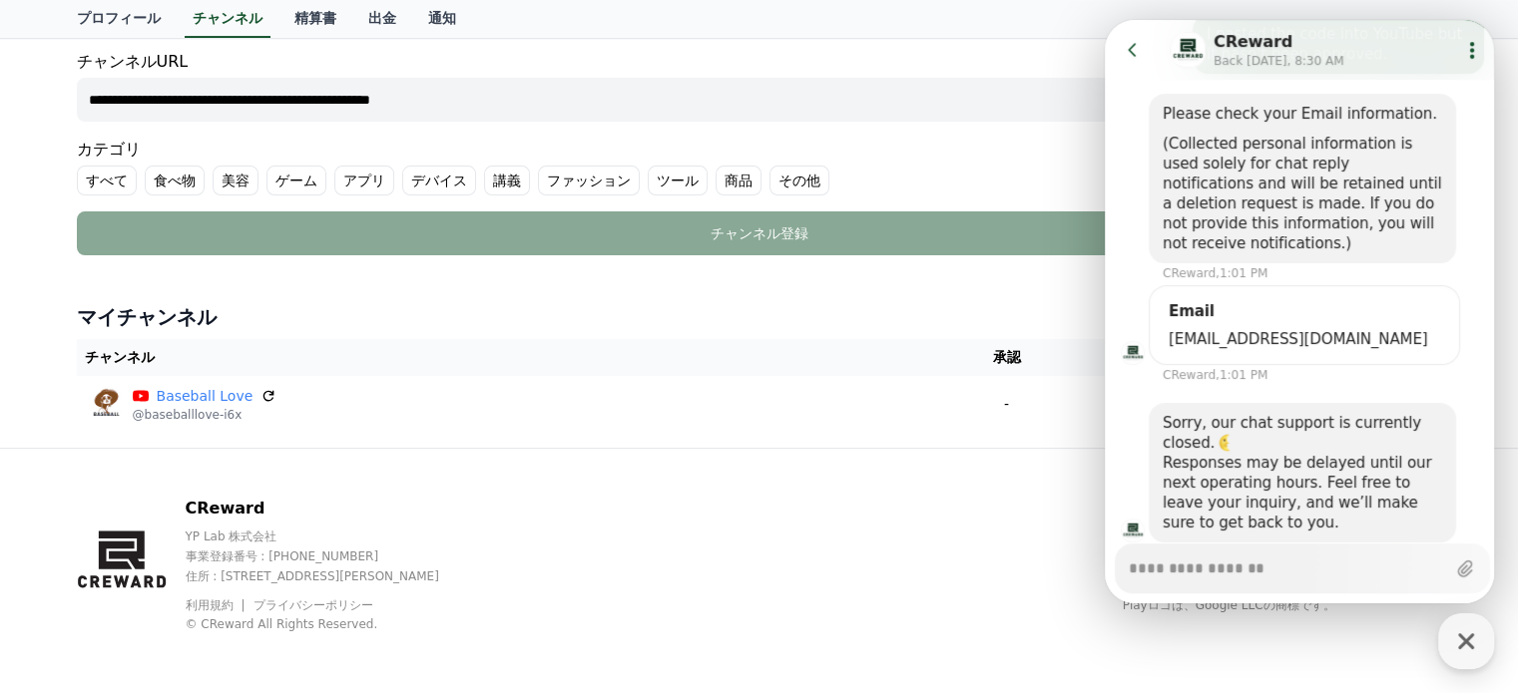
scroll to position [475, 0]
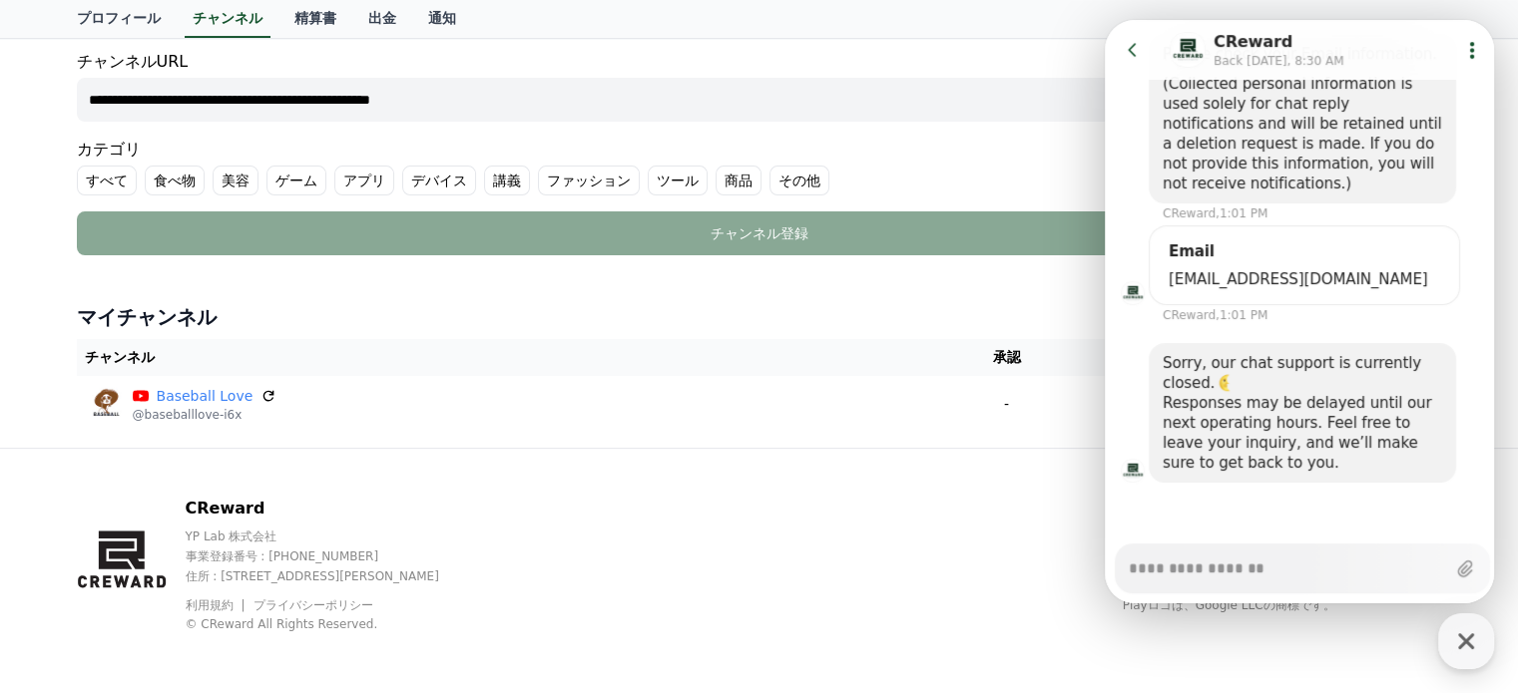
click at [1168, 367] on div "Sorry, our chat support is currently closed." at bounding box center [1301, 373] width 279 height 40
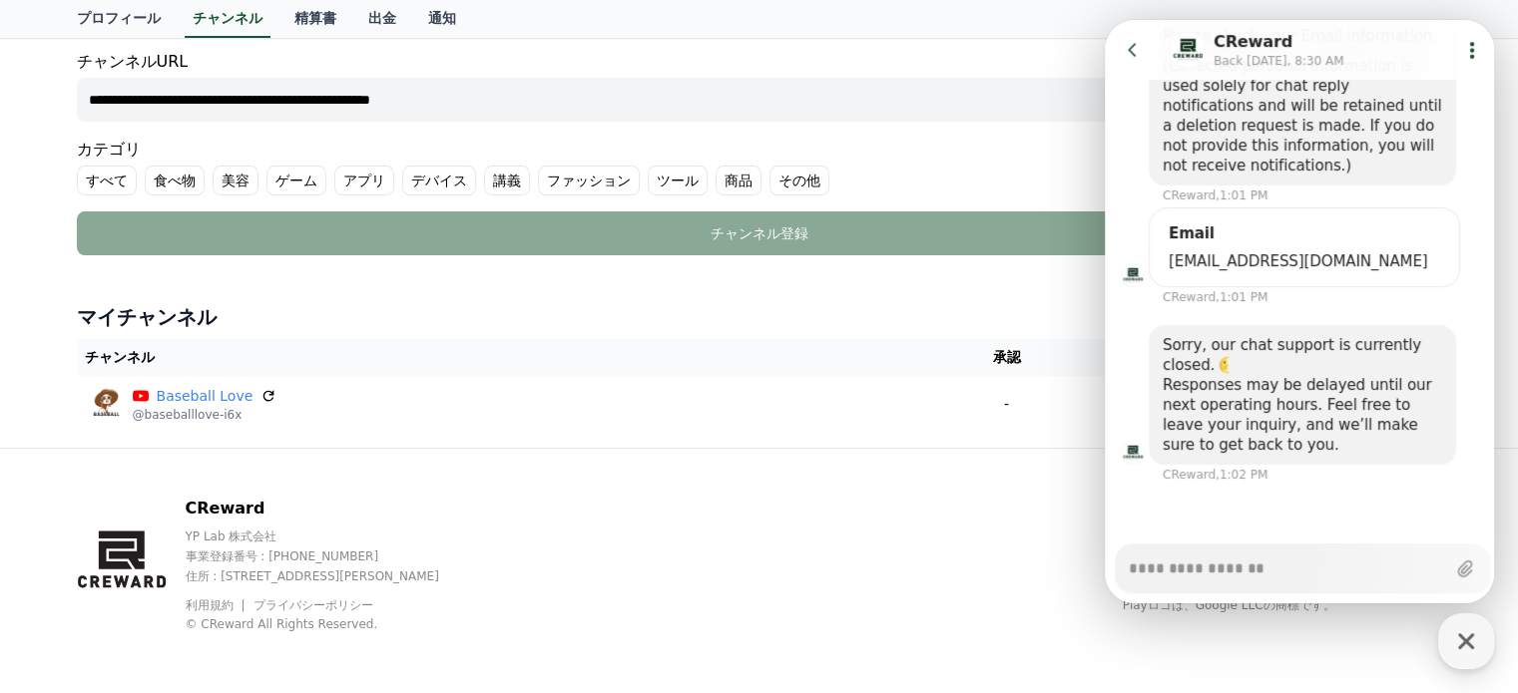
click at [1163, 342] on div "Sorry, our chat support is currently closed." at bounding box center [1301, 355] width 279 height 40
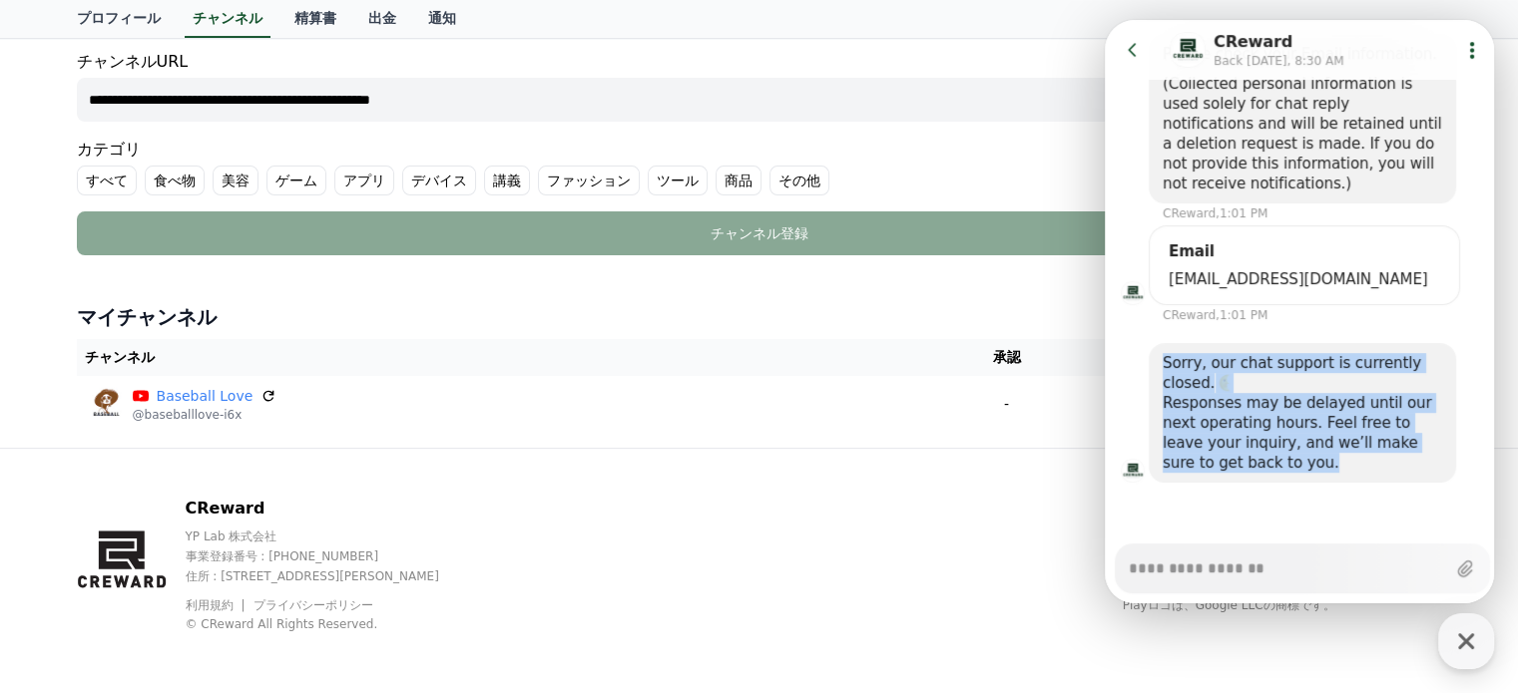
drag, startPoint x: 1162, startPoint y: 362, endPoint x: 1260, endPoint y: 456, distance: 135.5
click at [1260, 456] on div "Sorry, our chat support is currently closed. Responses may be delayed until our…" at bounding box center [1301, 413] width 279 height 120
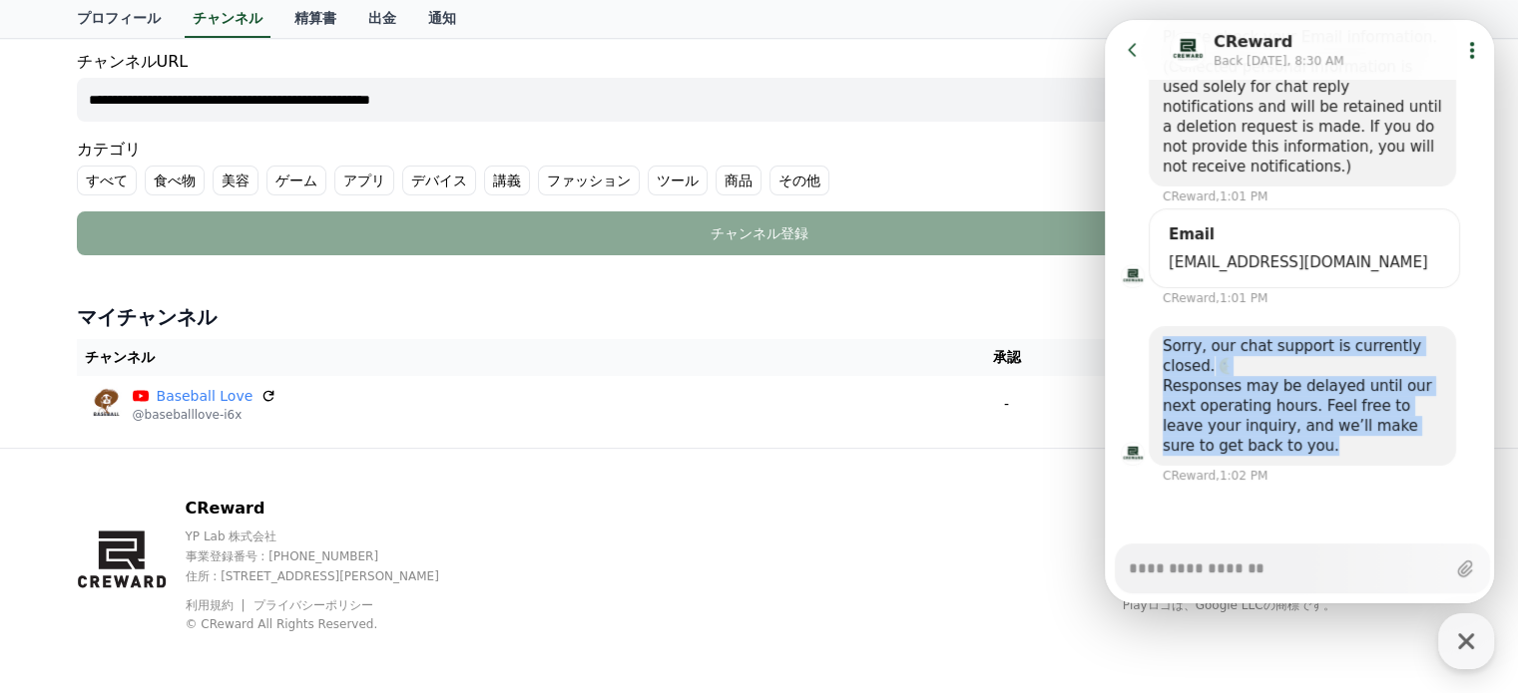
scroll to position [493, 0]
copy div "Sorry, our chat support is currently closed. Responses may be delayed until our…"
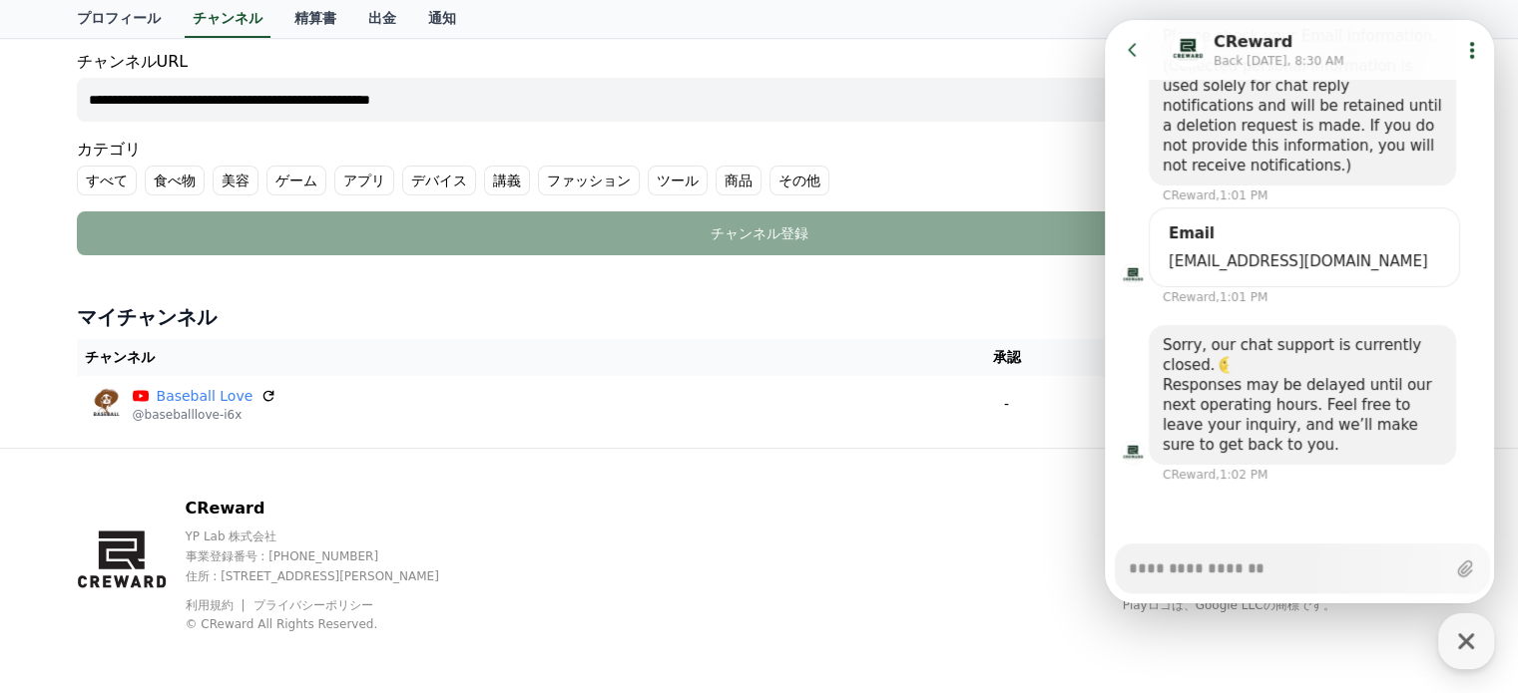
click at [1190, 568] on textarea "Messenger Input Textarea" at bounding box center [1286, 562] width 316 height 34
paste textarea "**********"
type textarea "*"
type textarea "**********"
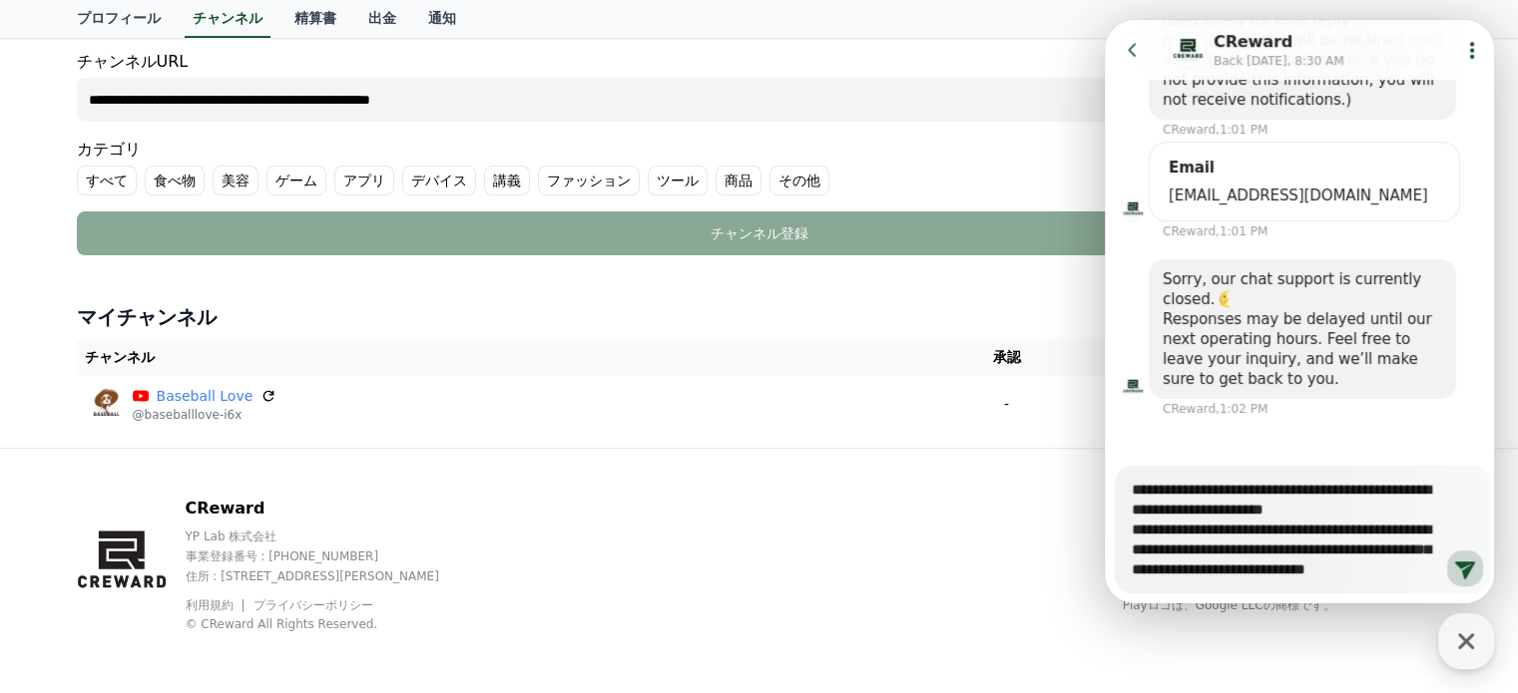
scroll to position [571, 0]
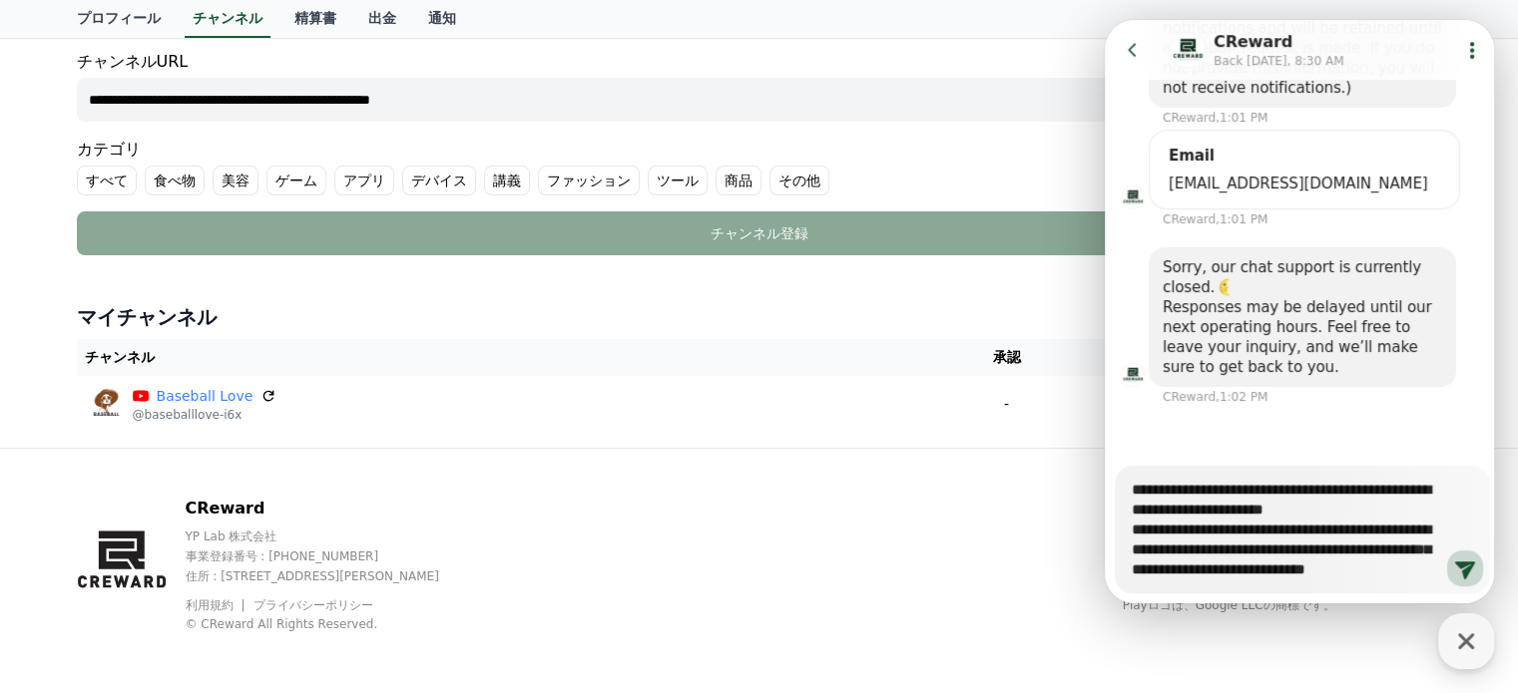
type textarea "*"
drag, startPoint x: 1171, startPoint y: 571, endPoint x: 1086, endPoint y: 462, distance: 138.5
click at [1104, 20] on html "Go to previous page Chat Room CReward Back [DATE], 8:30 AM Show userchat action…" at bounding box center [1298, 20] width 389 height 0
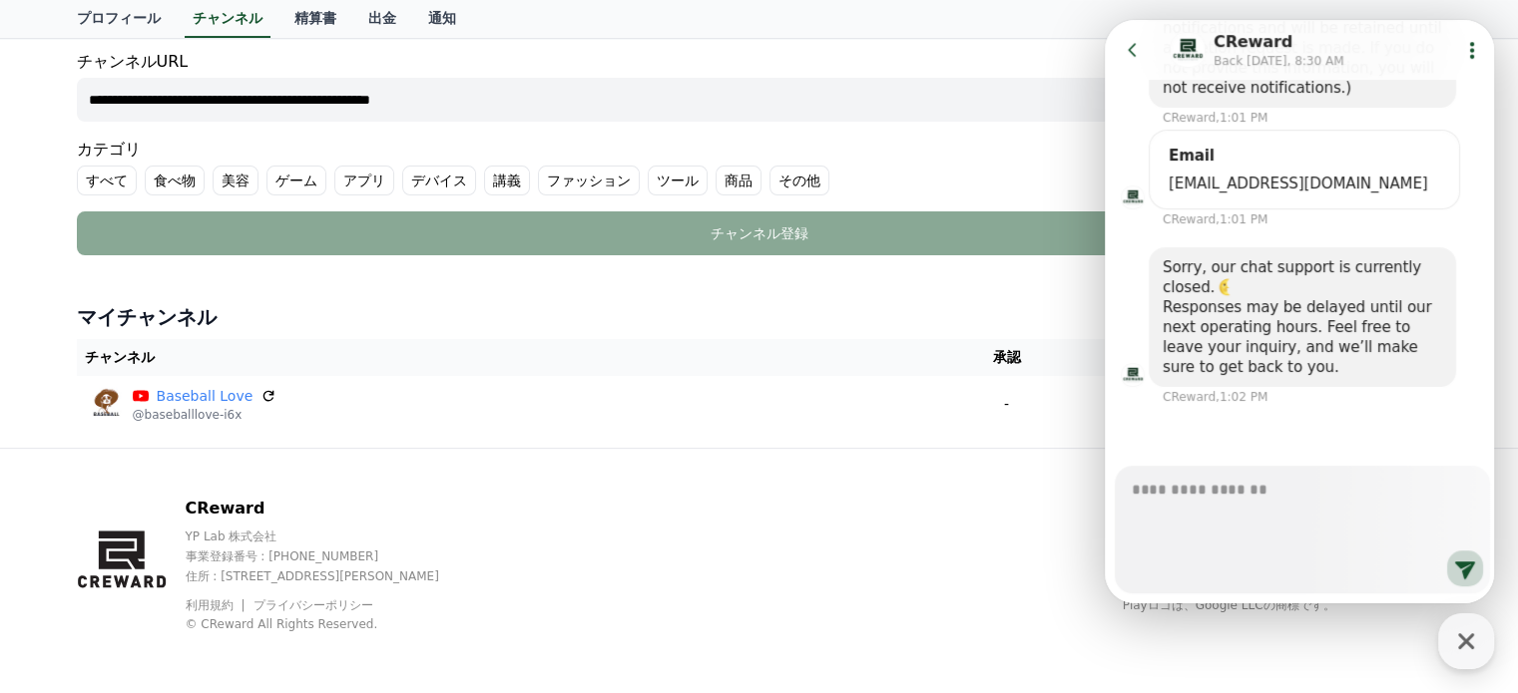
scroll to position [653, 0]
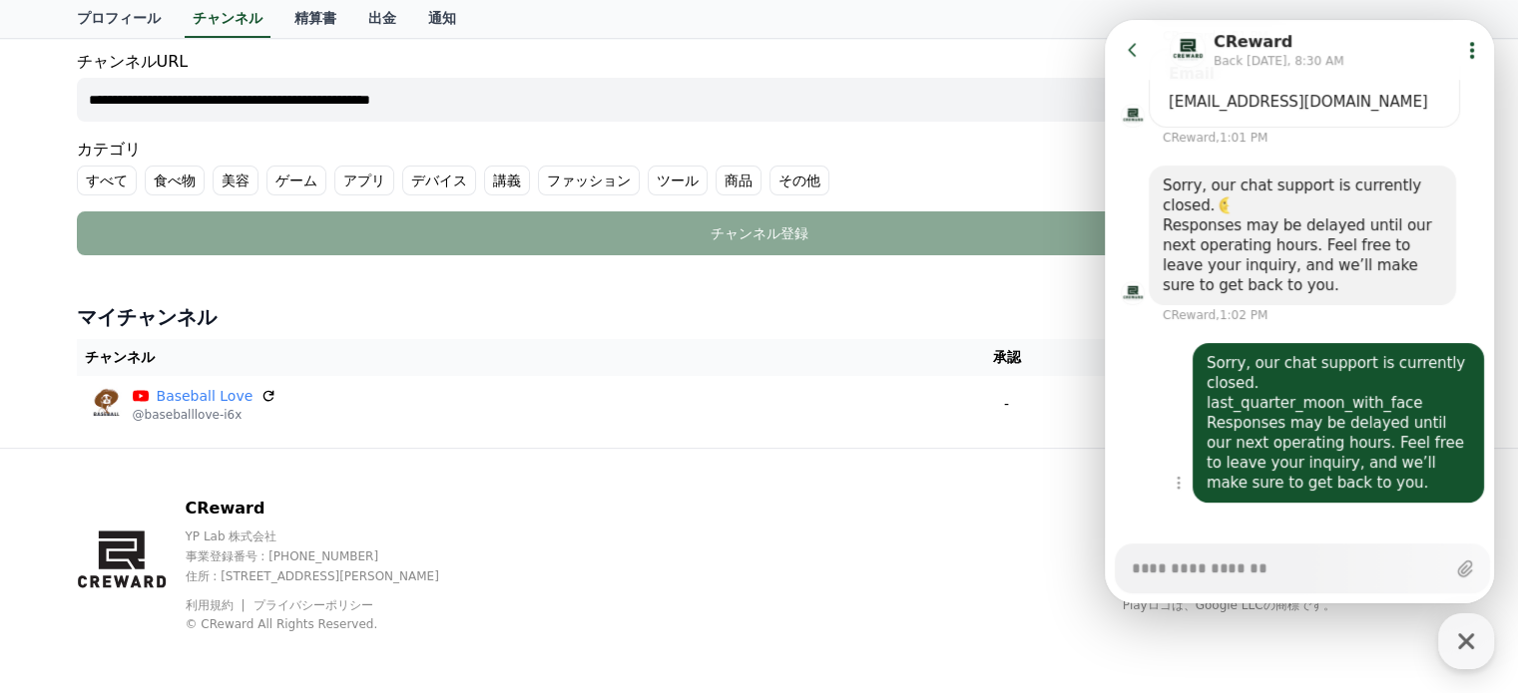
click at [1433, 457] on div "Responses may be delayed until our next operating hours. Feel free to leave you…" at bounding box center [1337, 453] width 263 height 80
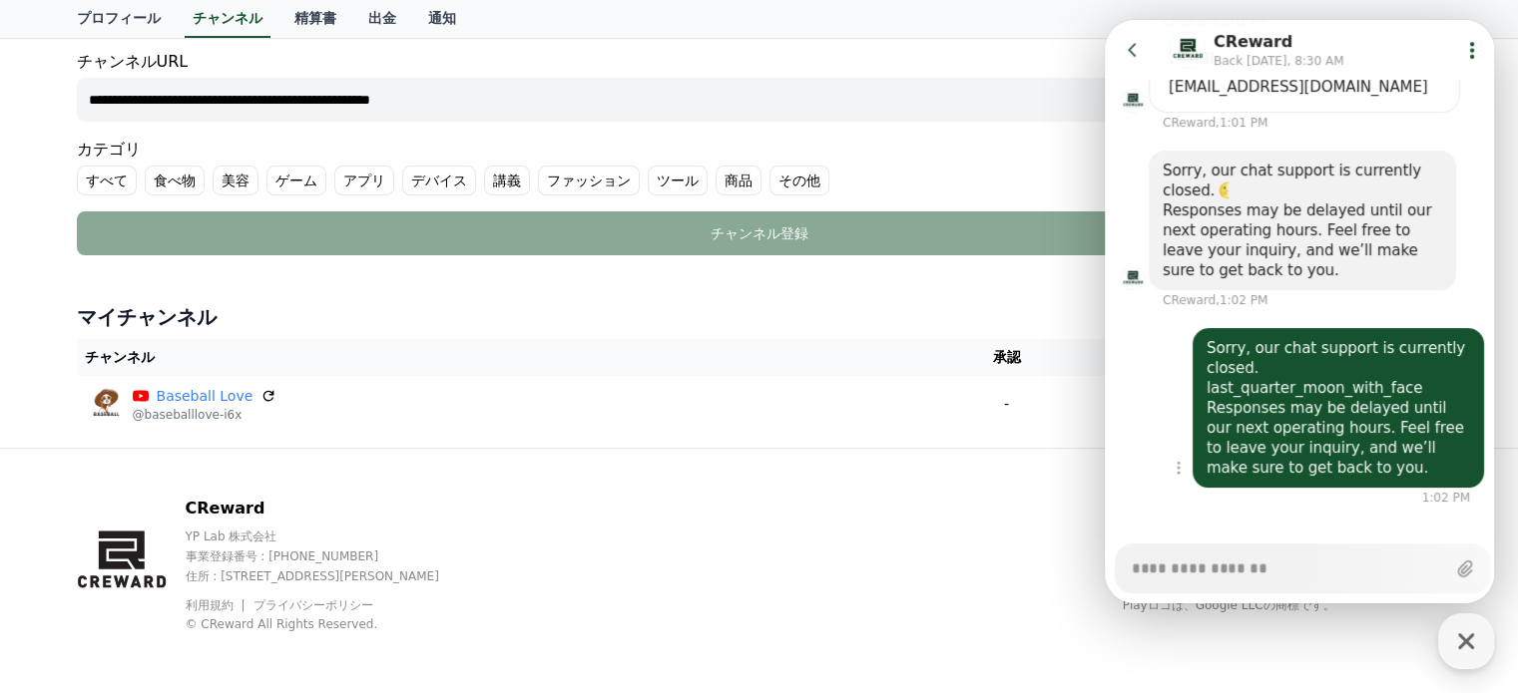
scroll to position [670, 0]
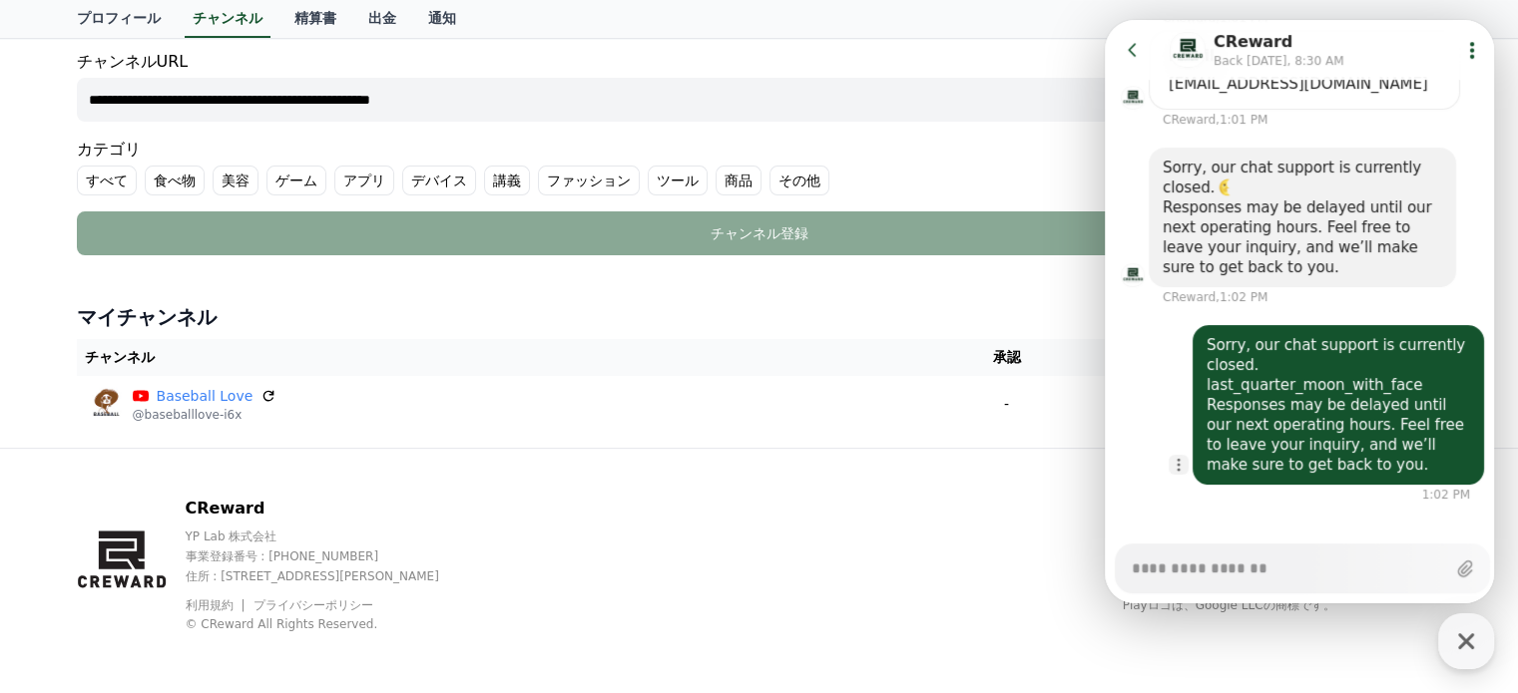
click at [1173, 457] on icon "button" at bounding box center [1178, 465] width 16 height 16
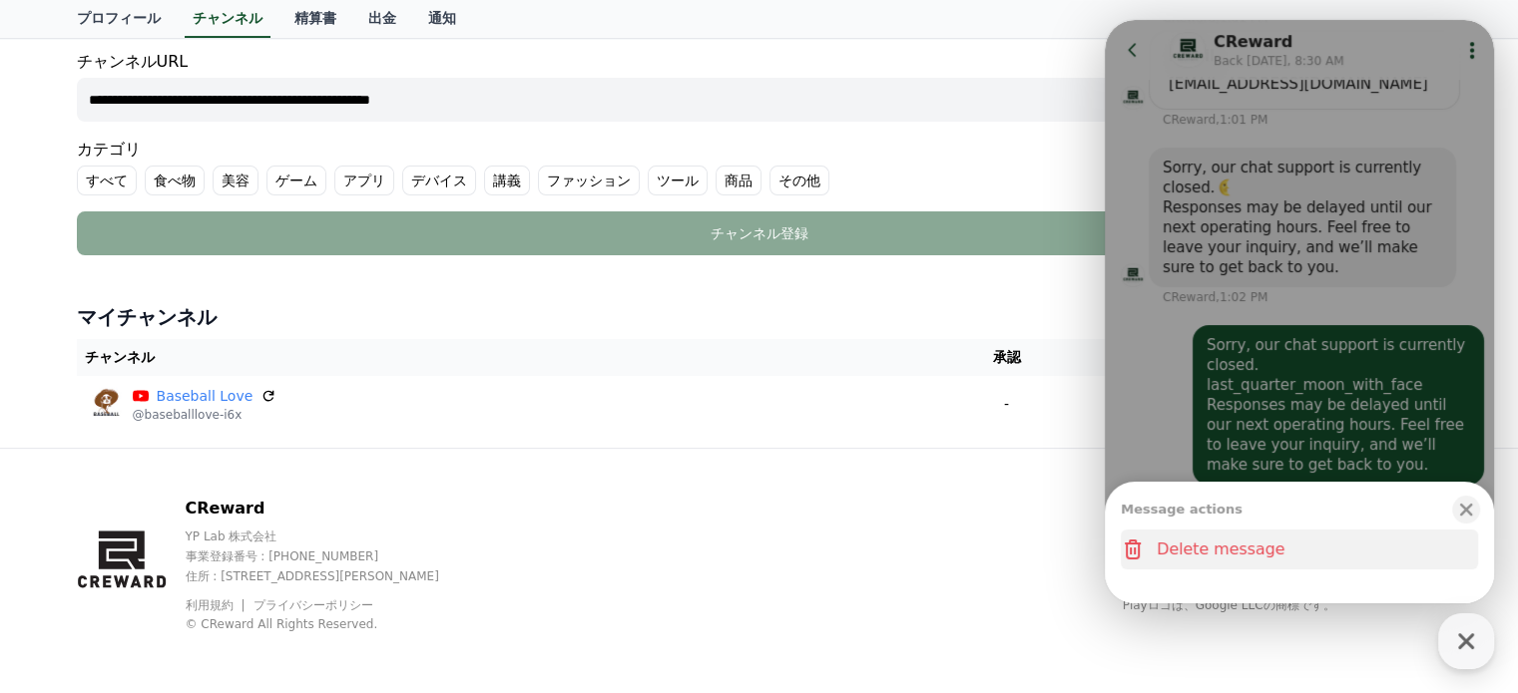
click at [1186, 550] on button "Delete message" at bounding box center [1298, 550] width 357 height 40
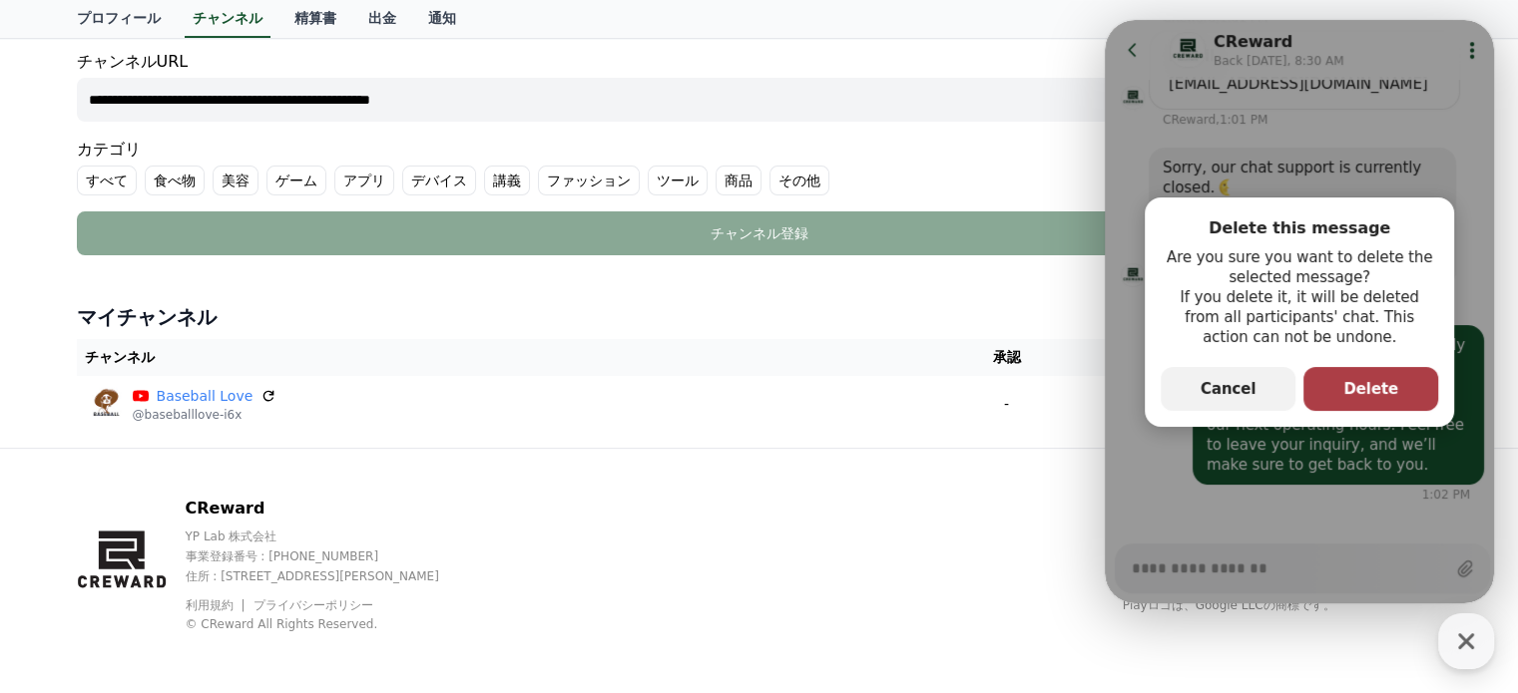
click at [1365, 380] on span "Delete" at bounding box center [1370, 389] width 55 height 18
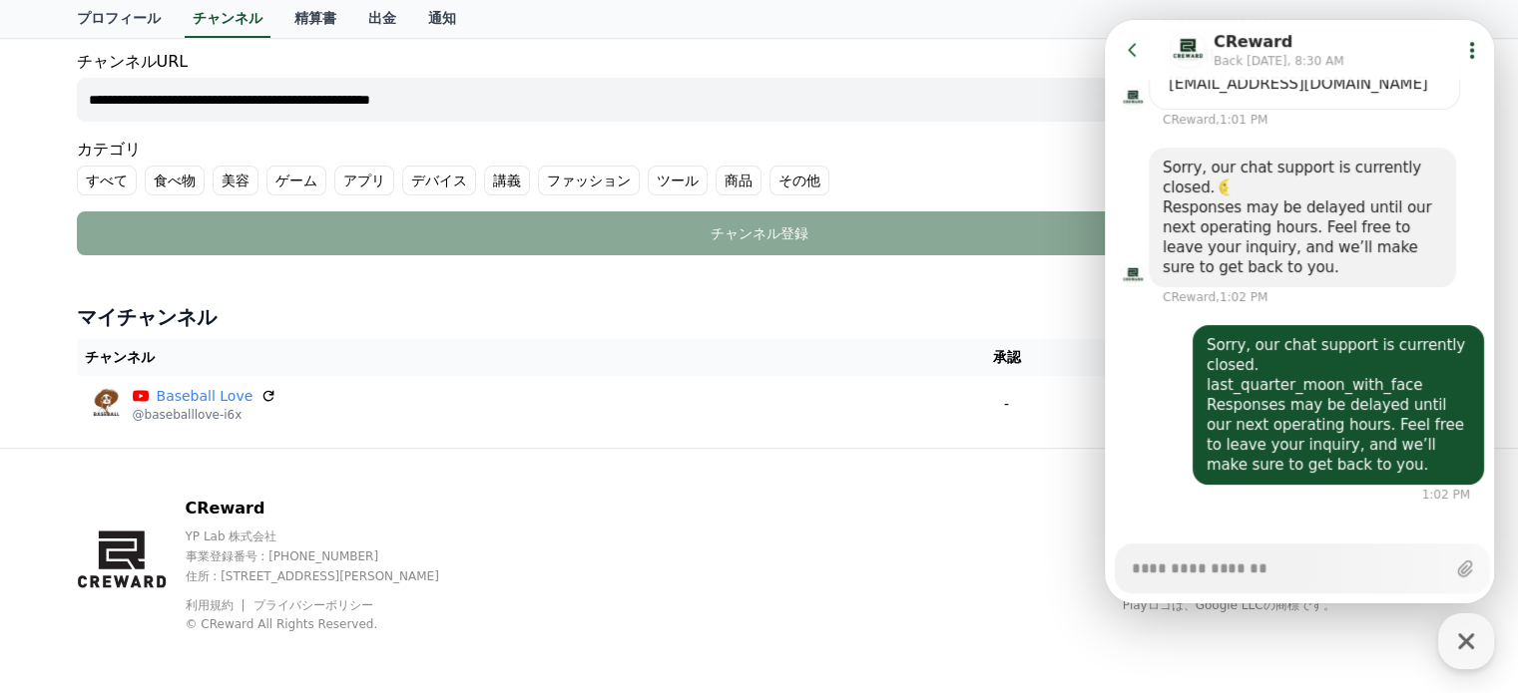
scroll to position [553, 0]
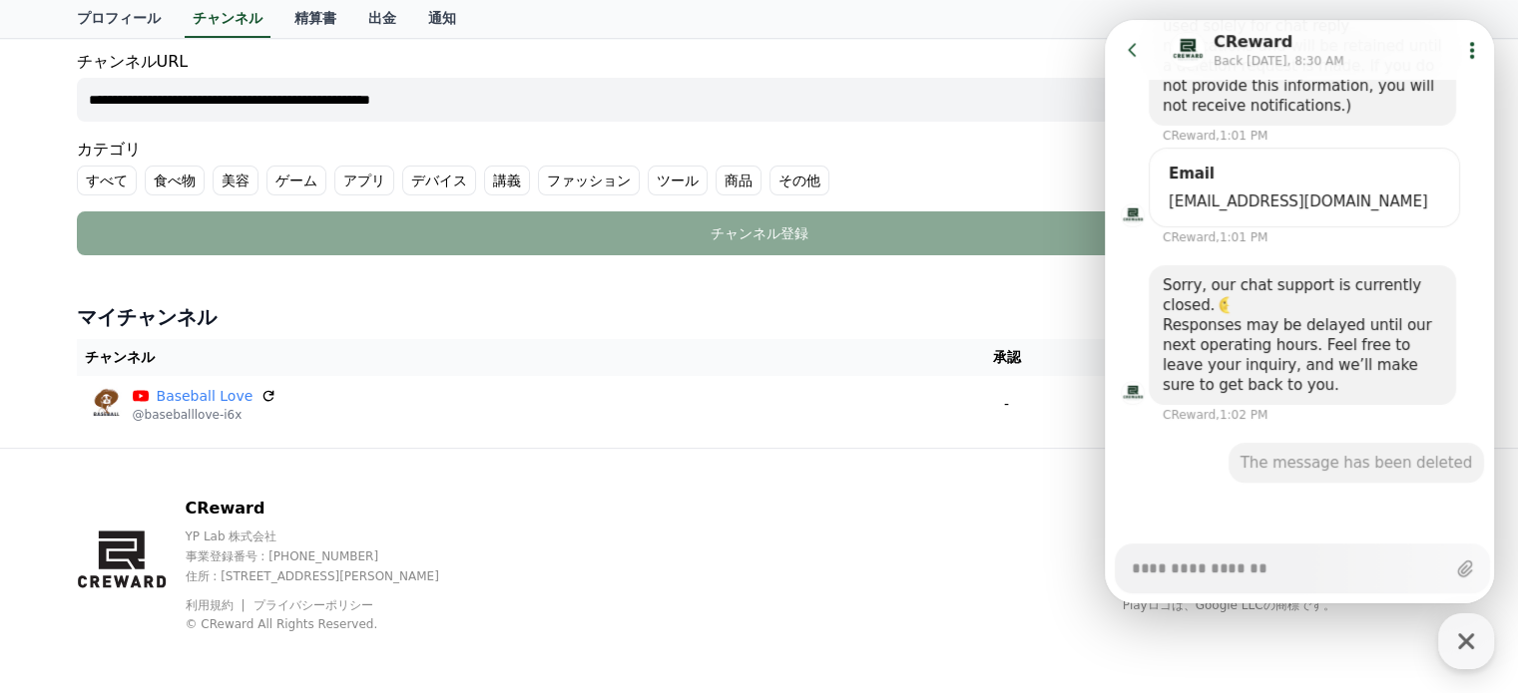
click at [1178, 574] on textarea "Messenger Input Textarea" at bounding box center [1286, 562] width 311 height 34
paste textarea "******"
type textarea "*"
type textarea "******"
click at [1463, 570] on icon at bounding box center [1465, 571] width 20 height 18
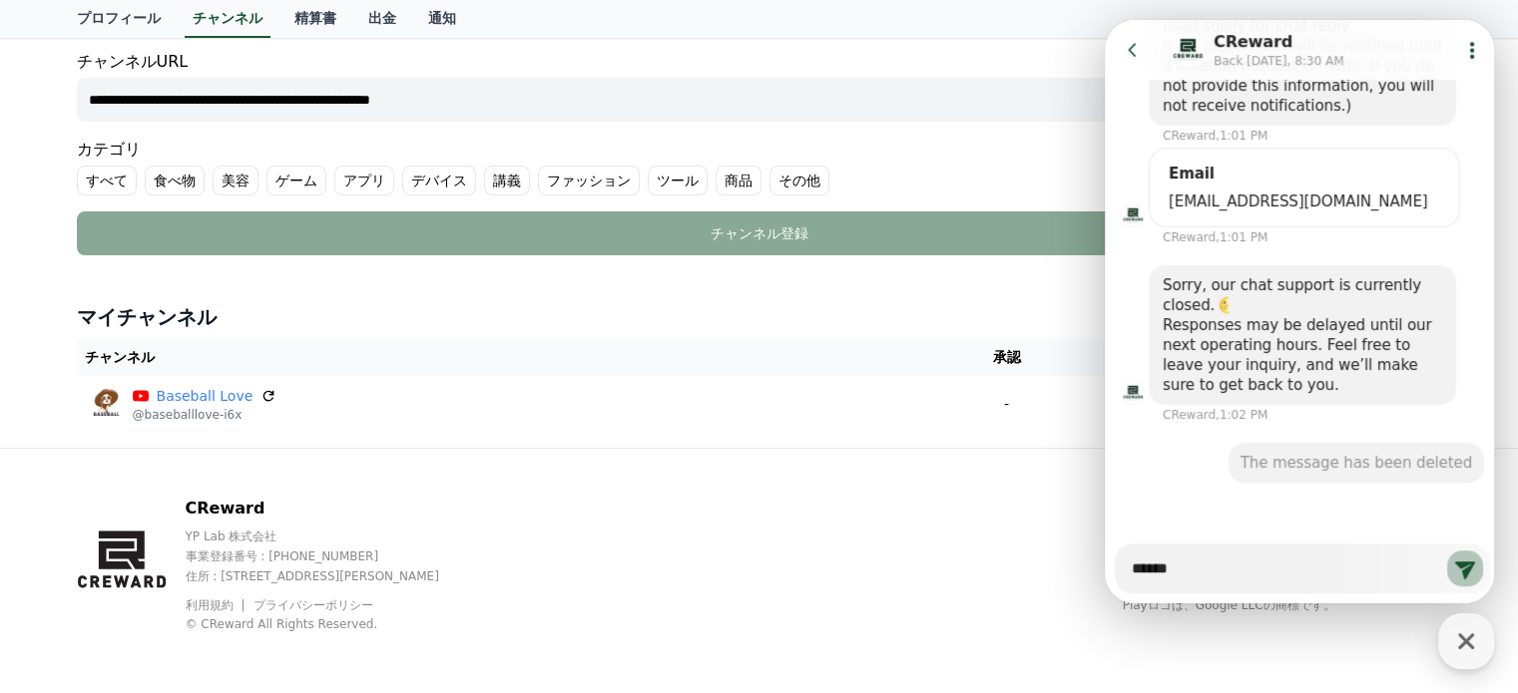
type textarea "*"
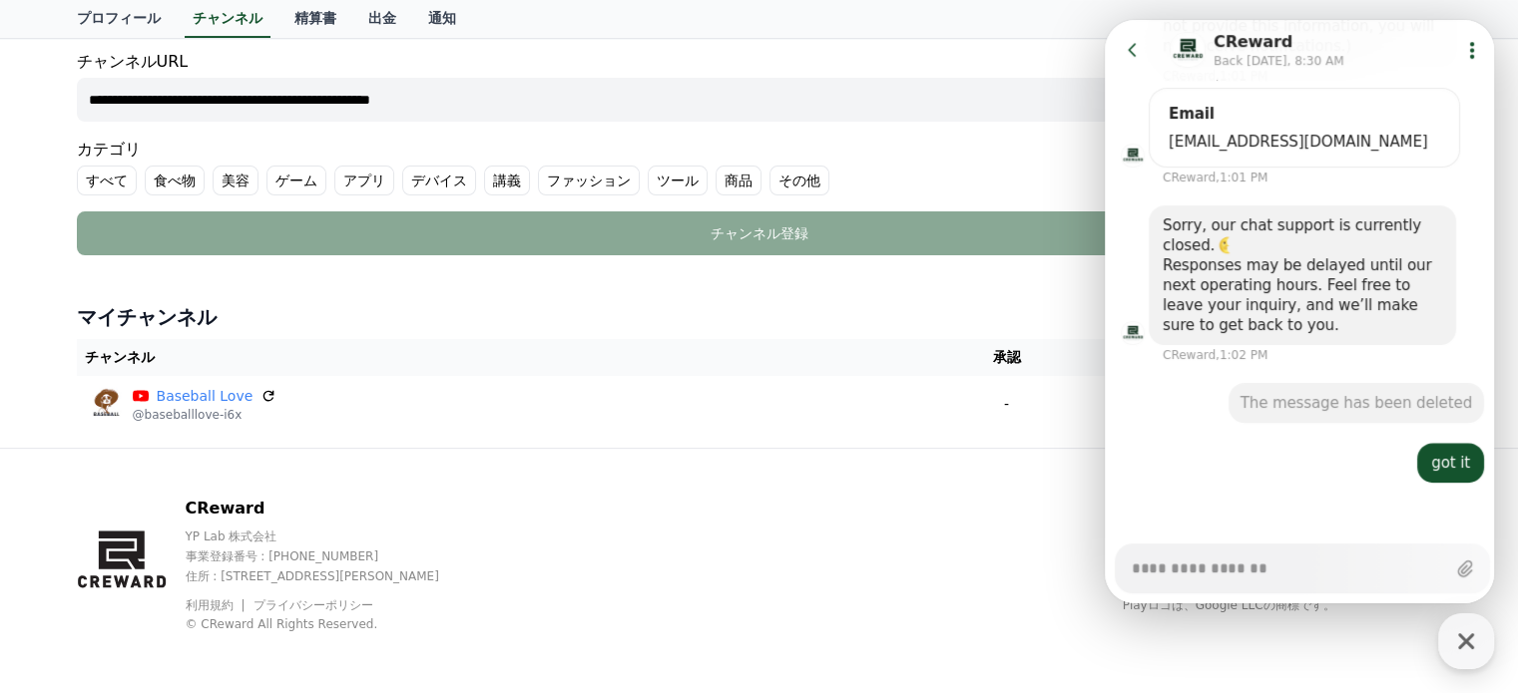
click at [769, 502] on div "CReward YP Lab 株式会社 事業登録番号 : [PHONE_NUMBER] 住所 : [STREET_ADDRESS][PERSON_NAME] …" at bounding box center [759, 572] width 1397 height 247
click at [1471, 640] on icon "button" at bounding box center [1466, 642] width 36 height 36
type textarea "*"
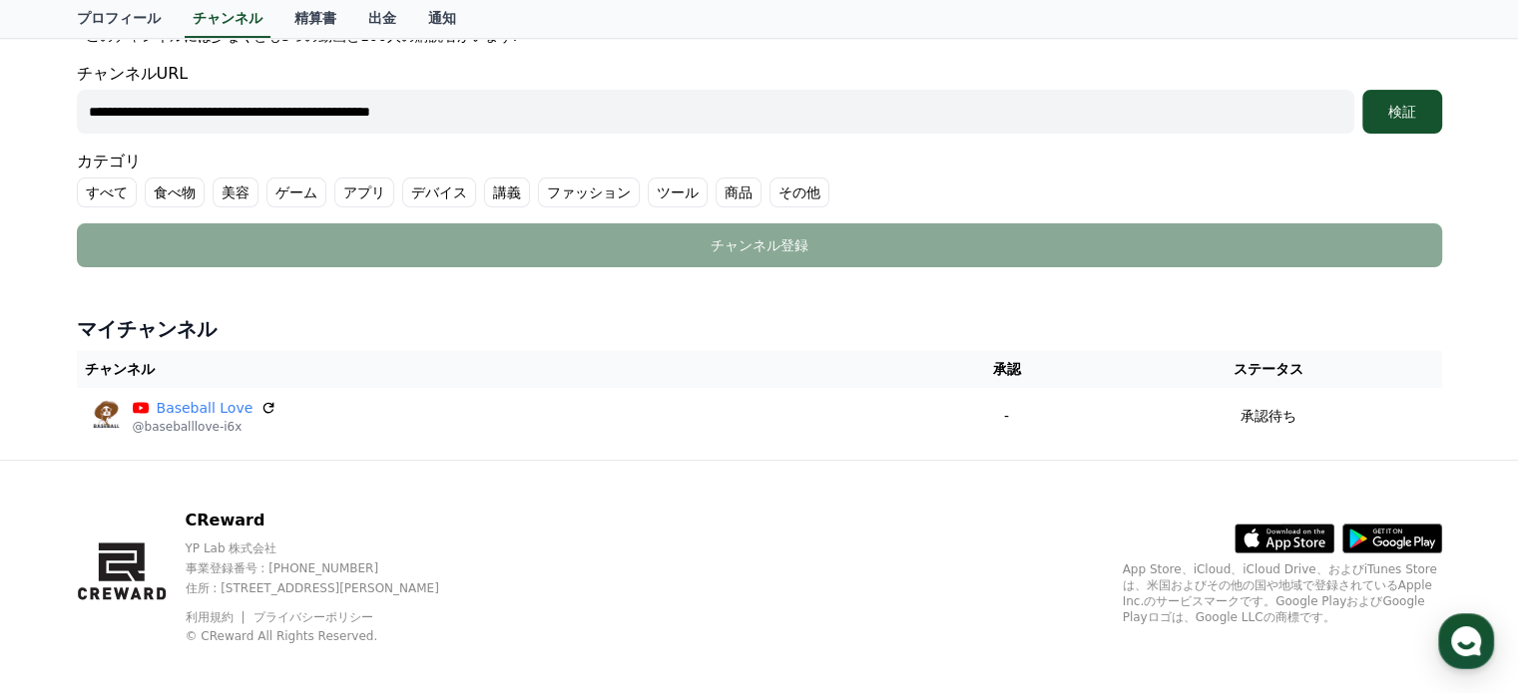
scroll to position [481, 0]
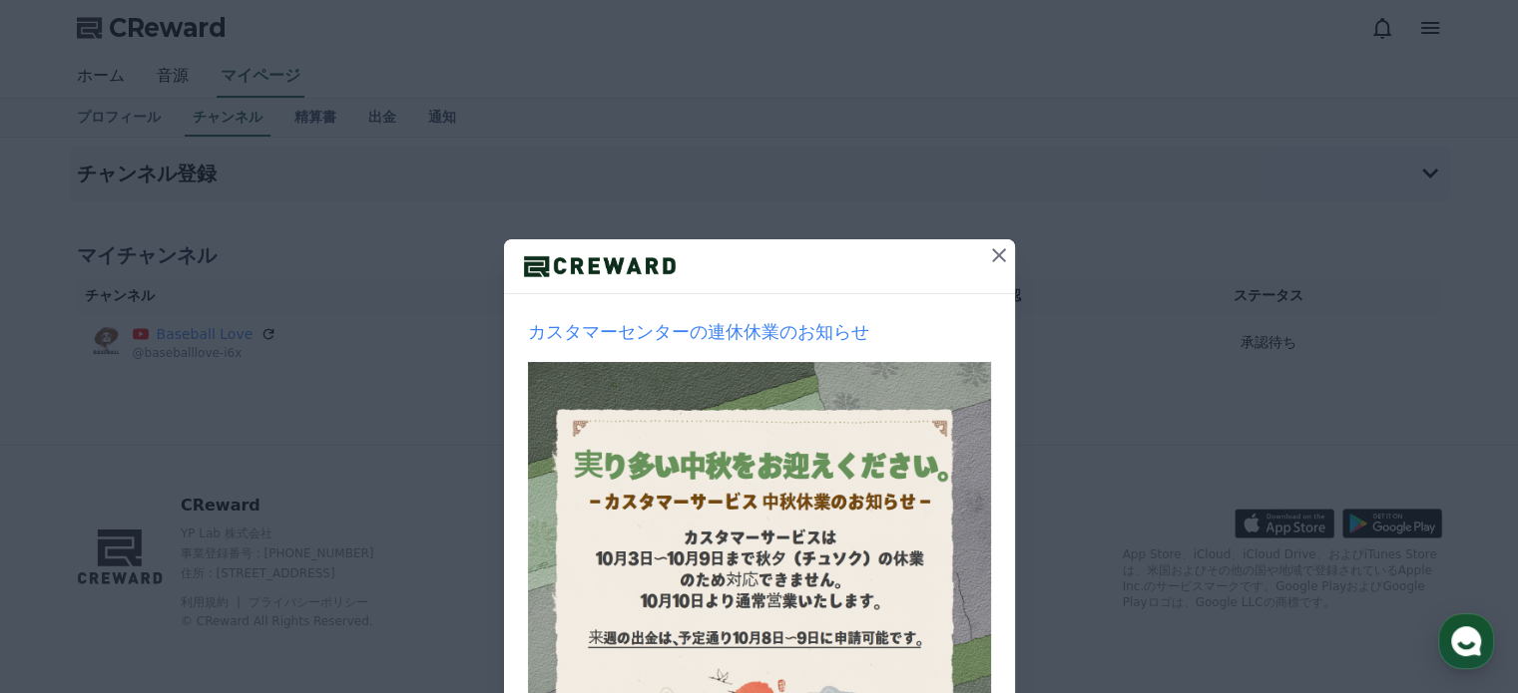
click at [987, 246] on icon at bounding box center [999, 255] width 24 height 24
